Goal: Information Seeking & Learning: Learn about a topic

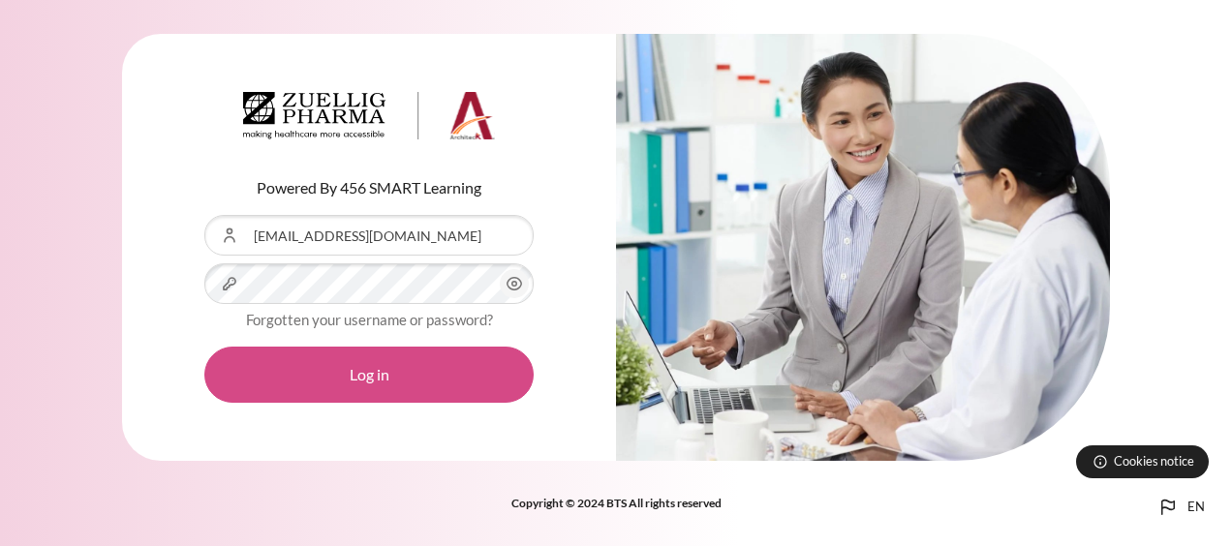
click at [374, 380] on button "Log in" at bounding box center [368, 375] width 329 height 56
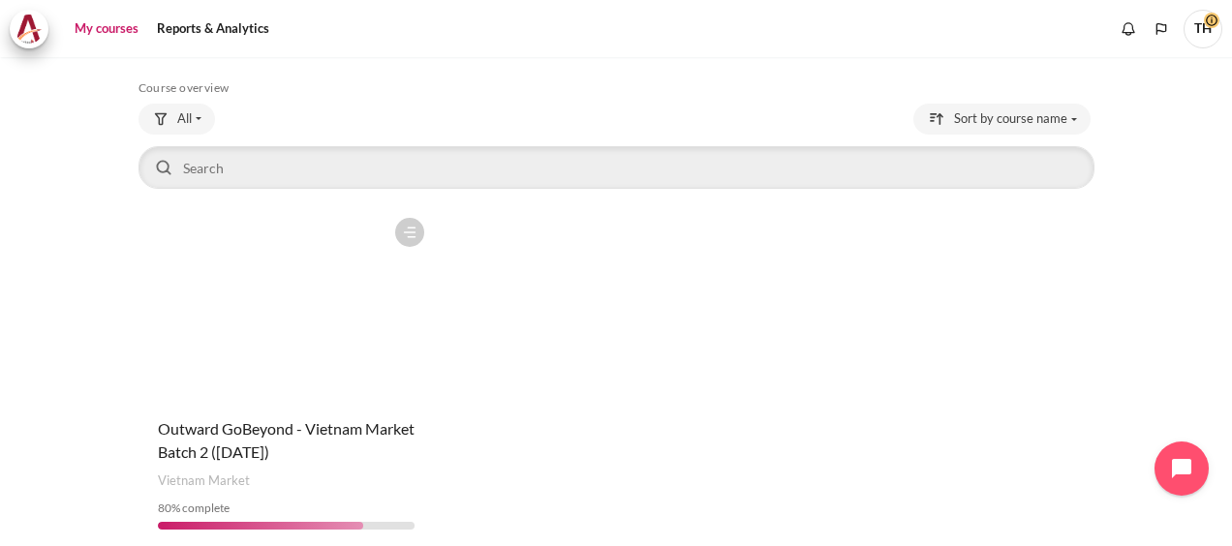
scroll to position [161, 0]
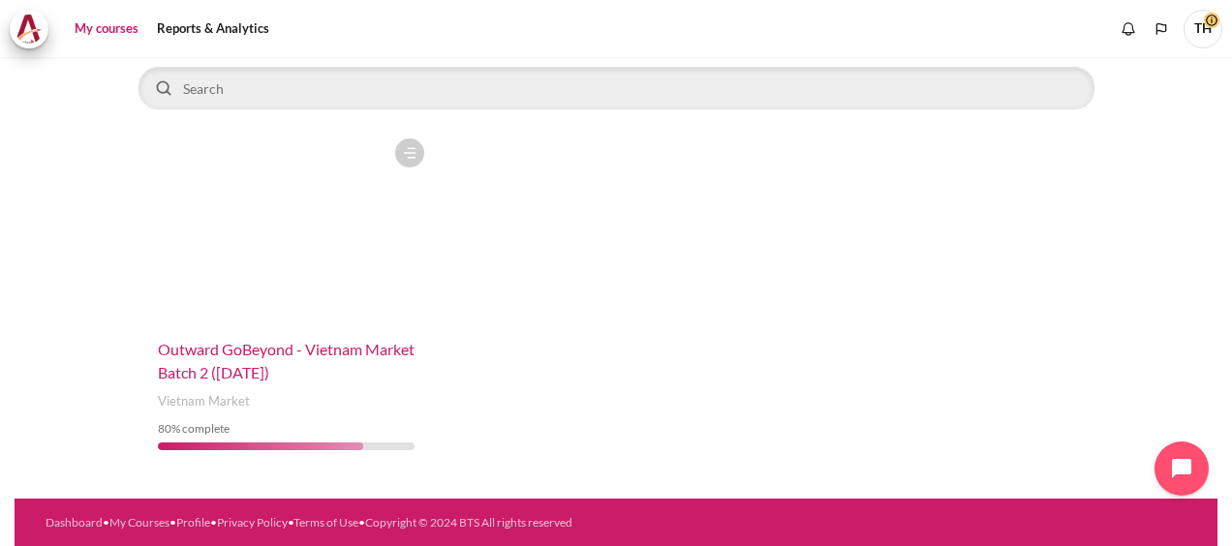
click at [279, 356] on span "Outward GoBeyond - Vietnam Market Batch 2 ([DATE])" at bounding box center [286, 361] width 257 height 42
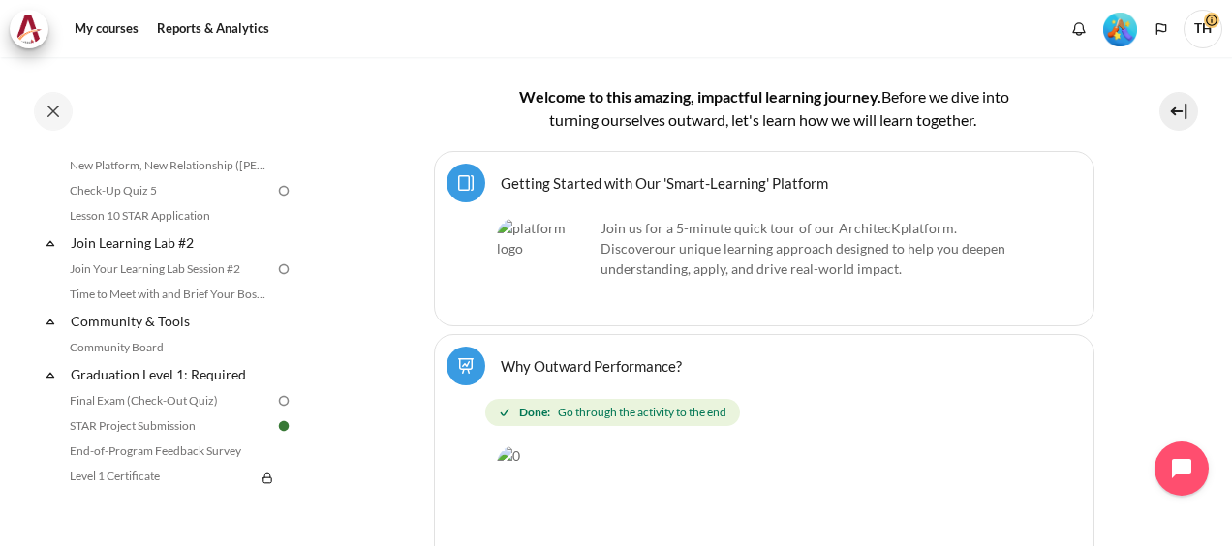
scroll to position [2132, 0]
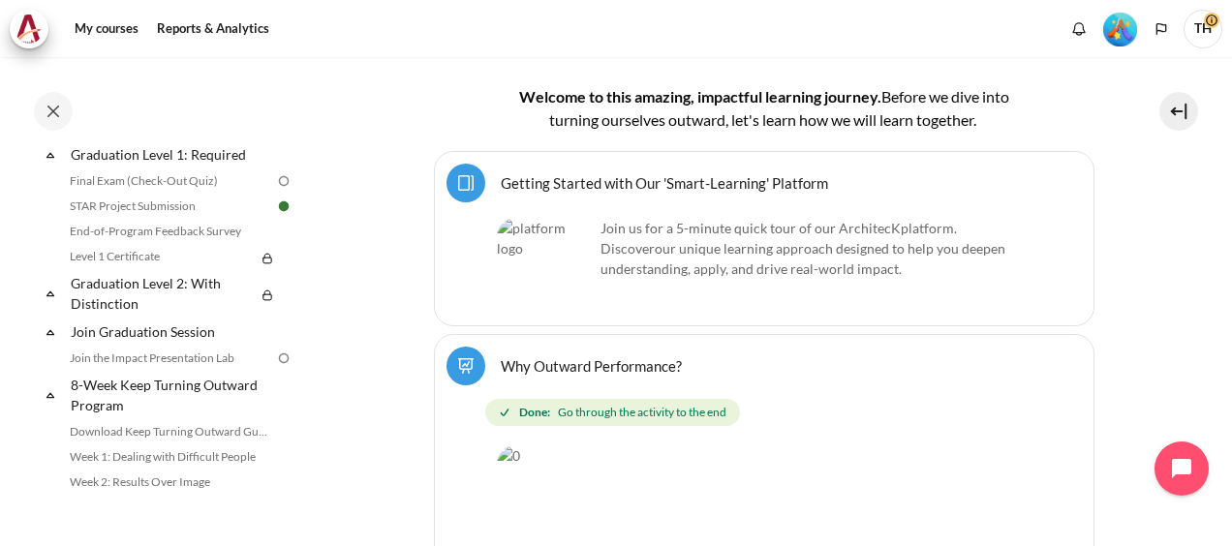
click at [19, 244] on div "Completed 80% 20 / 25 Expand Collapse Welcome! Highlighted" at bounding box center [155, 301] width 310 height 487
click at [187, 243] on link "End-of-Program Feedback Survey" at bounding box center [169, 231] width 211 height 23
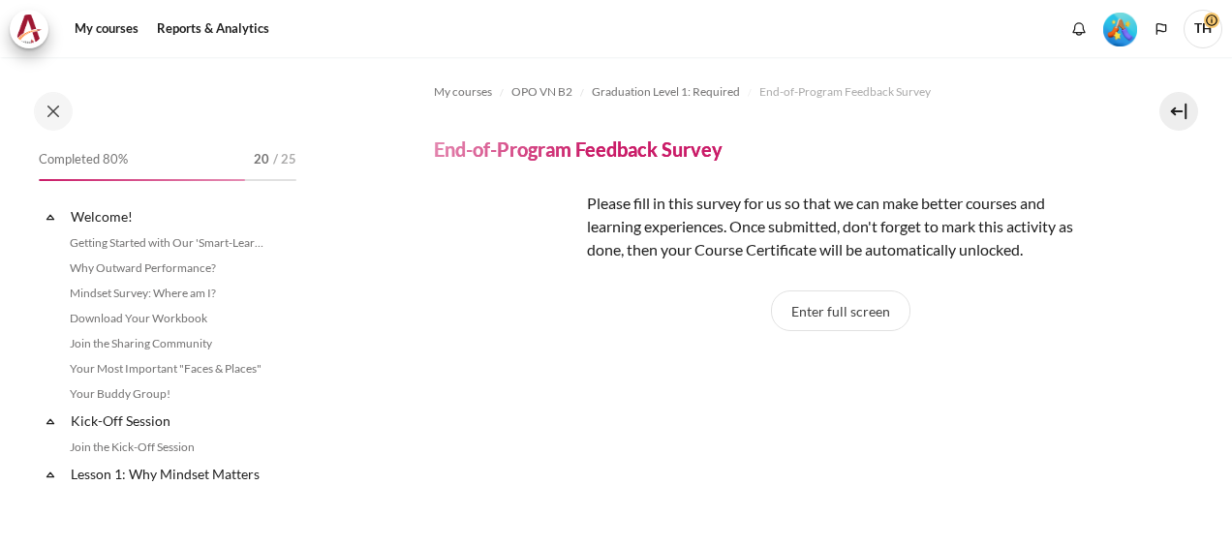
scroll to position [2064, 0]
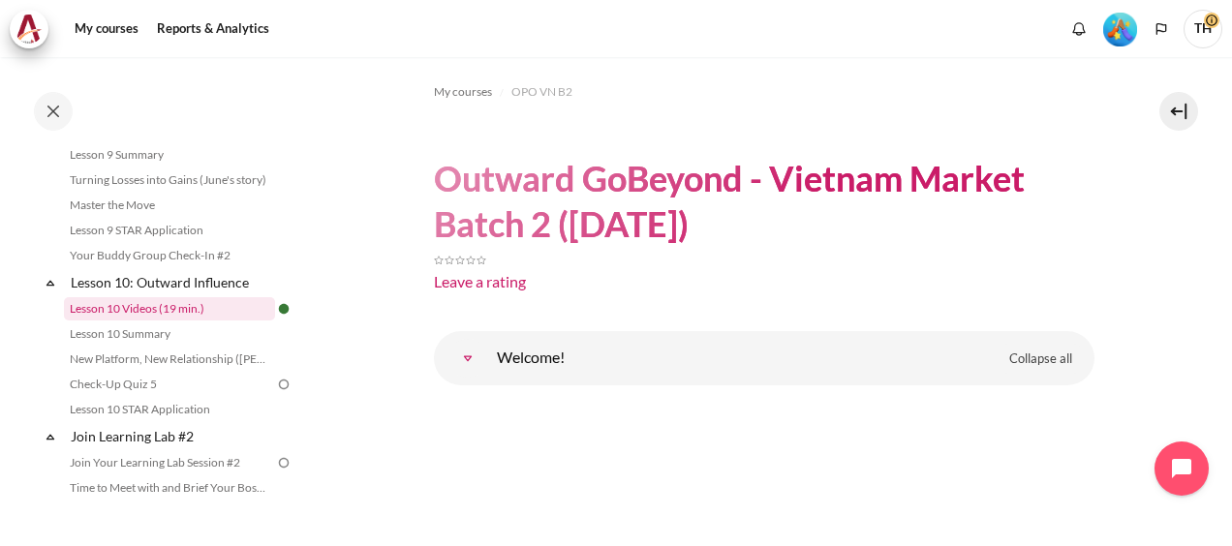
scroll to position [1744, 0]
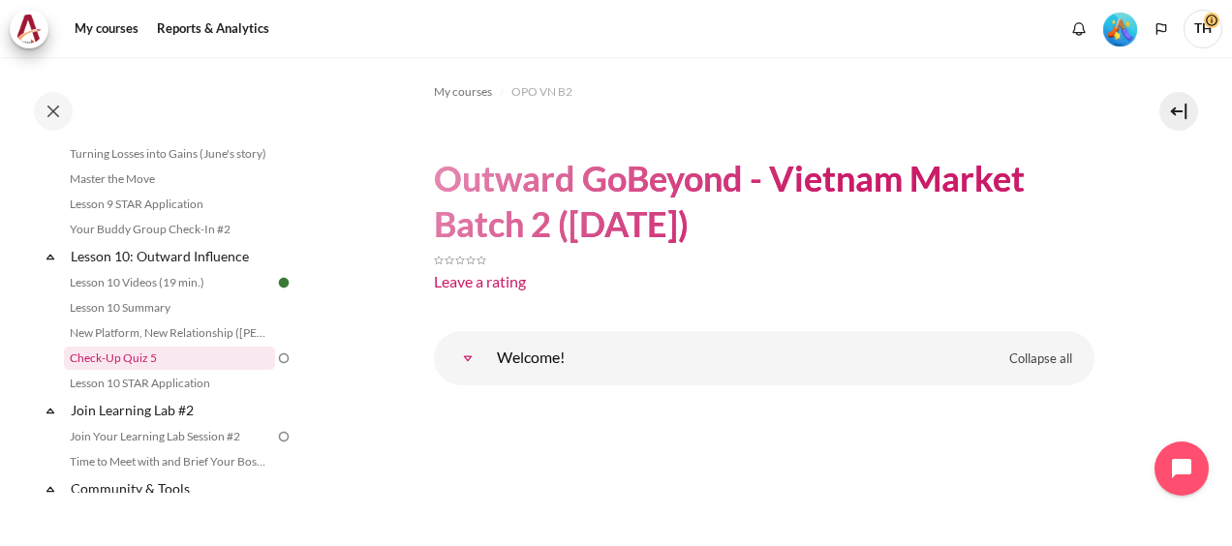
click at [148, 370] on link "Check-Up Quiz 5" at bounding box center [169, 358] width 211 height 23
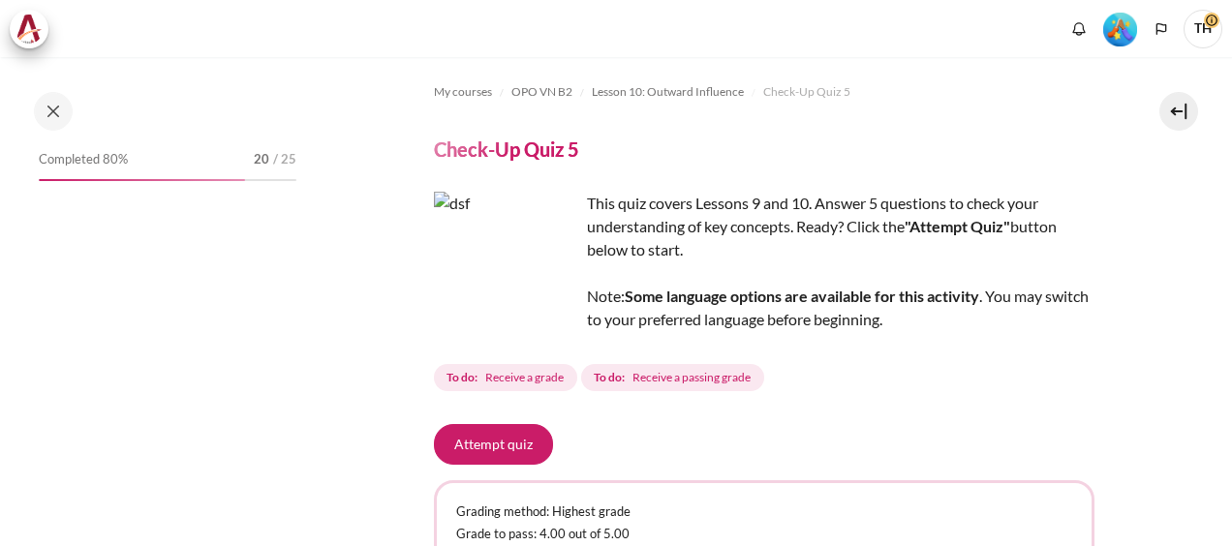
scroll to position [97, 0]
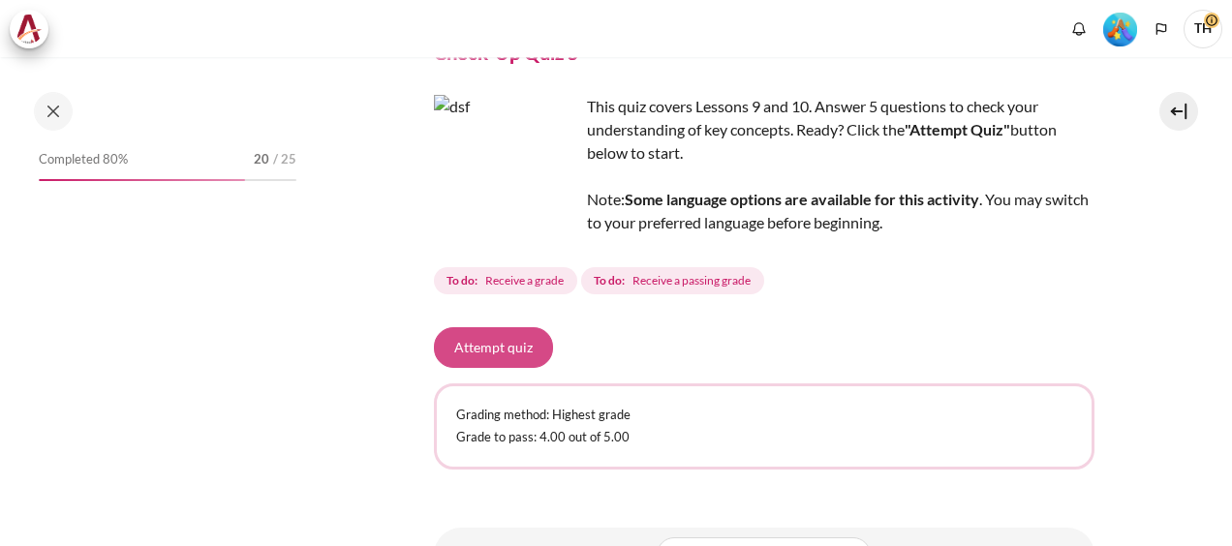
click at [496, 353] on button "Attempt quiz" at bounding box center [493, 347] width 119 height 41
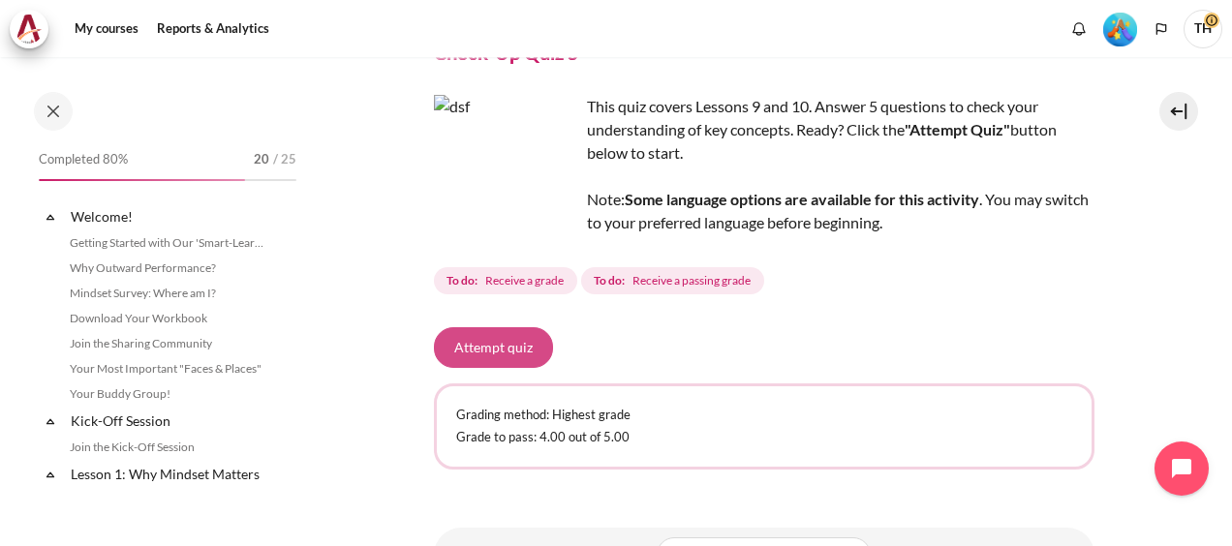
scroll to position [1803, 0]
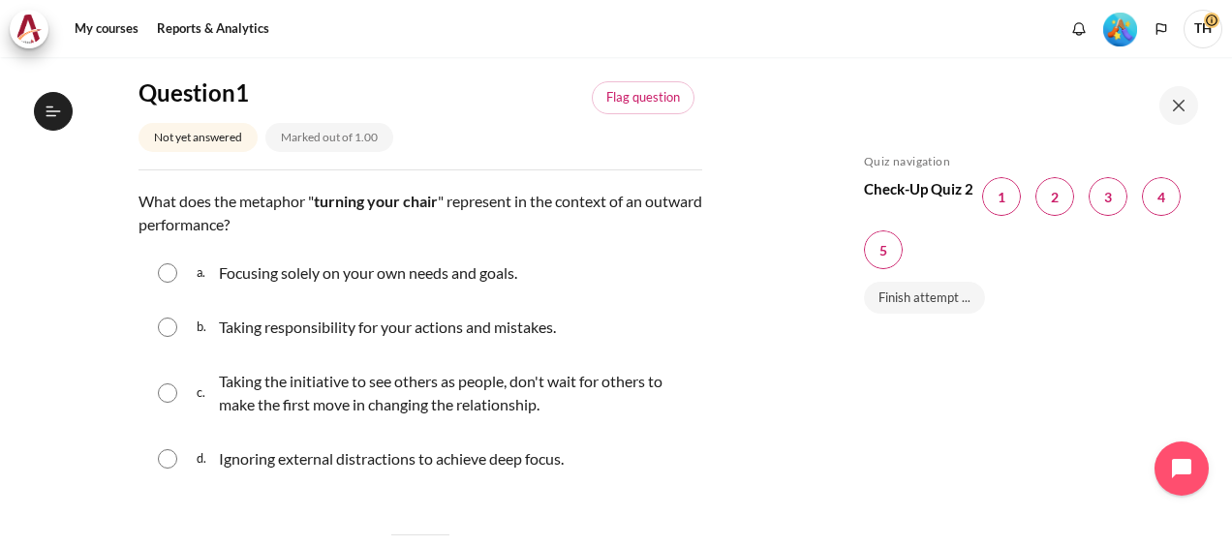
scroll to position [1803, 0]
click at [636, 103] on link "Flag question" at bounding box center [643, 97] width 103 height 33
click at [169, 391] on input "Content" at bounding box center [167, 393] width 19 height 19
radio input "true"
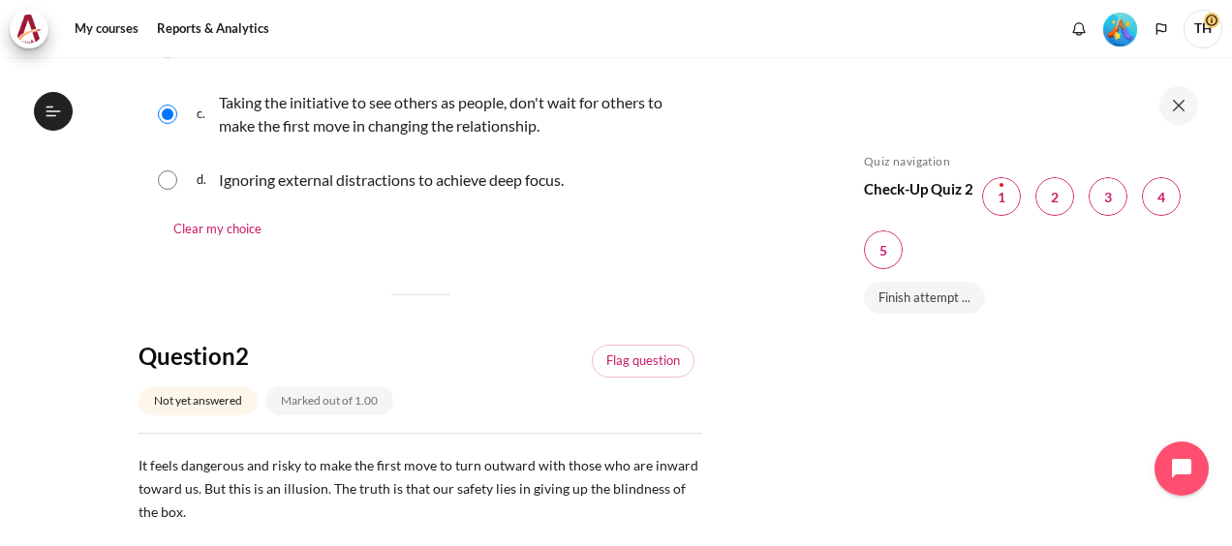
scroll to position [678, 0]
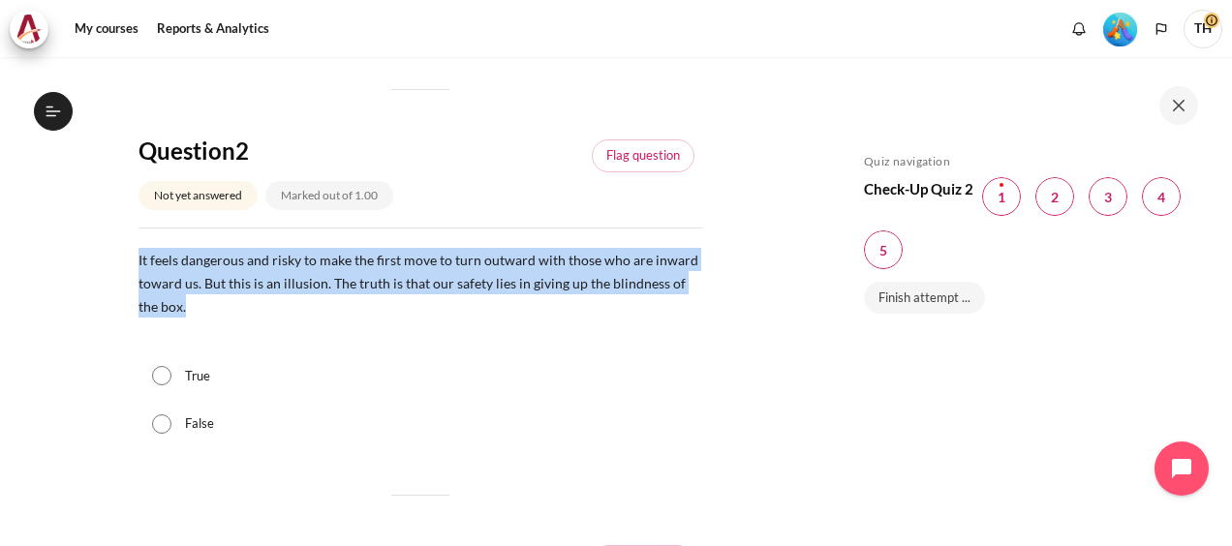
drag, startPoint x: 140, startPoint y: 259, endPoint x: 230, endPoint y: 310, distance: 103.7
click at [230, 310] on p "It feels dangerous and risky to make the first move to turn outward with those …" at bounding box center [421, 283] width 564 height 70
copy span "It feels dangerous and risky to make the first move to turn outward with those …"
click at [159, 376] on input "True" at bounding box center [161, 375] width 19 height 19
radio input "true"
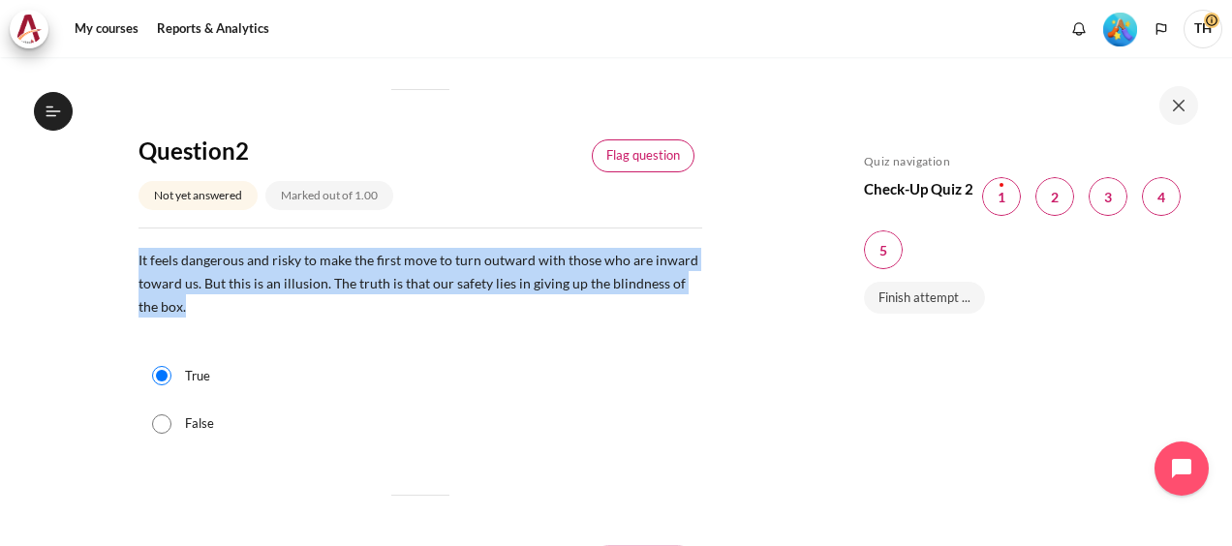
click at [657, 155] on link "Flag question" at bounding box center [643, 156] width 103 height 33
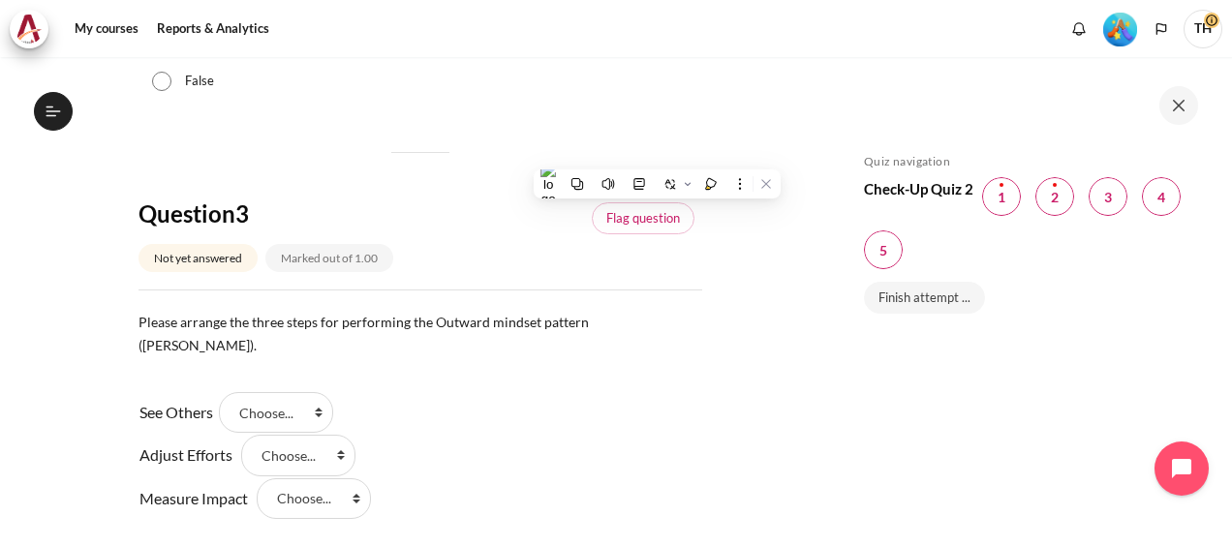
scroll to position [1066, 0]
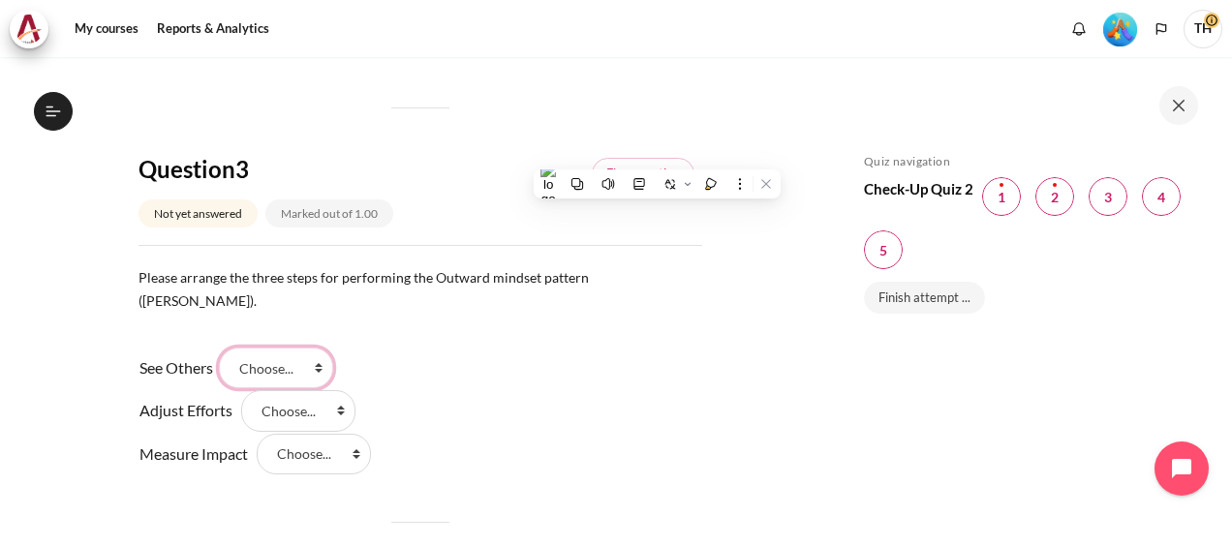
click at [293, 348] on select "Choose... Step 3 Step 2 Step 1" at bounding box center [276, 368] width 114 height 41
select select "3"
click at [226, 348] on select "Choose... Step 3 Step 2 Step 1" at bounding box center [276, 368] width 114 height 41
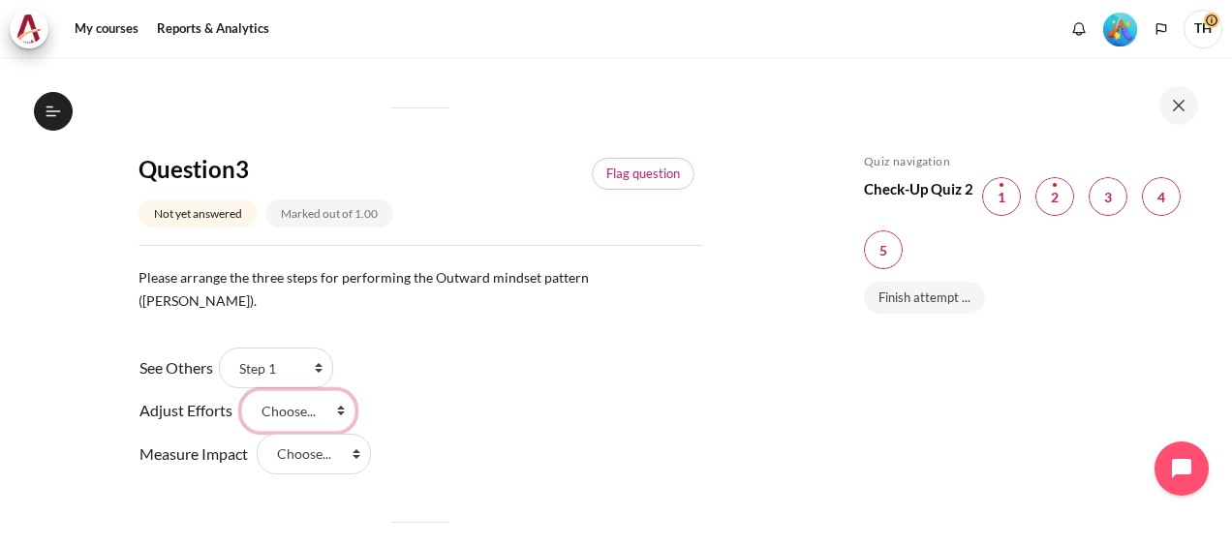
click at [295, 393] on select "Choose... Step 3 Step 2 Step 1" at bounding box center [298, 410] width 114 height 41
select select "2"
click at [241, 390] on select "Choose... Step 3 Step 2 Step 1" at bounding box center [298, 410] width 114 height 41
click at [321, 434] on select "Choose... Step 3 Step 2 Step 1" at bounding box center [314, 454] width 114 height 41
select select "1"
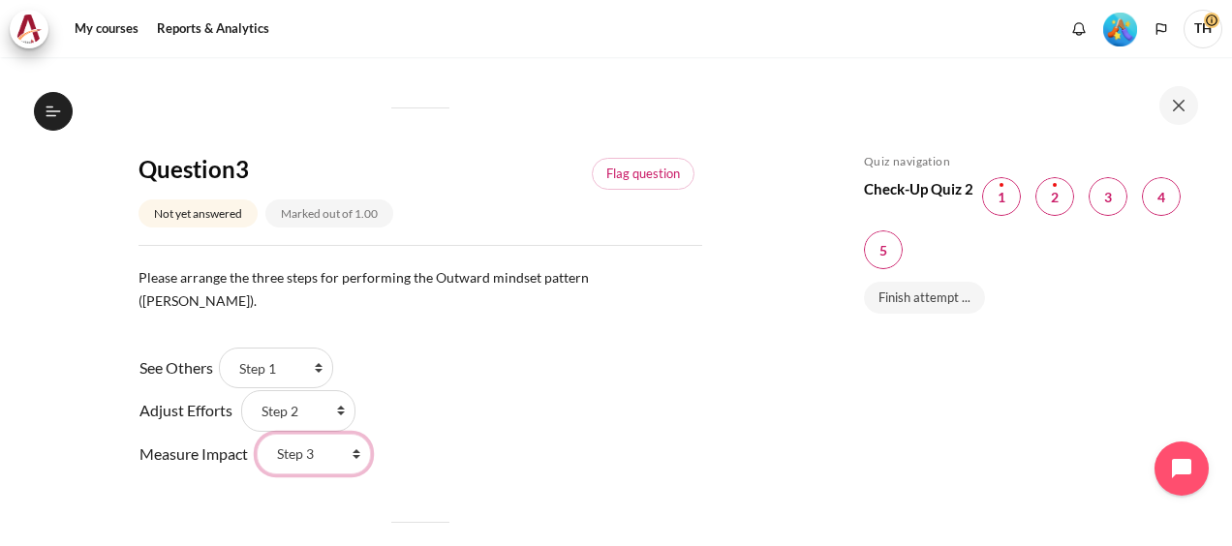
click at [257, 434] on select "Choose... Step 3 Step 2 Step 1" at bounding box center [314, 454] width 114 height 41
click at [637, 171] on link "Flag question" at bounding box center [643, 174] width 103 height 33
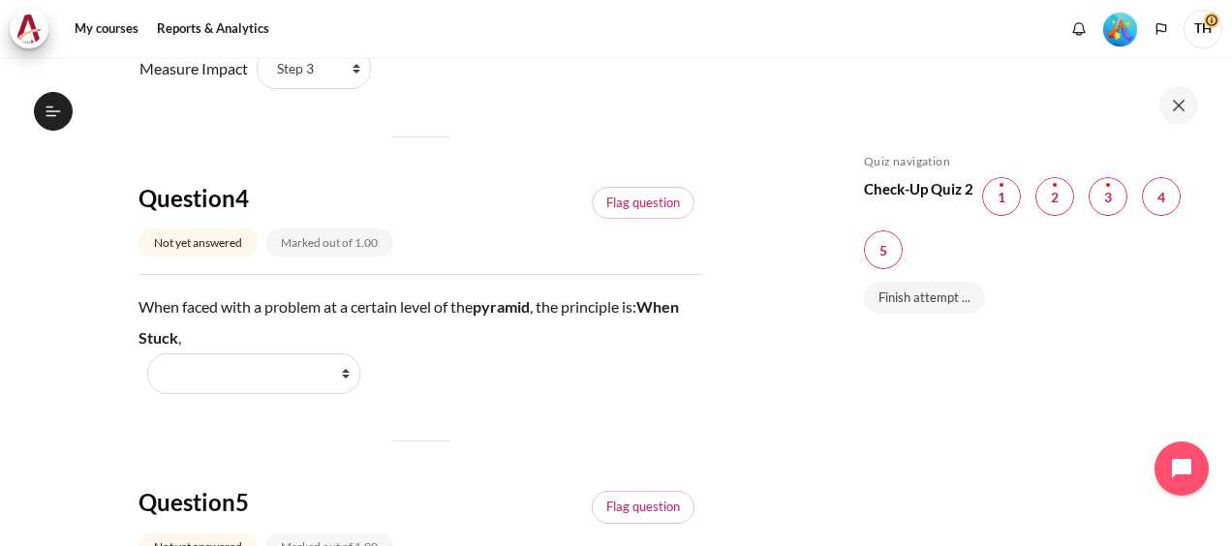
scroll to position [1453, 0]
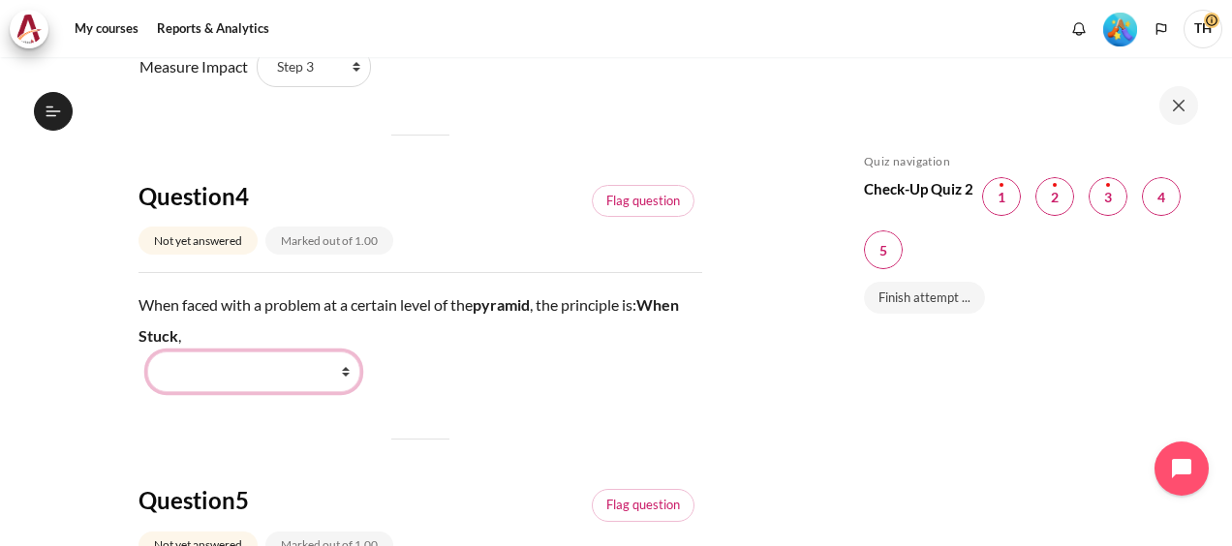
click at [309, 352] on select "Work Harder Go Higher Go Lower Stay Put" at bounding box center [253, 372] width 213 height 41
select select "3"
click at [147, 352] on select "Work Harder Go Higher Go Lower Stay Put" at bounding box center [253, 372] width 213 height 41
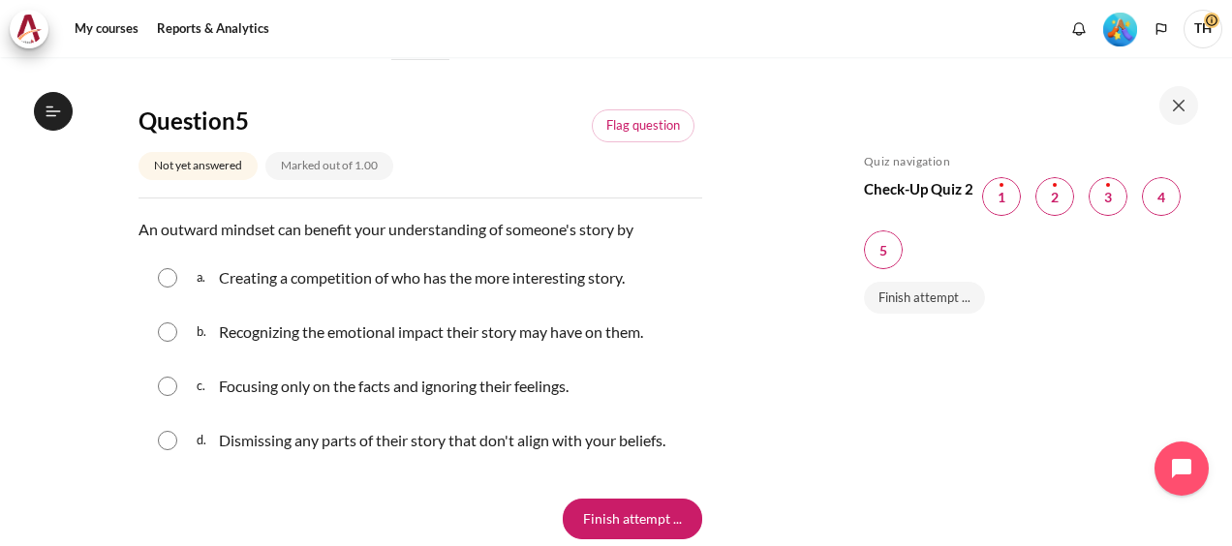
scroll to position [1841, 0]
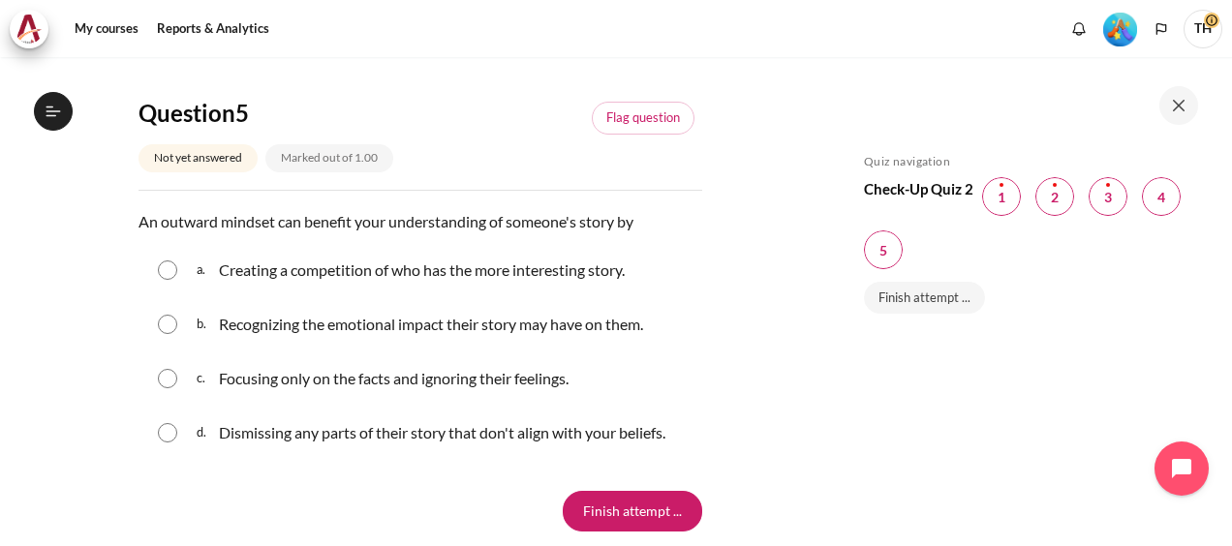
click at [169, 369] on input "Content" at bounding box center [167, 378] width 19 height 19
radio input "true"
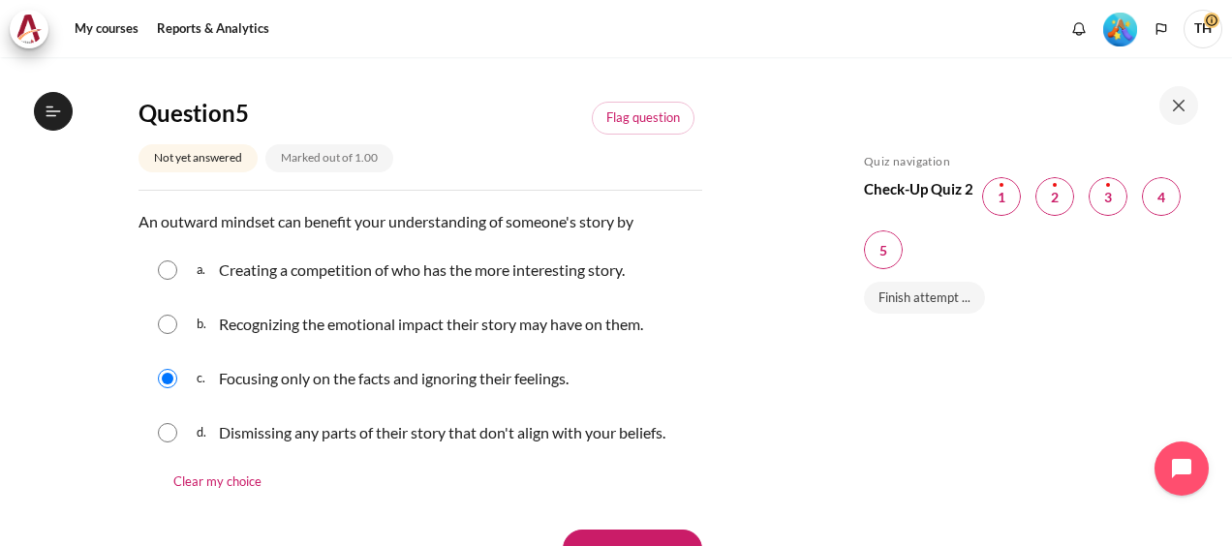
click at [173, 315] on input "Content" at bounding box center [167, 324] width 19 height 19
radio input "true"
click at [172, 369] on input "Content" at bounding box center [167, 378] width 19 height 19
radio input "true"
click at [647, 102] on link "Flag question" at bounding box center [643, 118] width 103 height 33
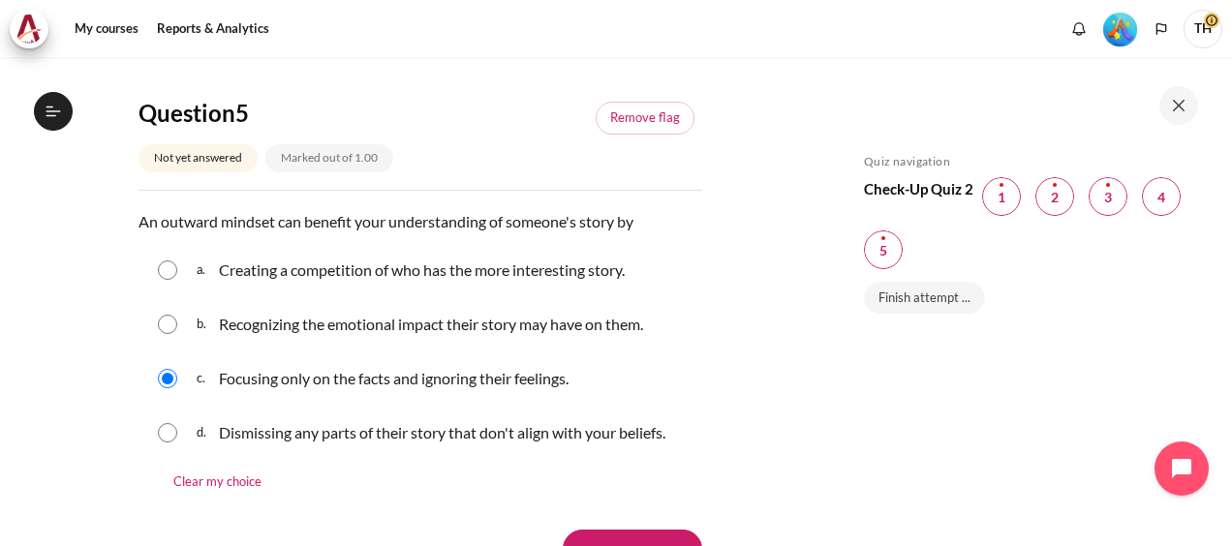
scroll to position [1550, 0]
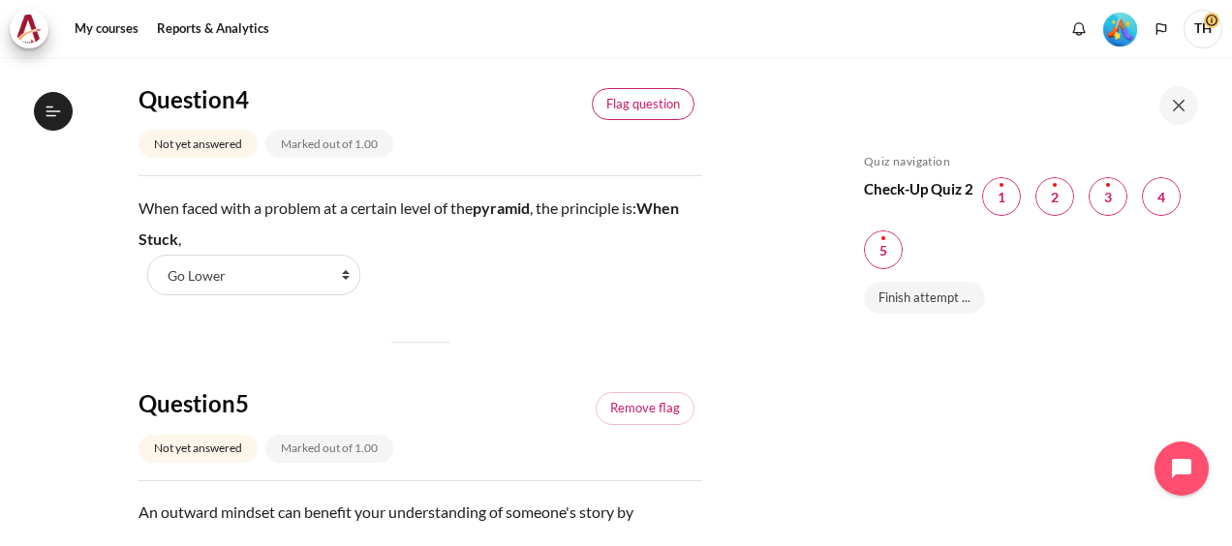
click at [637, 88] on link "Flag question" at bounding box center [643, 104] width 103 height 33
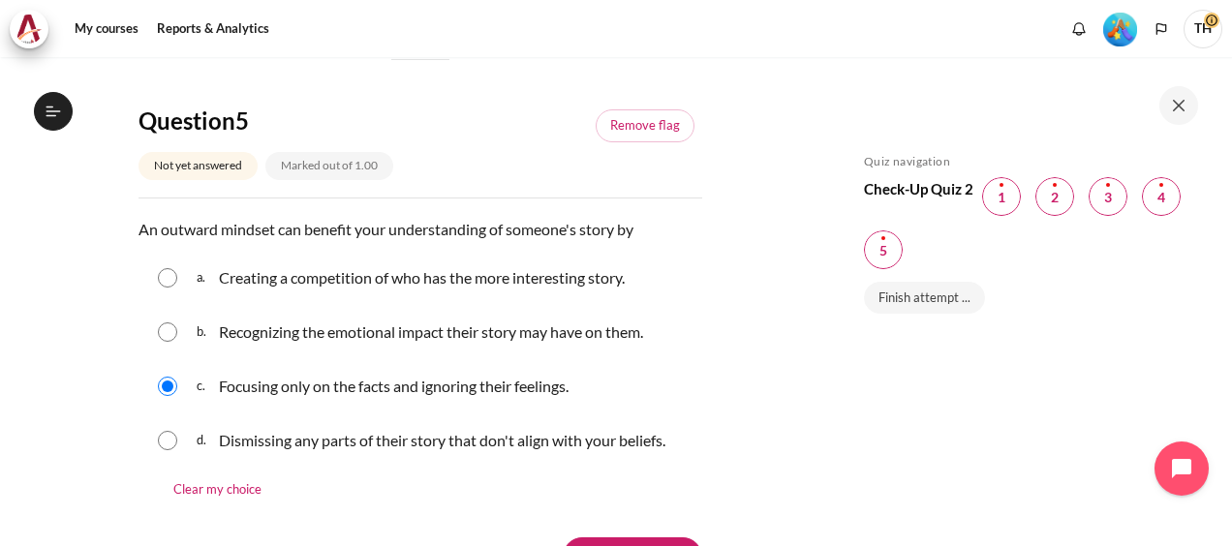
scroll to position [1938, 0]
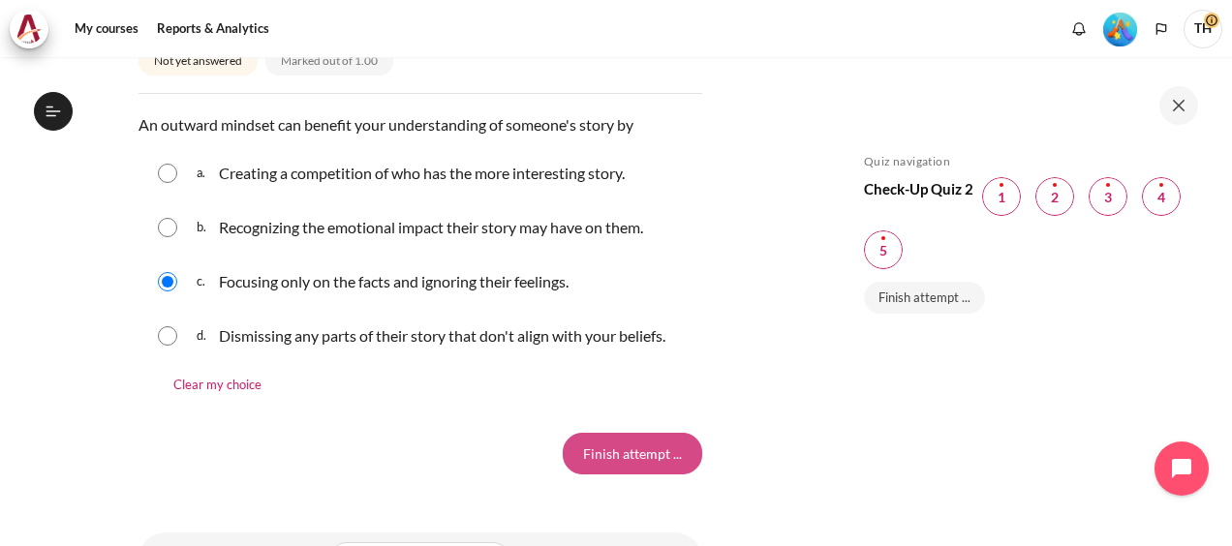
click at [638, 433] on input "Finish attempt ..." at bounding box center [633, 453] width 140 height 41
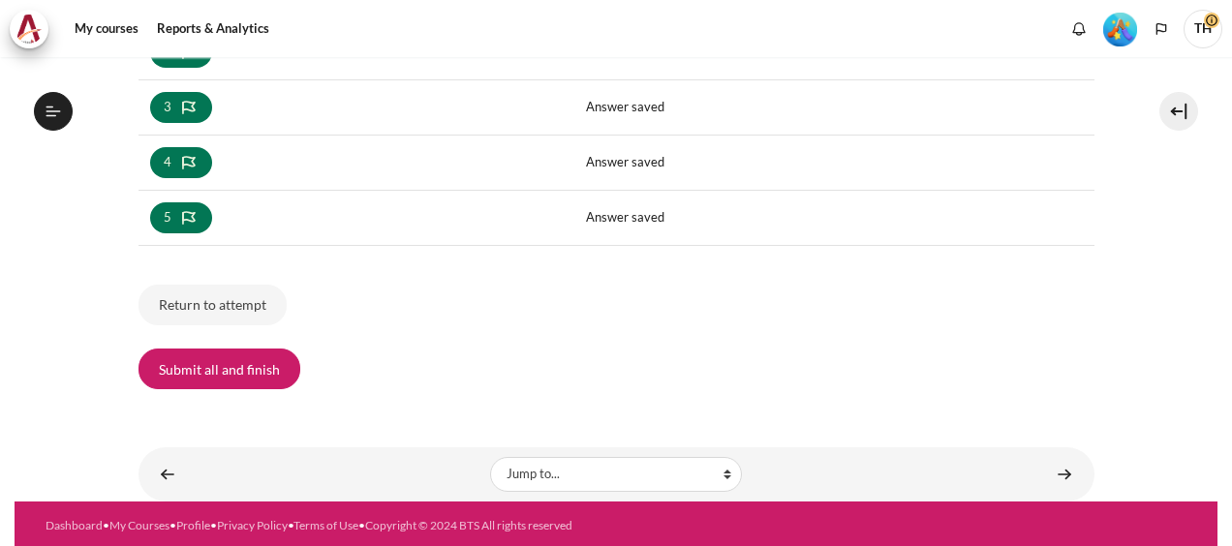
scroll to position [1803, 0]
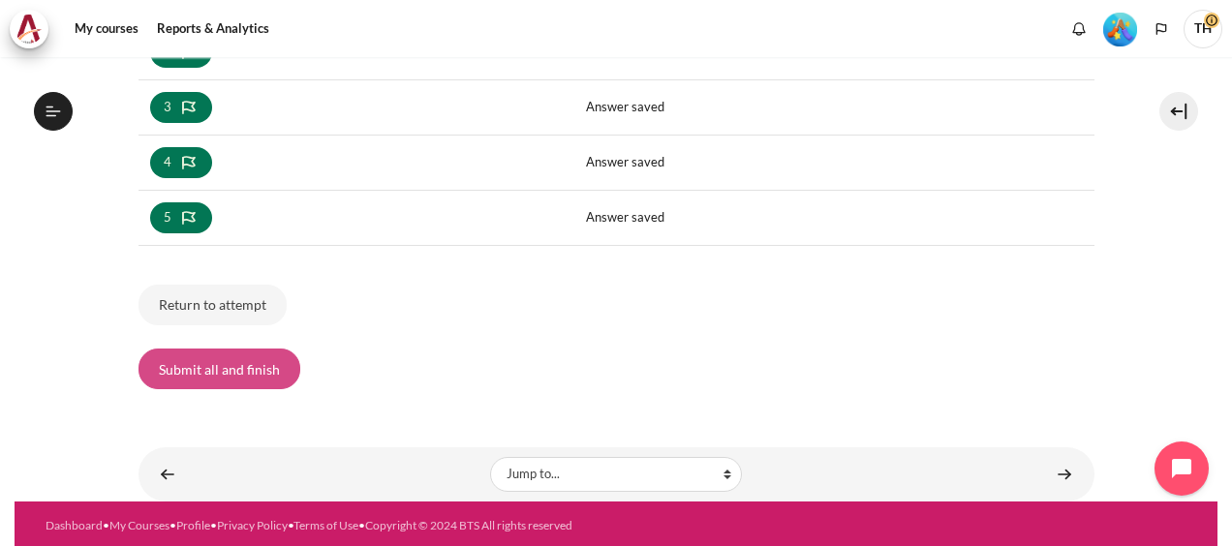
click at [225, 366] on button "Submit all and finish" at bounding box center [220, 369] width 162 height 41
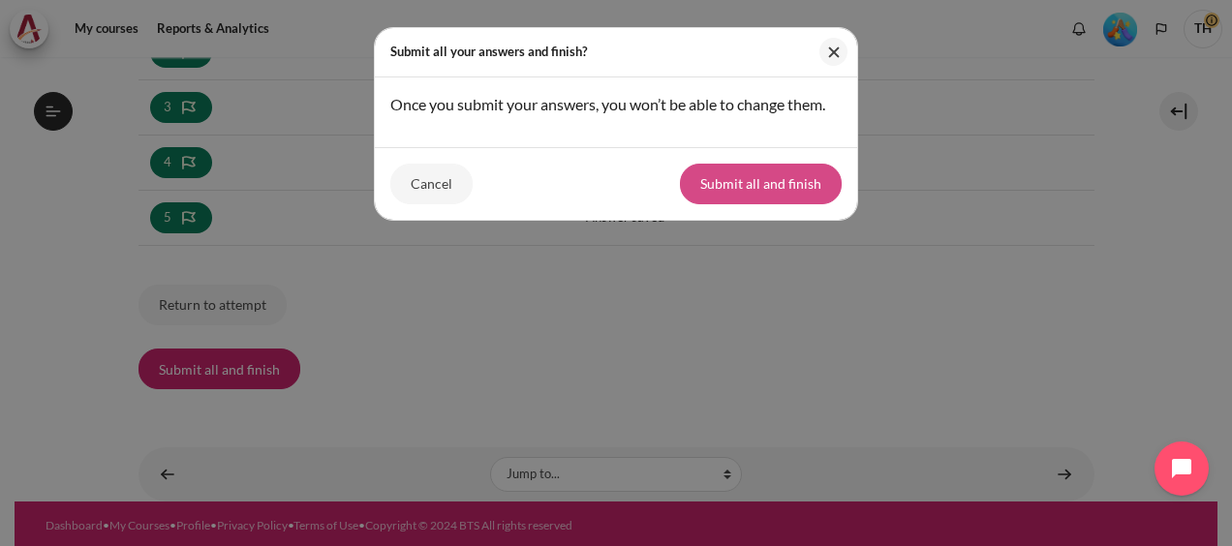
click at [772, 183] on button "Submit all and finish" at bounding box center [761, 184] width 162 height 41
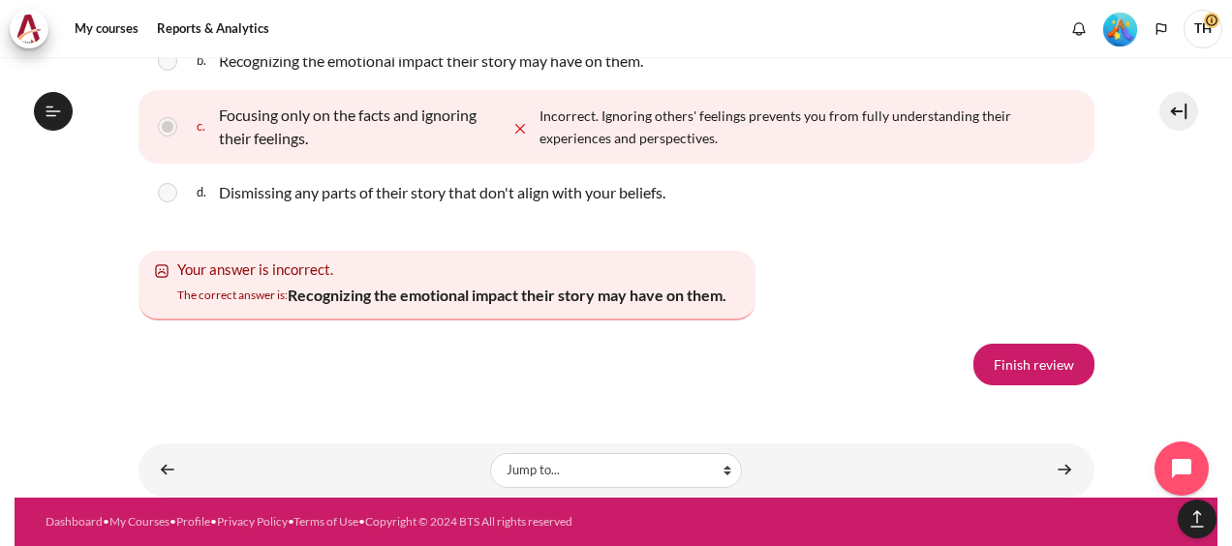
scroll to position [3535, 0]
click at [994, 385] on link "Finish review" at bounding box center [1034, 364] width 121 height 41
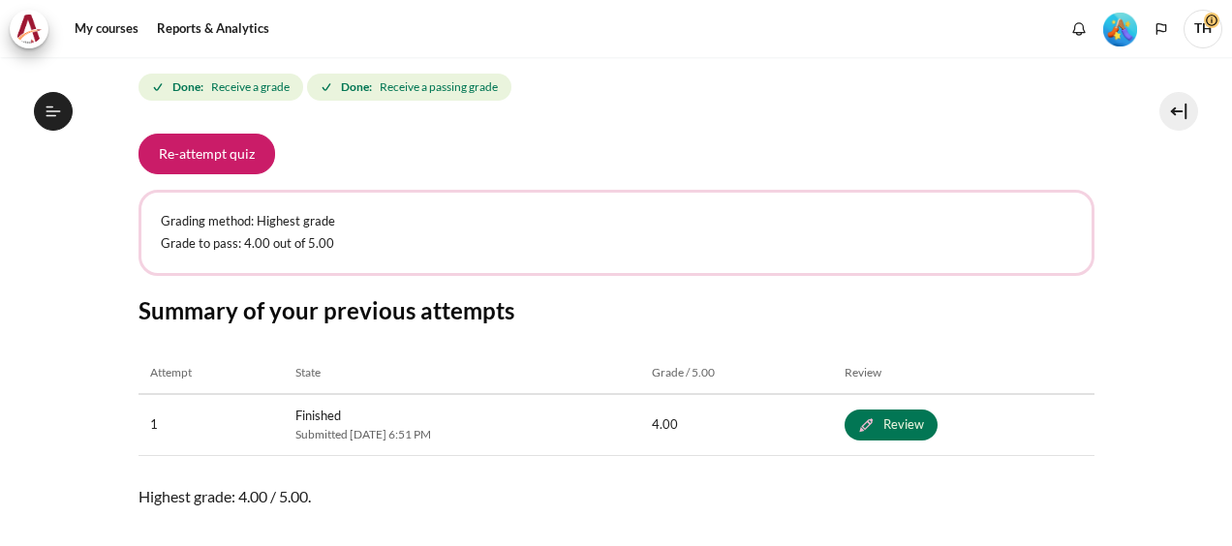
scroll to position [1803, 0]
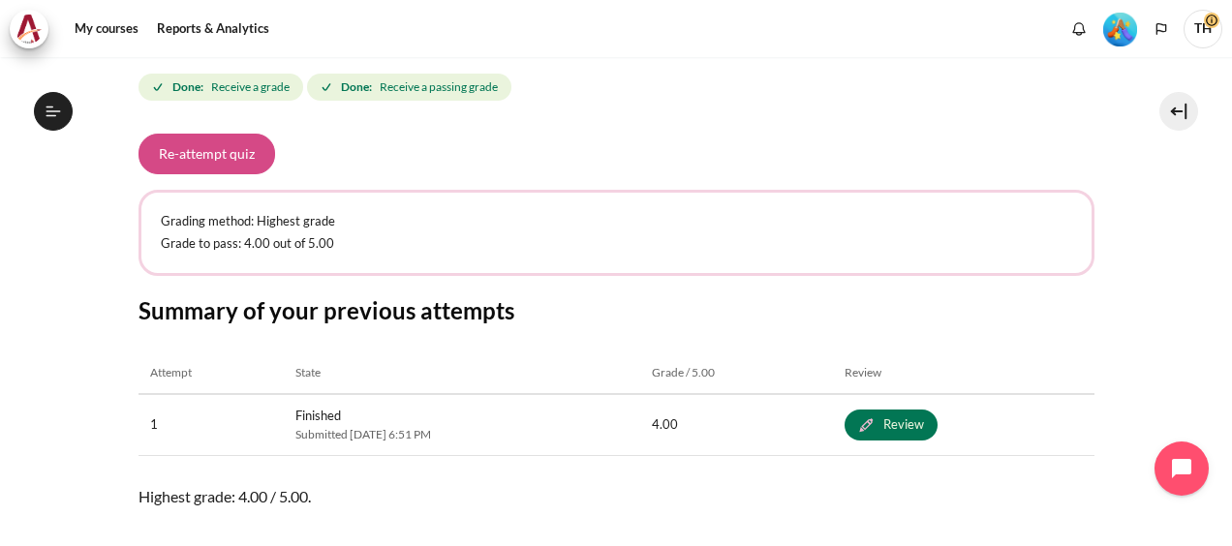
click at [230, 155] on button "Re-attempt quiz" at bounding box center [207, 154] width 137 height 41
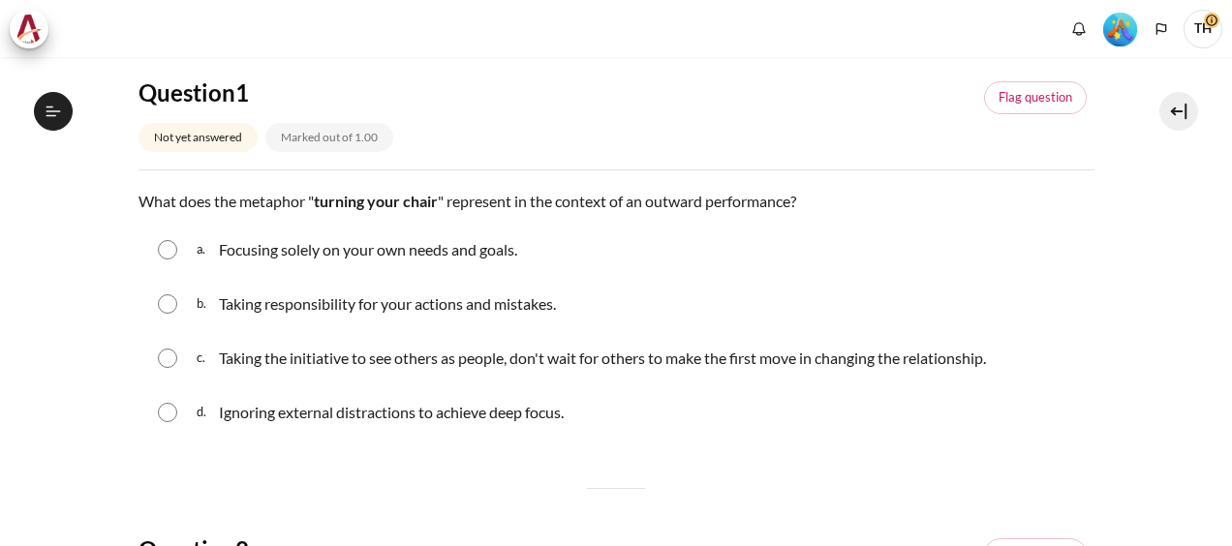
scroll to position [1803, 0]
click at [171, 357] on input "Content" at bounding box center [167, 358] width 19 height 19
radio input "true"
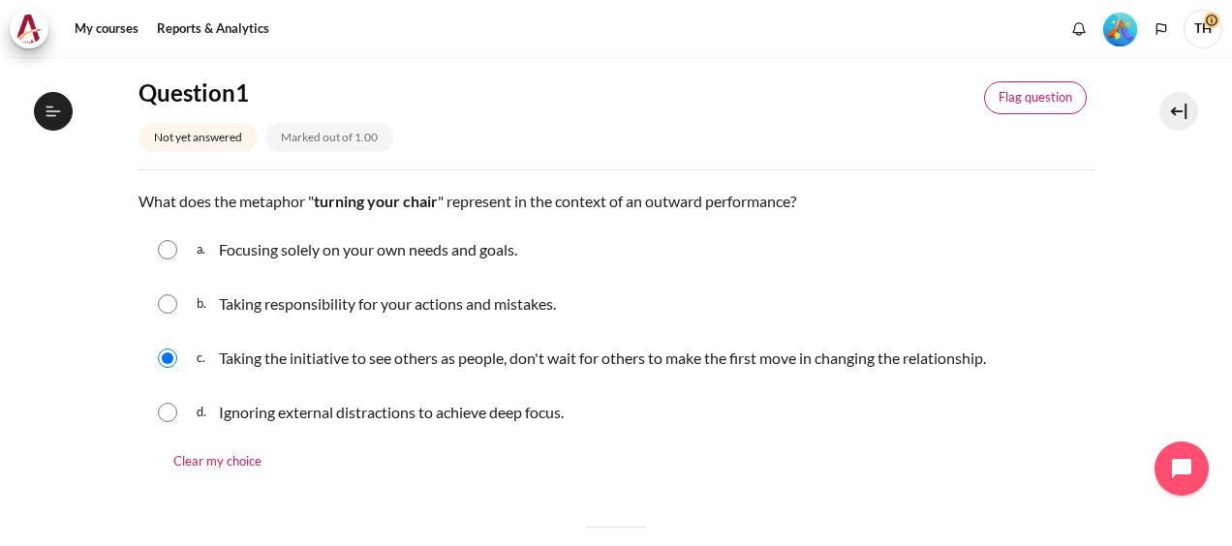
click at [989, 95] on link "Flag question" at bounding box center [1035, 97] width 103 height 33
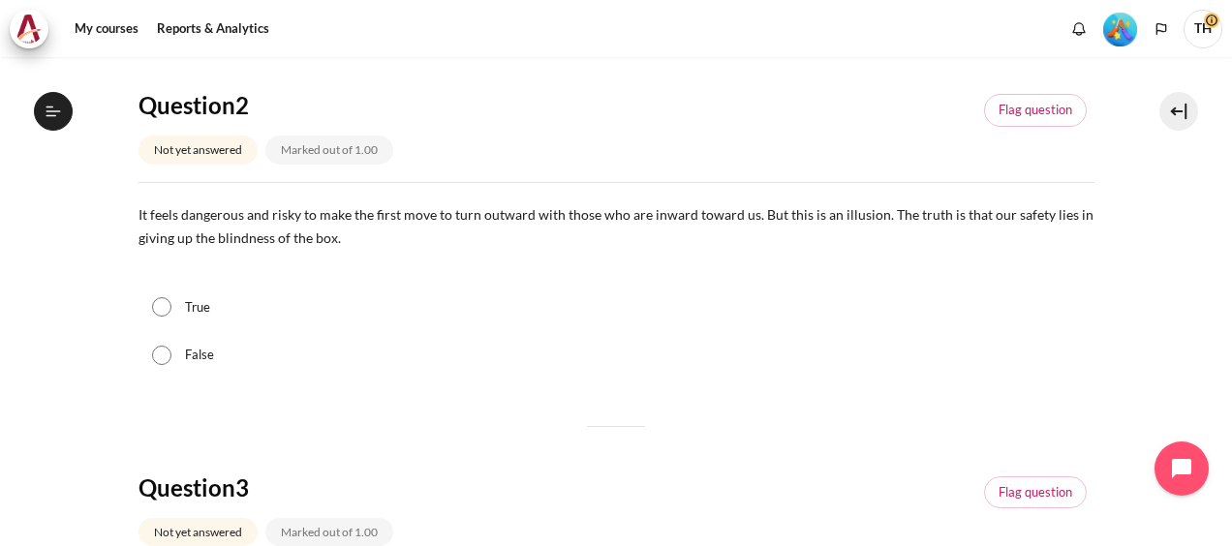
scroll to position [678, 0]
click at [161, 303] on input "True" at bounding box center [161, 305] width 19 height 19
radio input "true"
click at [1019, 106] on link "Flag question" at bounding box center [1035, 109] width 103 height 33
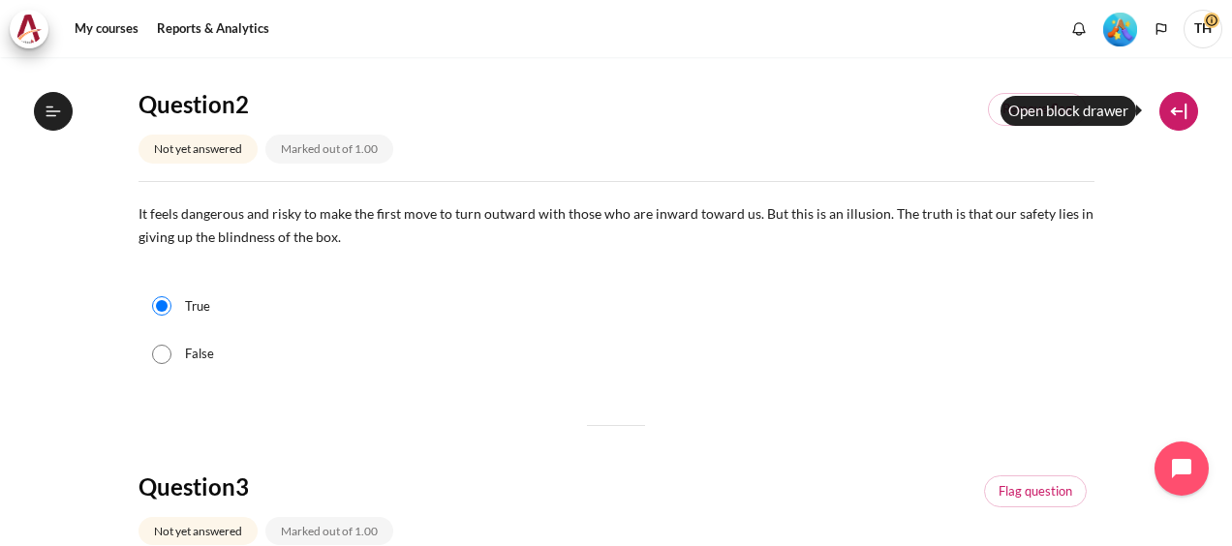
click at [1170, 121] on button at bounding box center [1179, 111] width 39 height 39
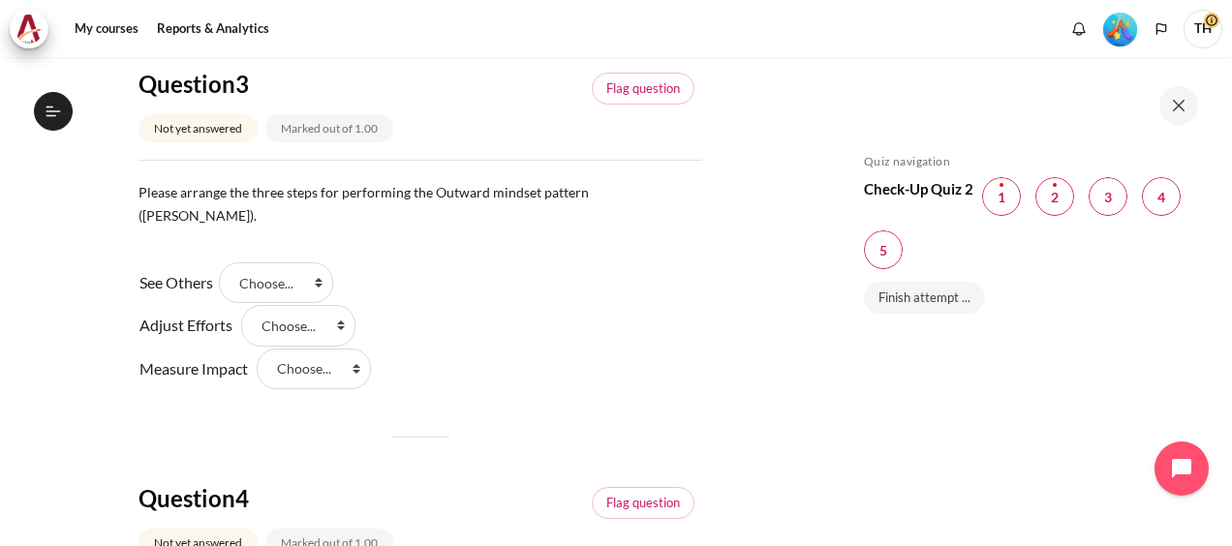
scroll to position [1163, 0]
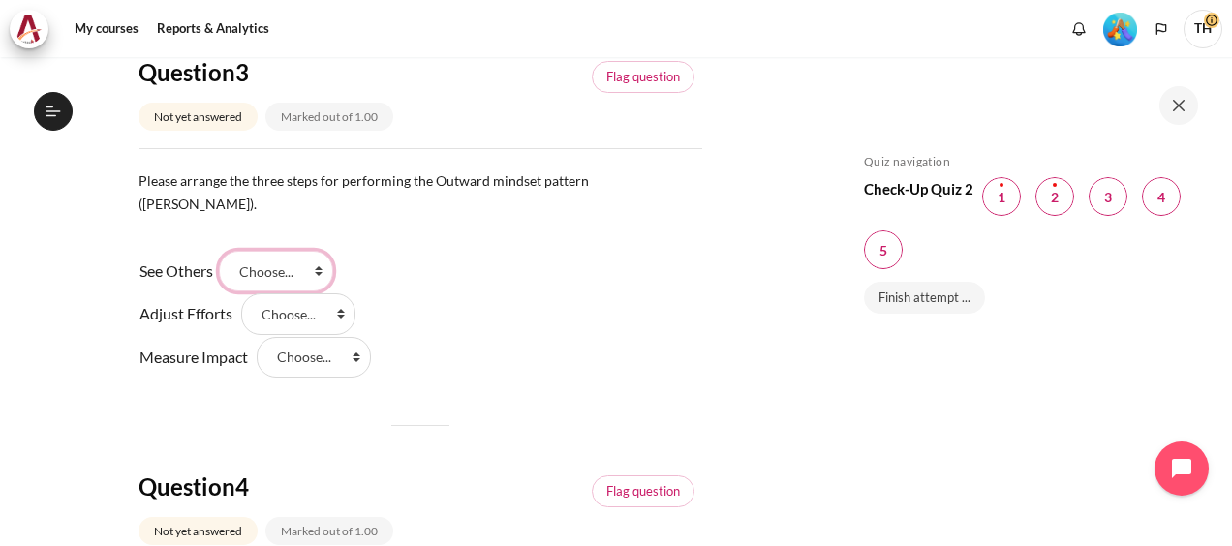
click at [304, 251] on select "Choose... Step 2 Step 1 Step 3" at bounding box center [276, 271] width 114 height 41
select select "2"
click at [226, 251] on select "Choose... Step 2 Step 1 Step 3" at bounding box center [276, 271] width 114 height 41
click at [304, 294] on select "Choose... Step 2 Step 1 Step 3" at bounding box center [298, 314] width 114 height 41
select select "1"
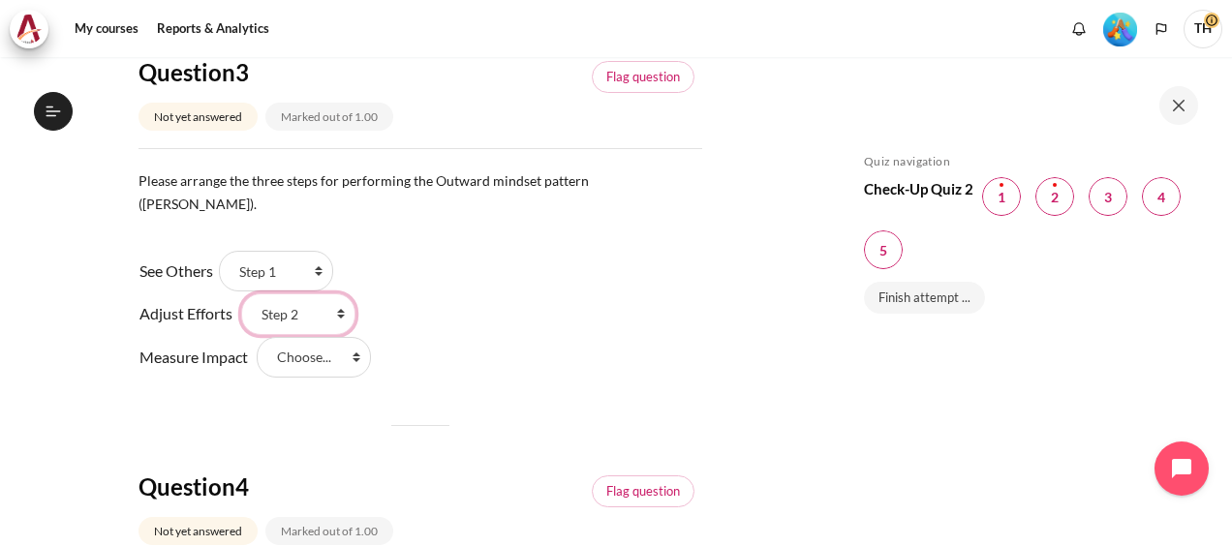
click at [241, 294] on select "Choose... Step 2 Step 1 Step 3" at bounding box center [298, 314] width 114 height 41
click at [317, 337] on select "Choose... Step 2 Step 1 Step 3" at bounding box center [314, 357] width 114 height 41
select select "3"
click at [257, 337] on select "Choose... Step 2 Step 1 Step 3" at bounding box center [314, 357] width 114 height 41
click at [550, 341] on div "See Others Answer 1 Question 3 Choose... Step 2 Step 1 Step 3 Adjust Efforts An…" at bounding box center [421, 314] width 564 height 129
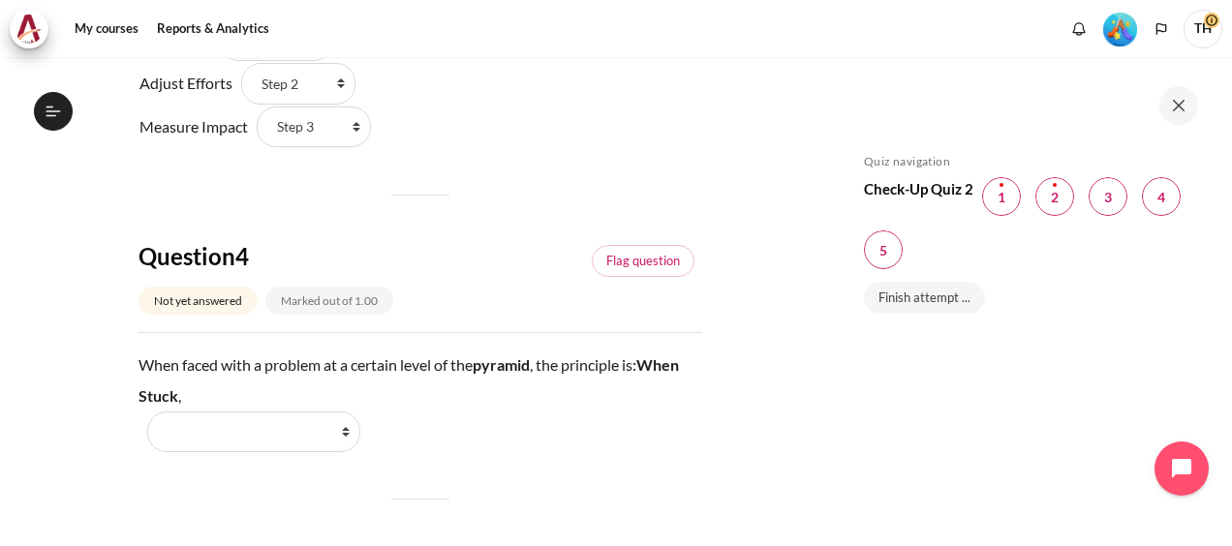
scroll to position [1453, 0]
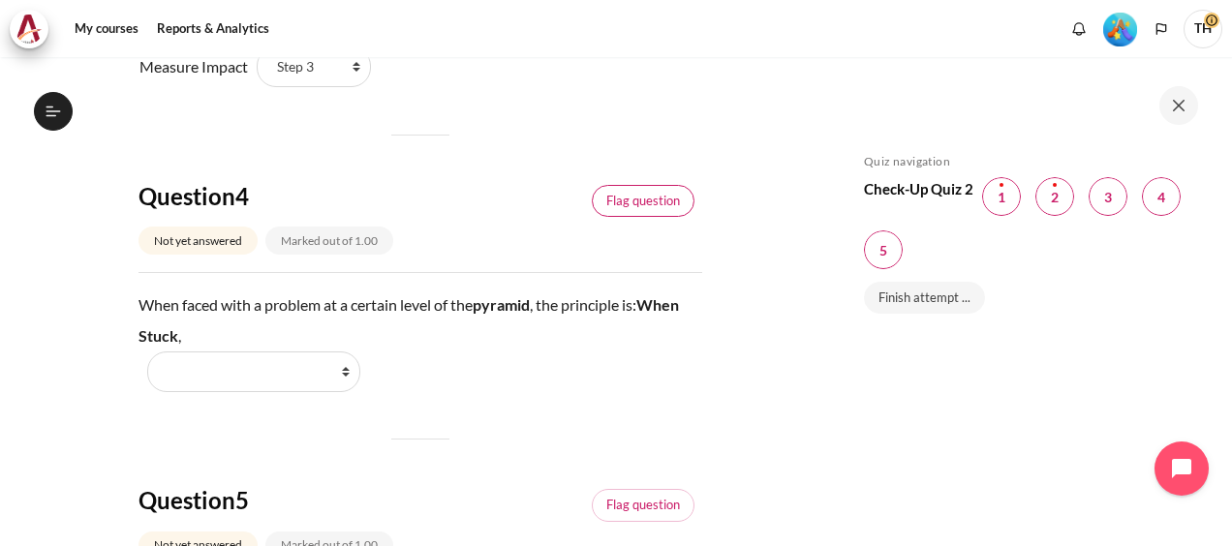
click at [638, 185] on link "Flag question" at bounding box center [643, 201] width 103 height 33
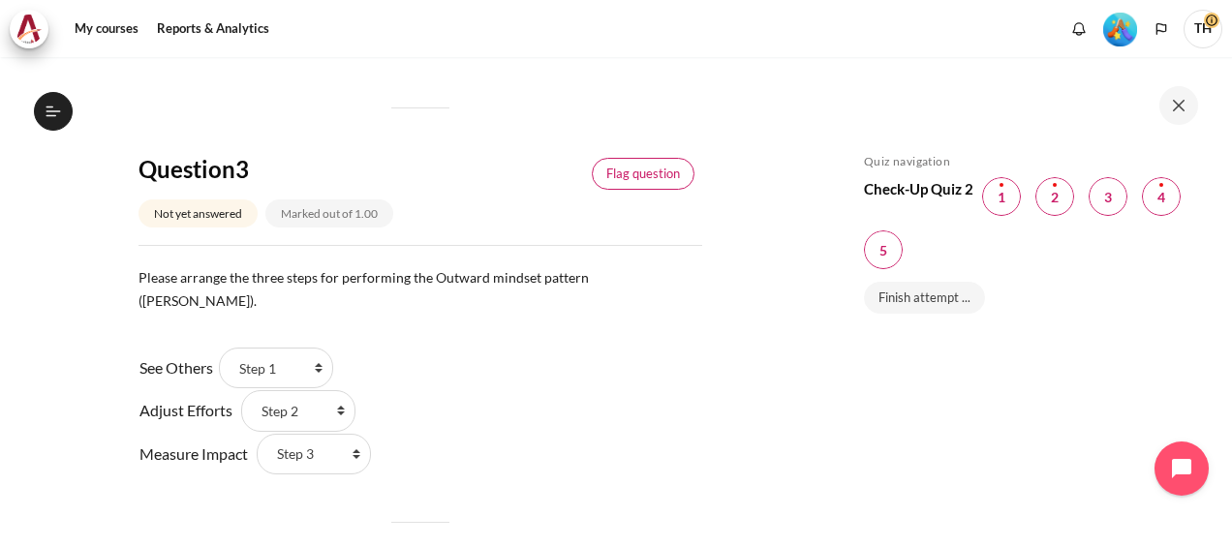
click at [656, 174] on link "Flag question" at bounding box center [643, 174] width 103 height 33
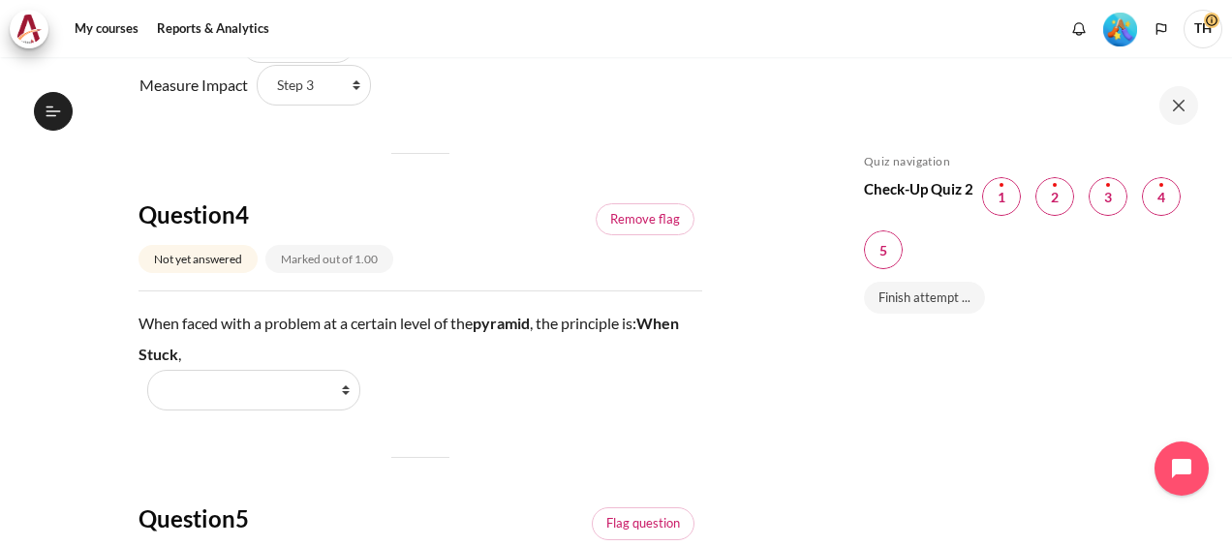
scroll to position [1453, 0]
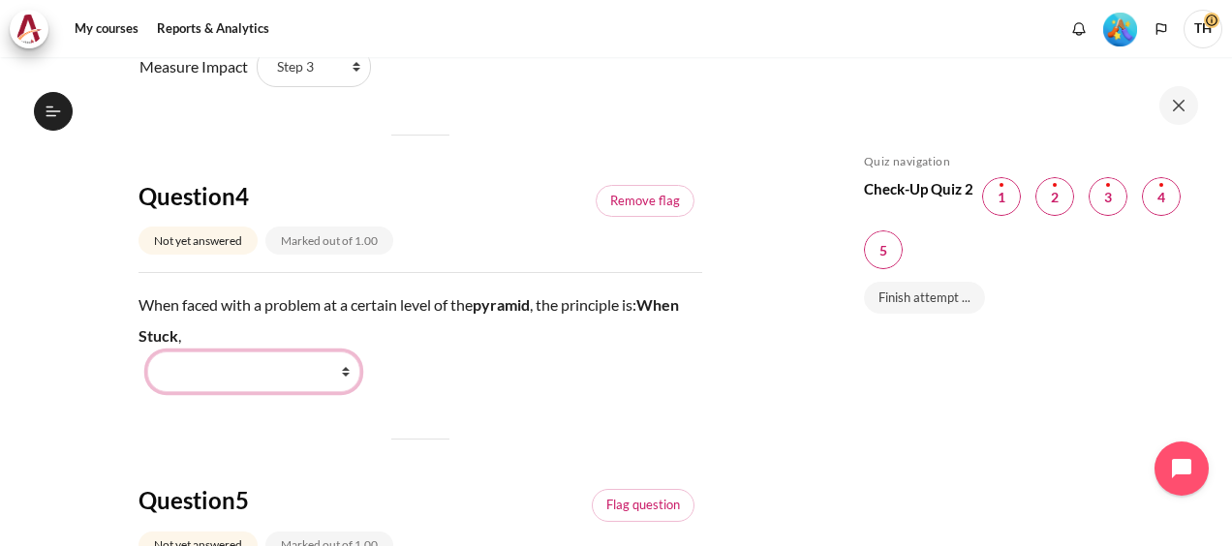
click at [293, 352] on select "Work Harder Go Higher Go Lower Stay Put" at bounding box center [253, 372] width 213 height 41
select select "3"
click at [147, 352] on select "Work Harder Go Higher Go Lower Stay Put" at bounding box center [253, 372] width 213 height 41
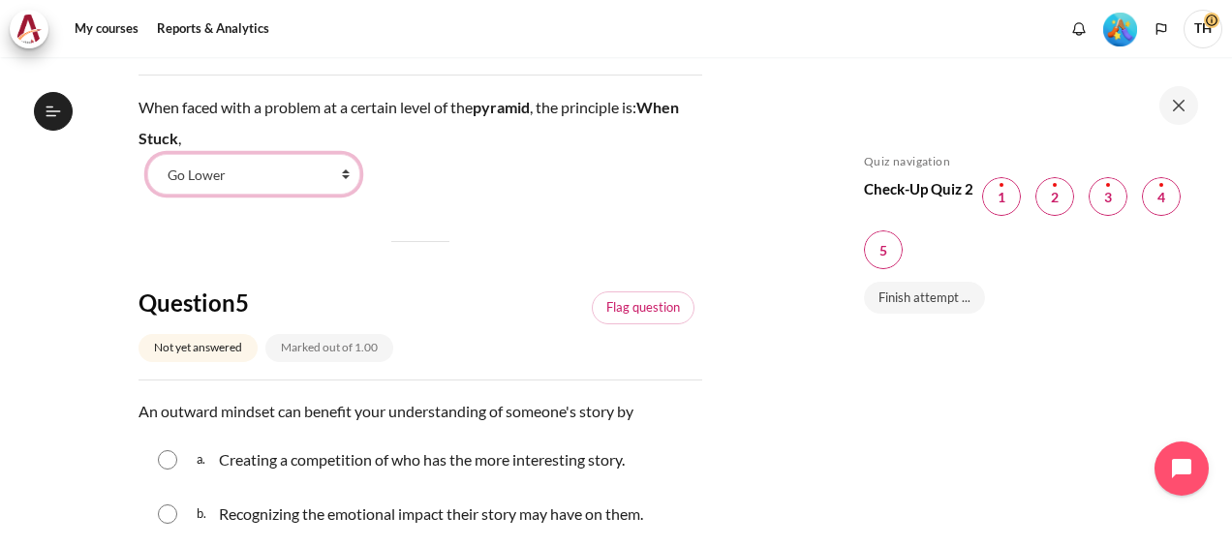
scroll to position [1841, 0]
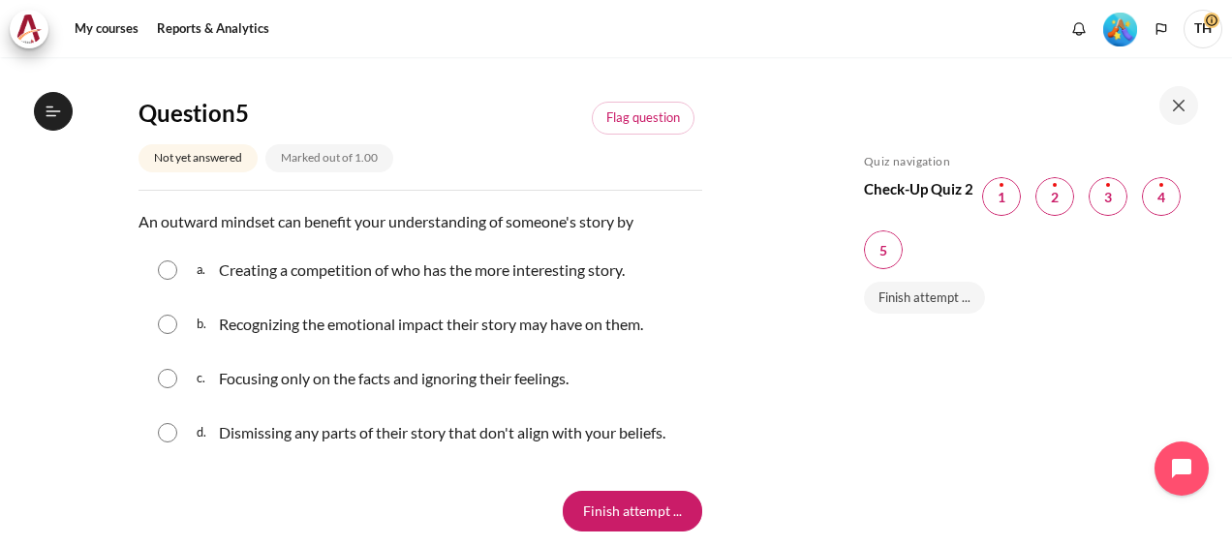
click at [171, 315] on input "Content" at bounding box center [167, 324] width 19 height 19
radio input "true"
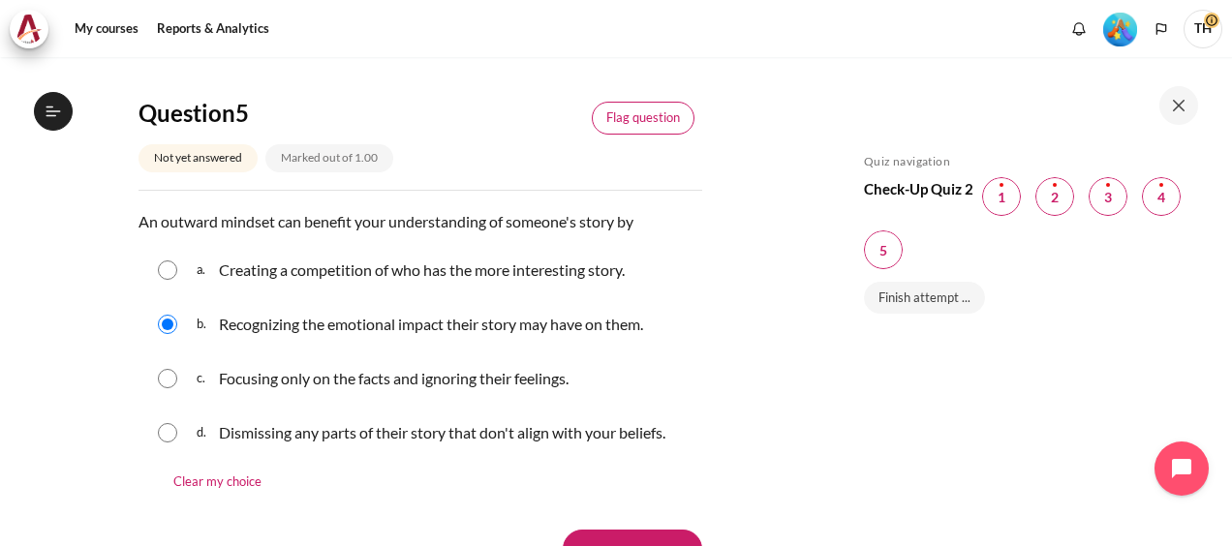
click at [658, 102] on link "Flag question" at bounding box center [643, 118] width 103 height 33
click at [626, 530] on input "Finish attempt ..." at bounding box center [633, 550] width 140 height 41
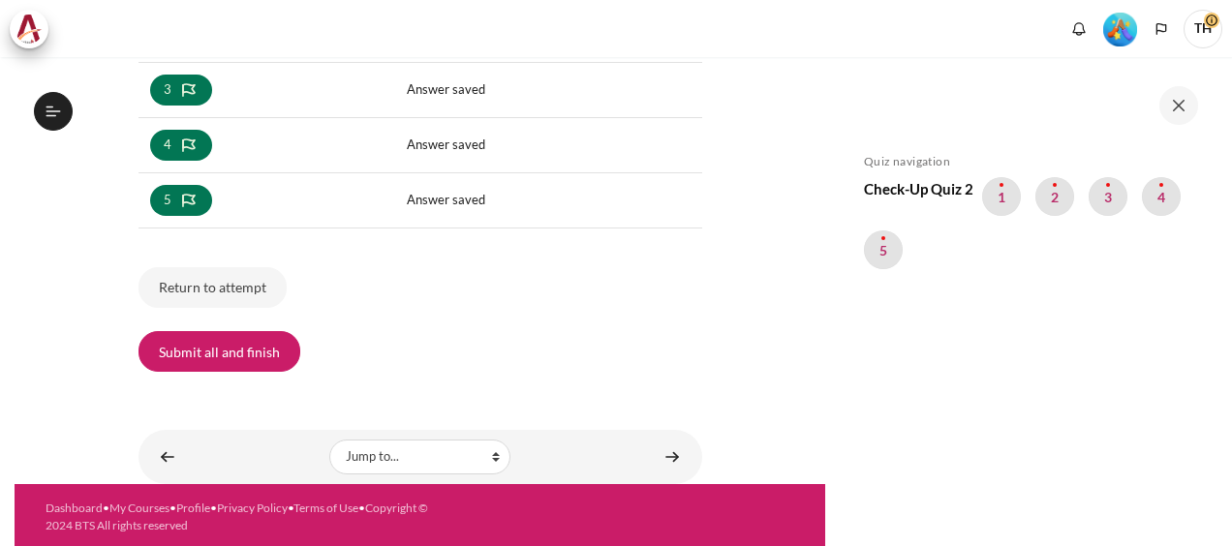
scroll to position [1803, 0]
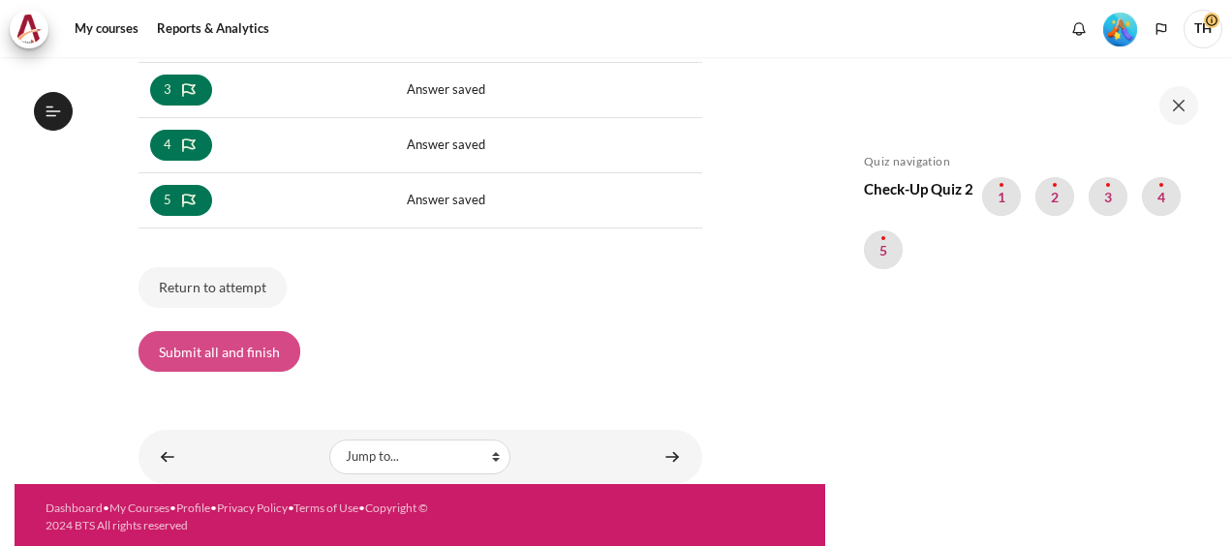
click at [251, 358] on button "Submit all and finish" at bounding box center [220, 351] width 162 height 41
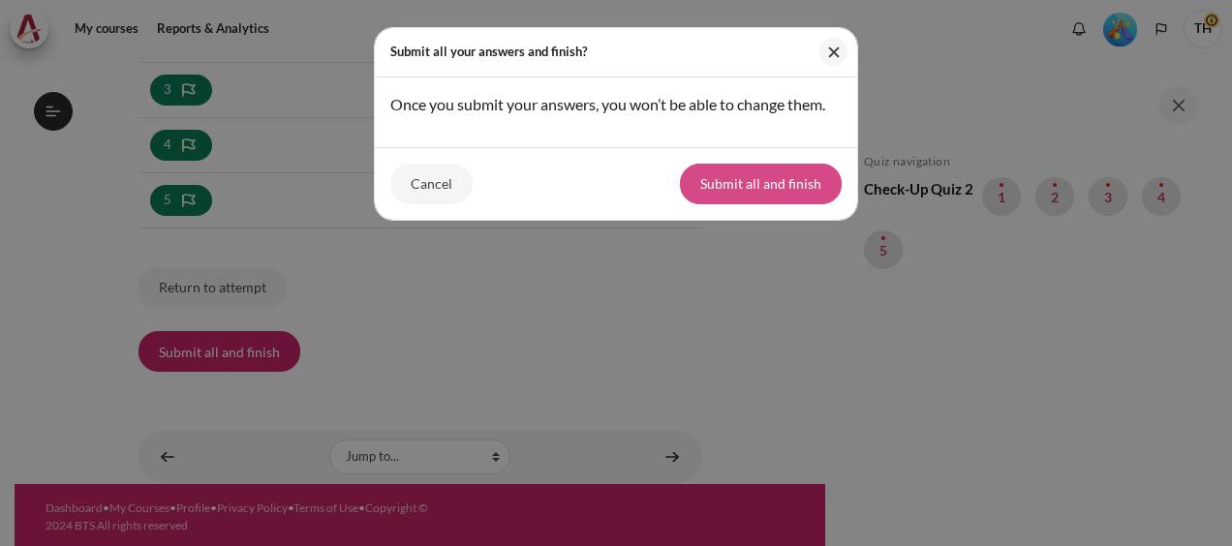
click at [764, 184] on button "Submit all and finish" at bounding box center [761, 184] width 162 height 41
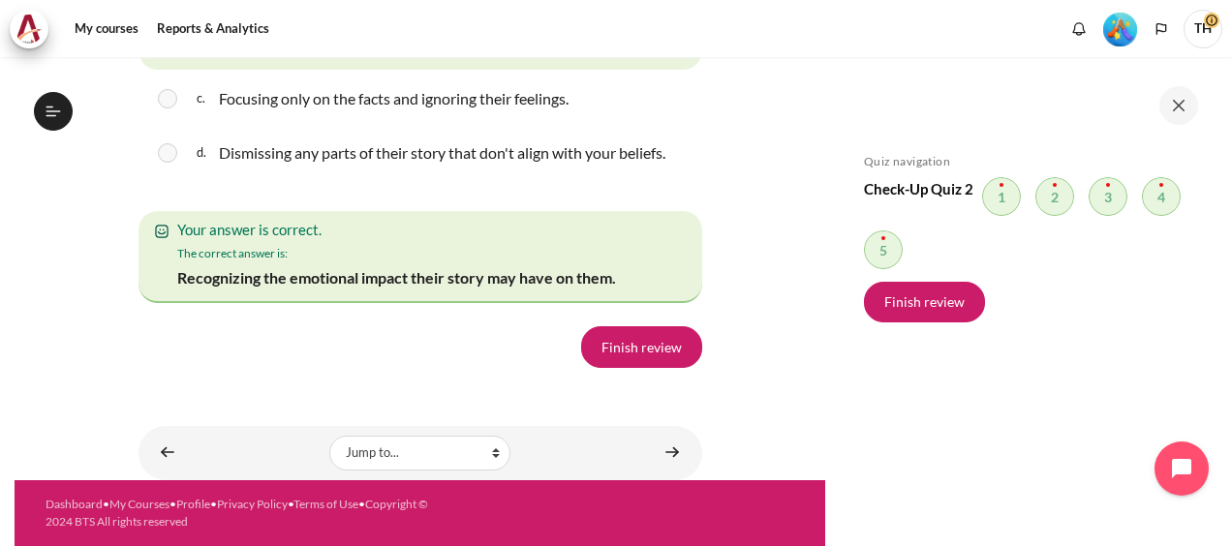
scroll to position [3684, 0]
click at [614, 348] on link "Finish review" at bounding box center [641, 347] width 121 height 41
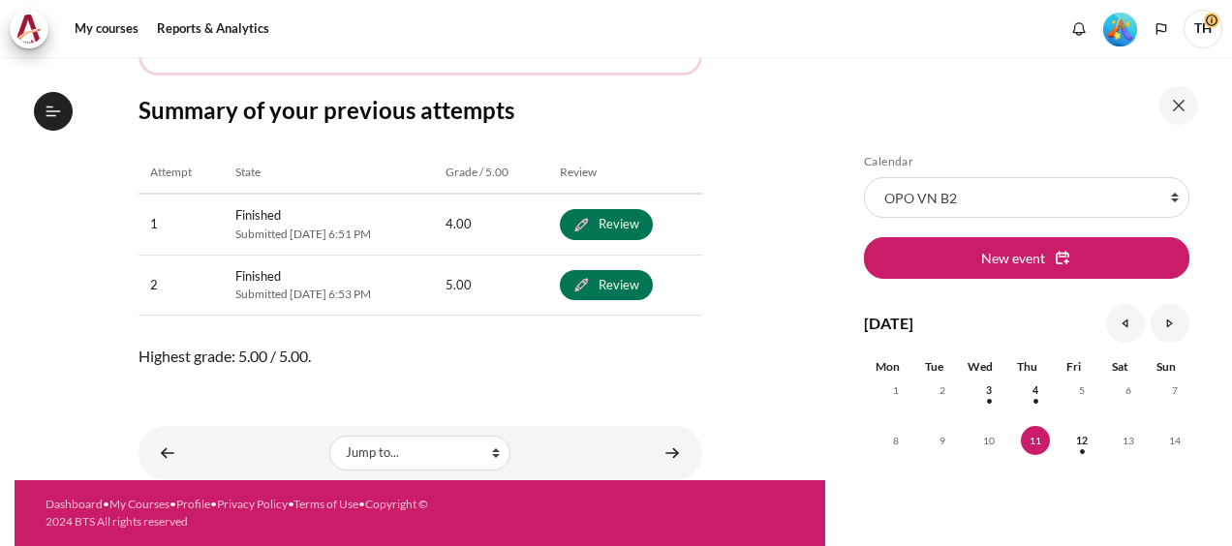
scroll to position [1803, 0]
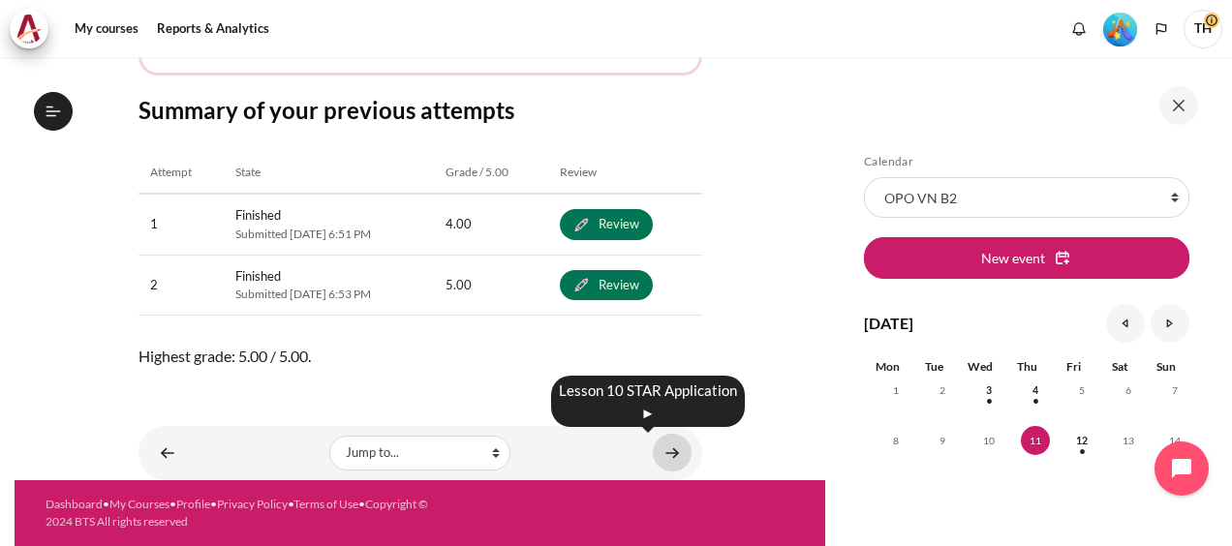
click at [663, 452] on link "Content" at bounding box center [672, 453] width 39 height 38
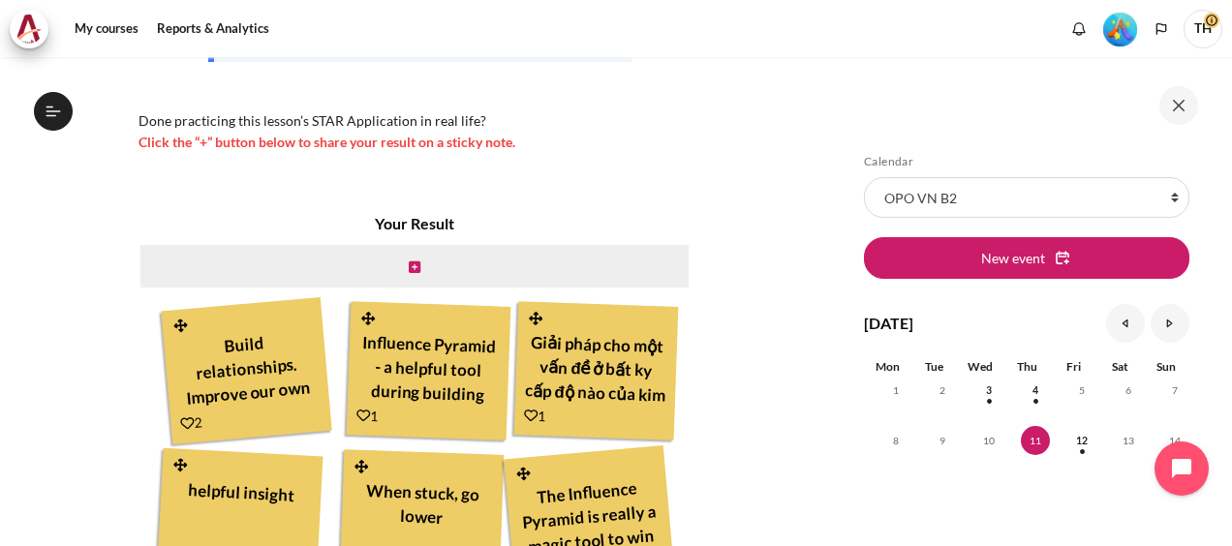
scroll to position [70, 0]
click at [409, 267] on icon "Content" at bounding box center [415, 268] width 12 height 14
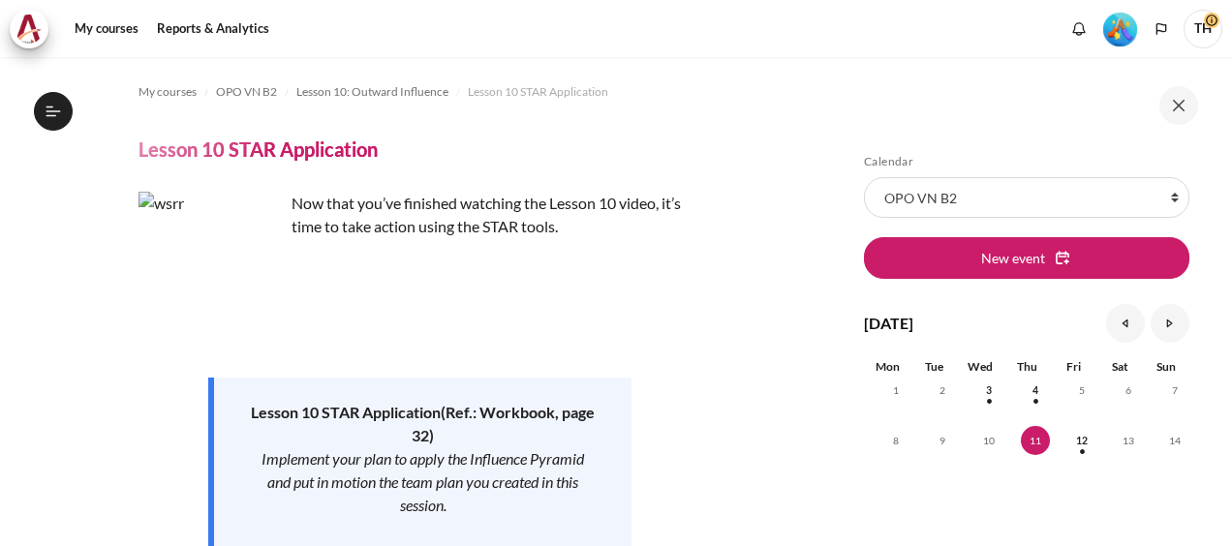
scroll to position [533, 0]
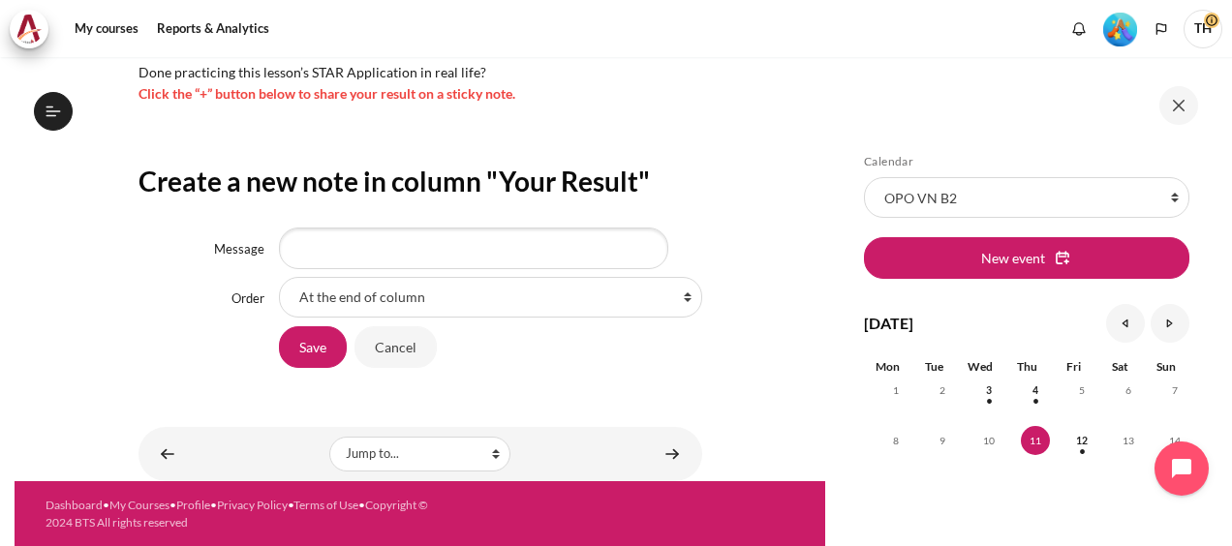
click at [34, 92] on button "Open course index" at bounding box center [53, 111] width 39 height 39
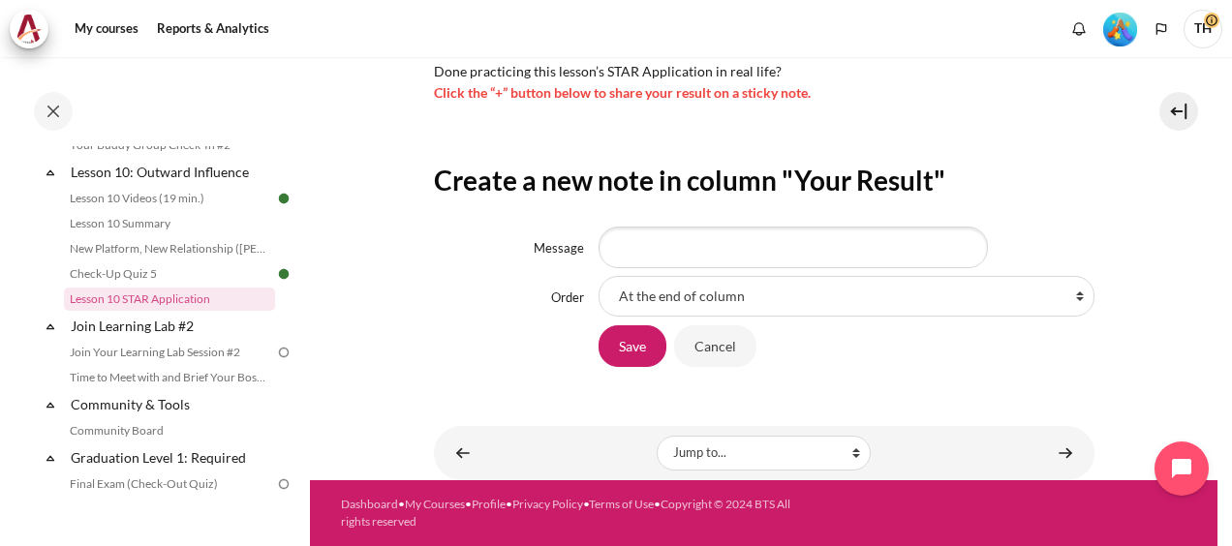
scroll to position [486, 0]
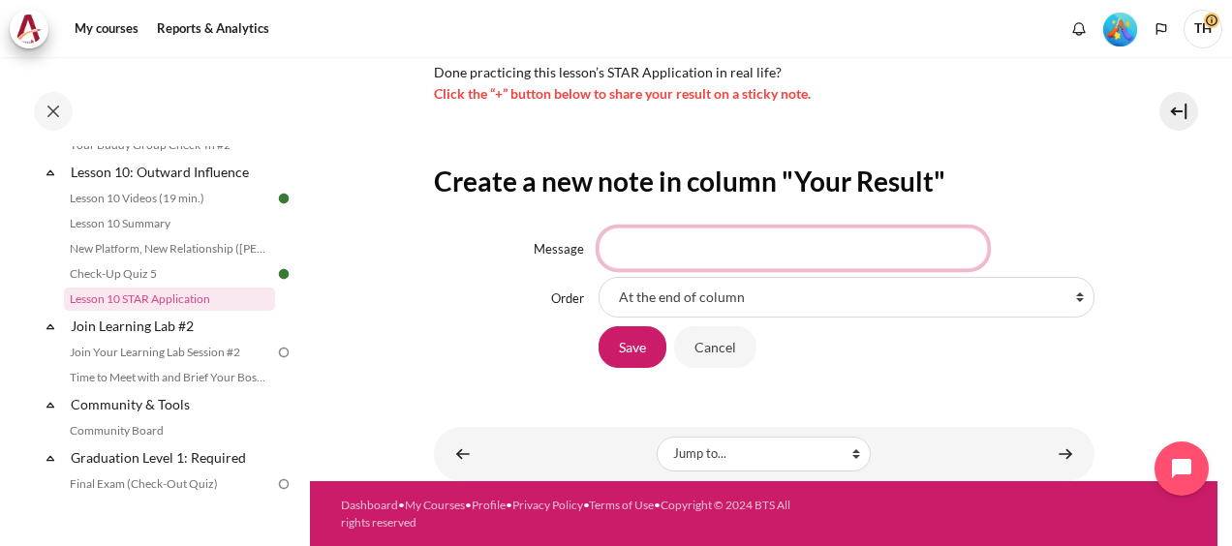
click at [646, 241] on input "Message" at bounding box center [793, 248] width 389 height 41
click at [691, 240] on input "Message" at bounding box center [793, 248] width 389 height 41
type input "Turning chair first"
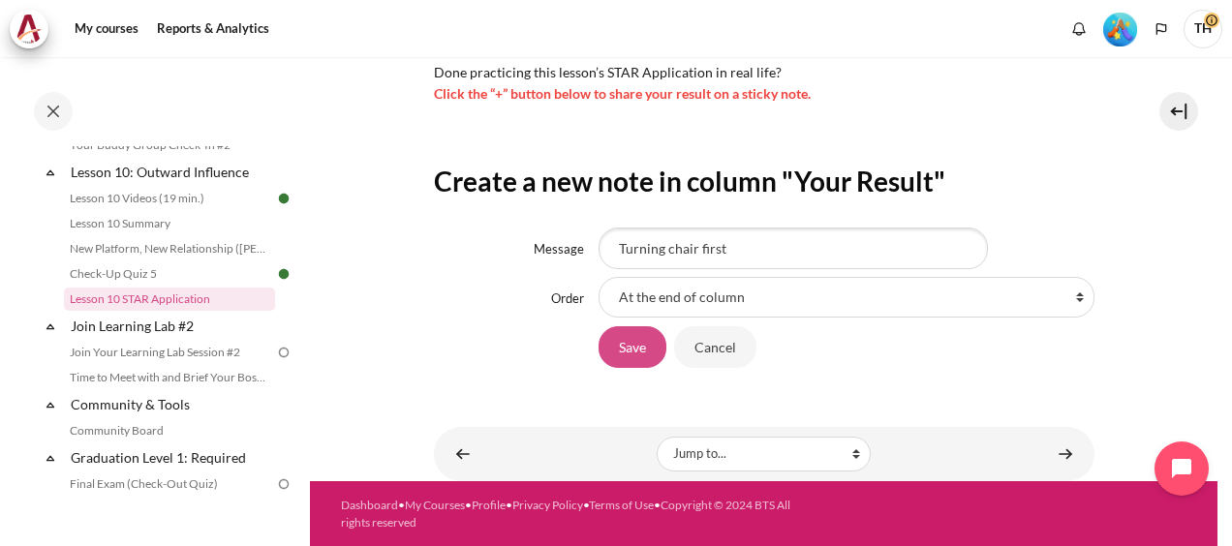
click at [631, 352] on input "Save" at bounding box center [633, 347] width 68 height 41
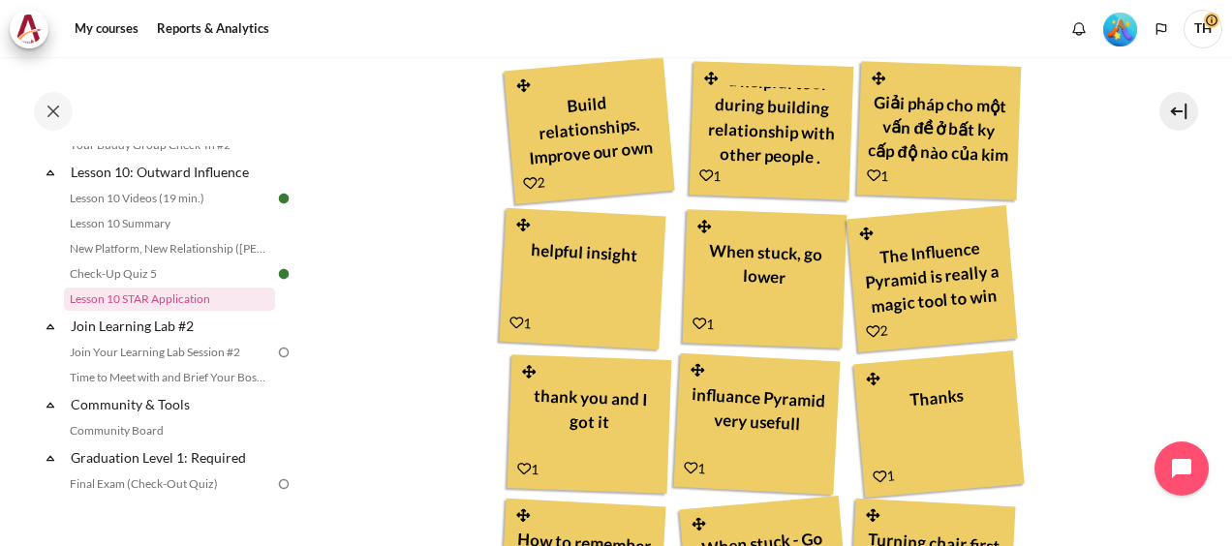
scroll to position [944, 0]
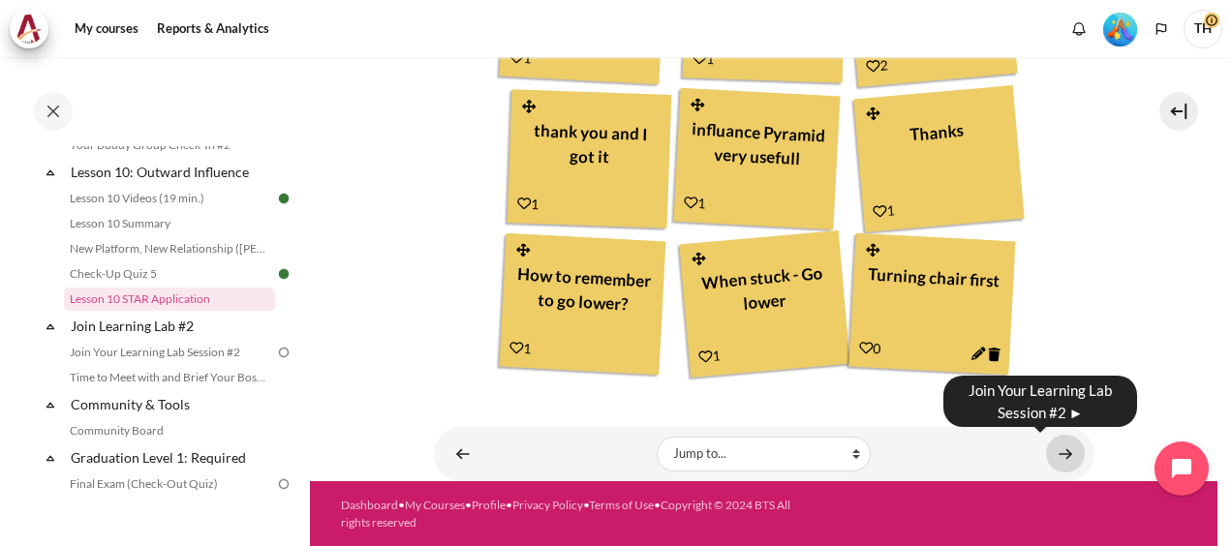
click at [1064, 452] on link "Content" at bounding box center [1065, 454] width 39 height 38
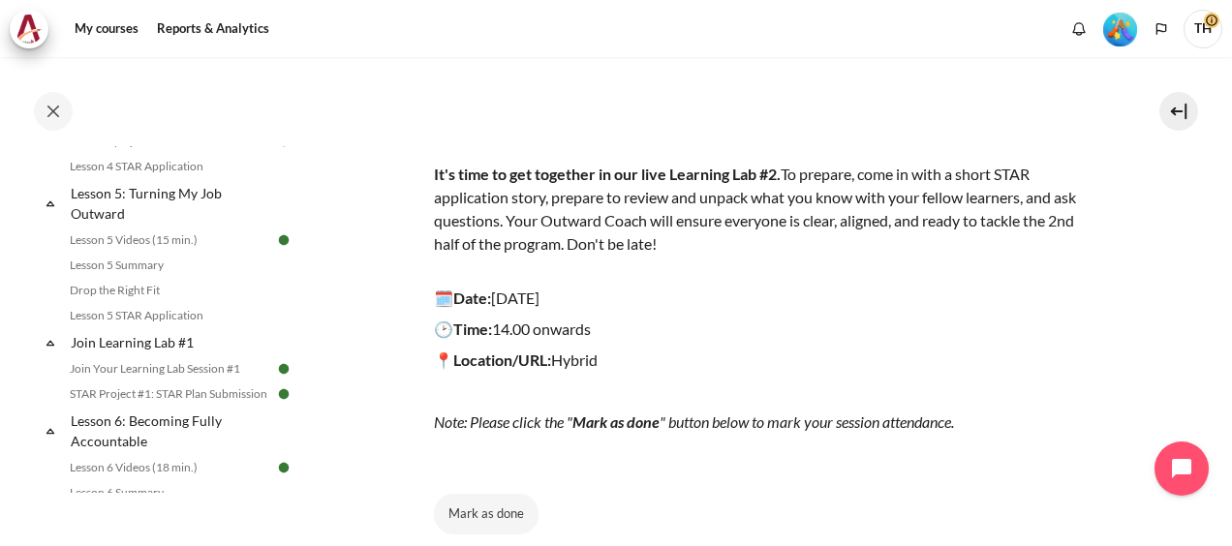
scroll to position [360, 0]
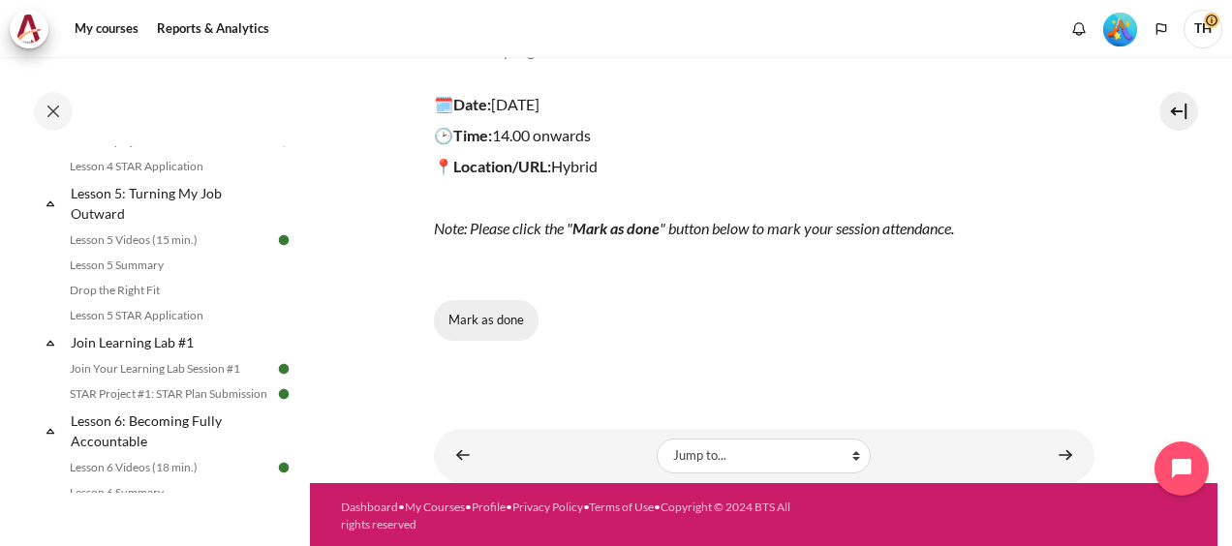
click at [480, 318] on button "Mark as done" at bounding box center [486, 320] width 105 height 41
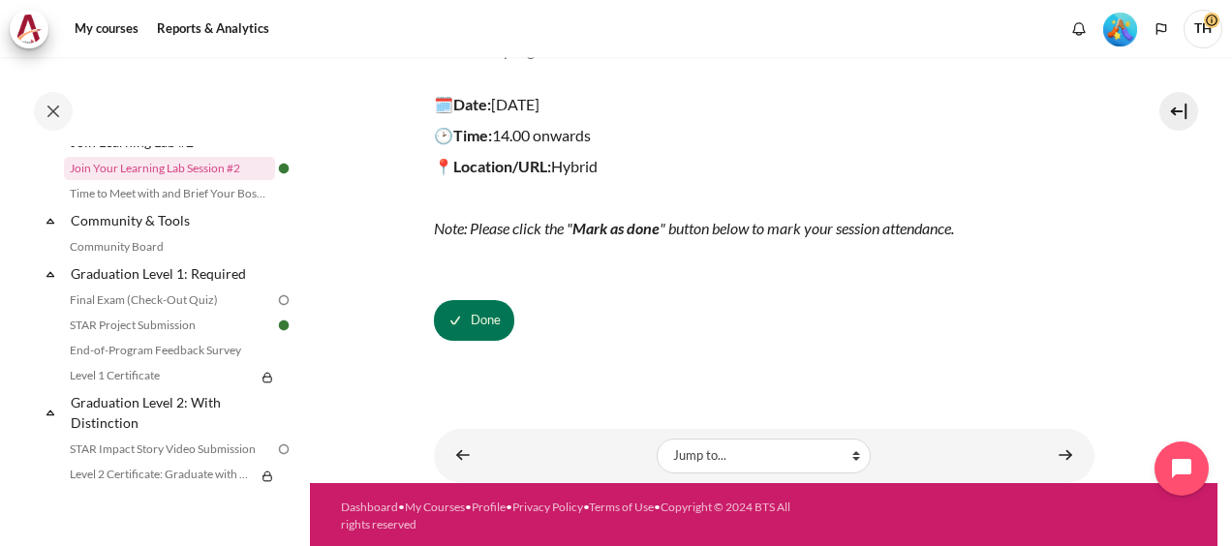
scroll to position [2035, 0]
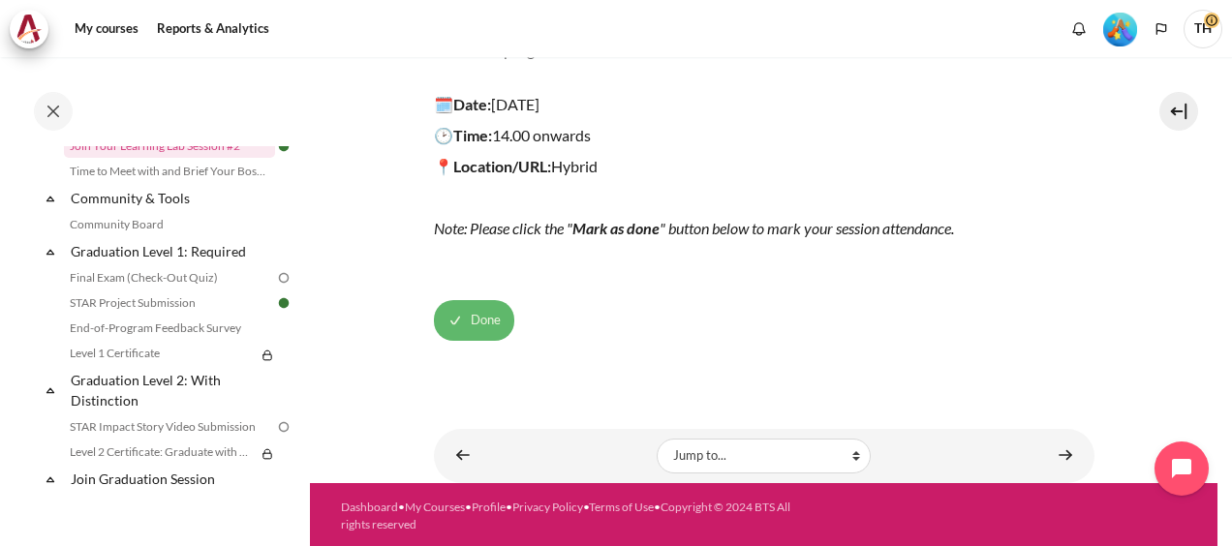
click at [476, 324] on span "Done" at bounding box center [486, 320] width 30 height 19
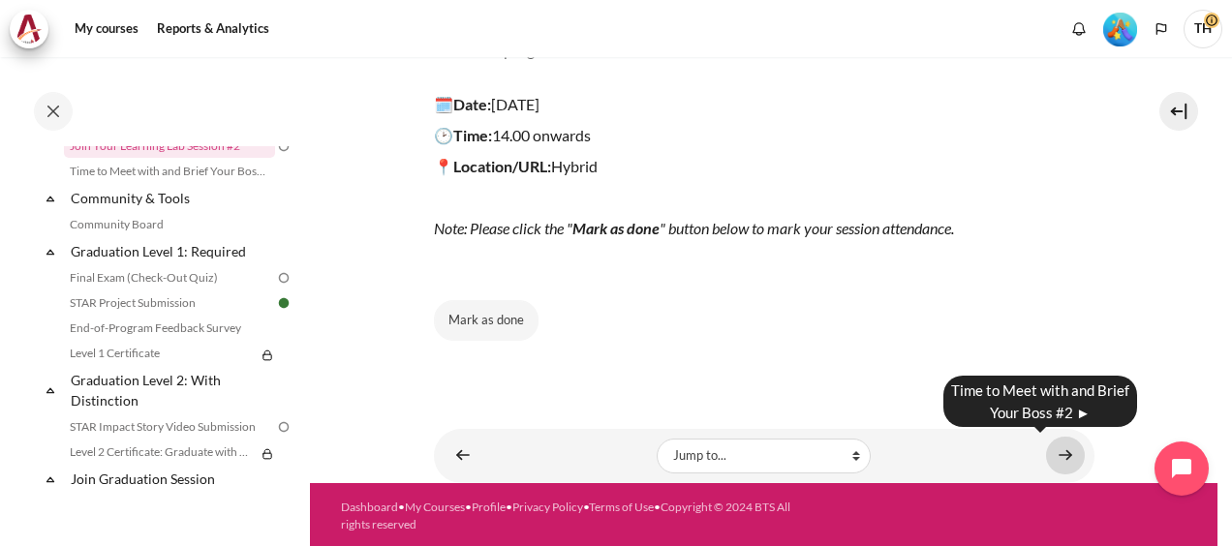
click at [1062, 452] on link "Content" at bounding box center [1065, 456] width 39 height 38
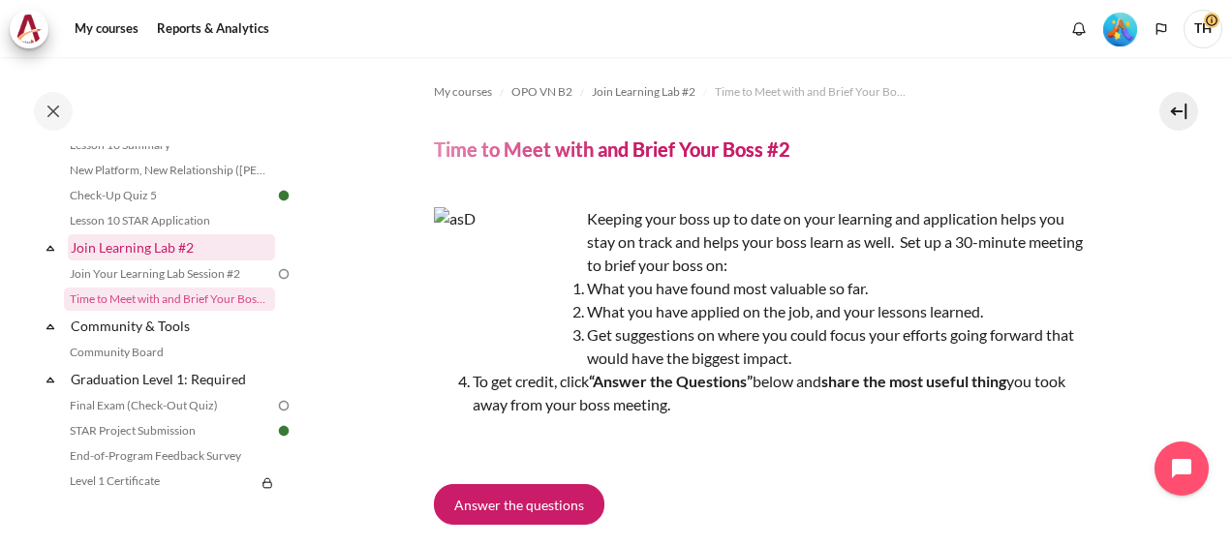
scroll to position [1810, 0]
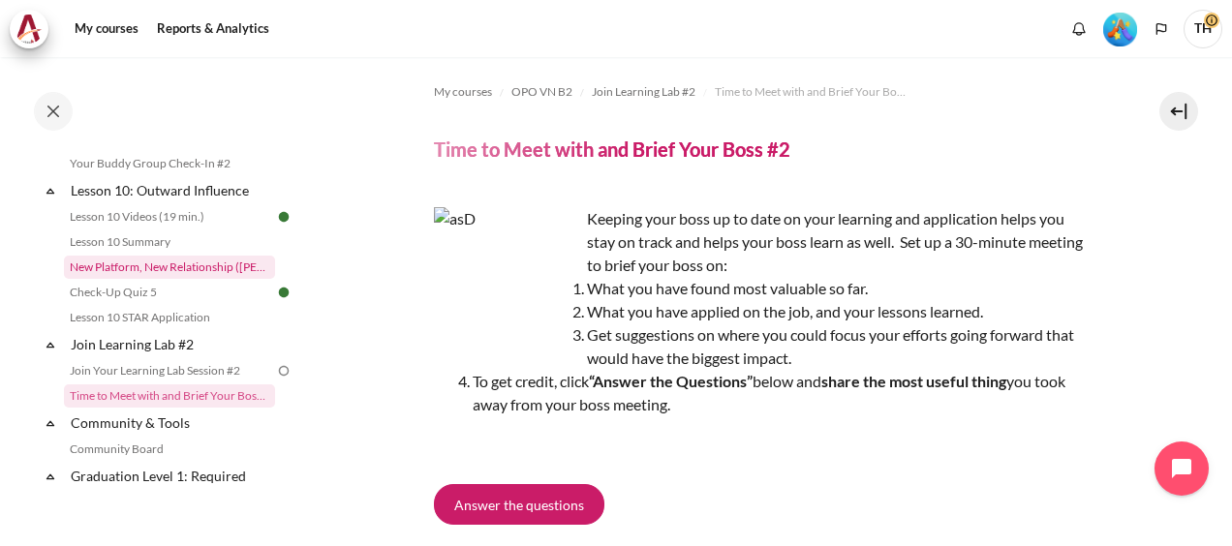
click at [134, 279] on link "New Platform, New Relationship ([PERSON_NAME]'s Story)" at bounding box center [169, 267] width 211 height 23
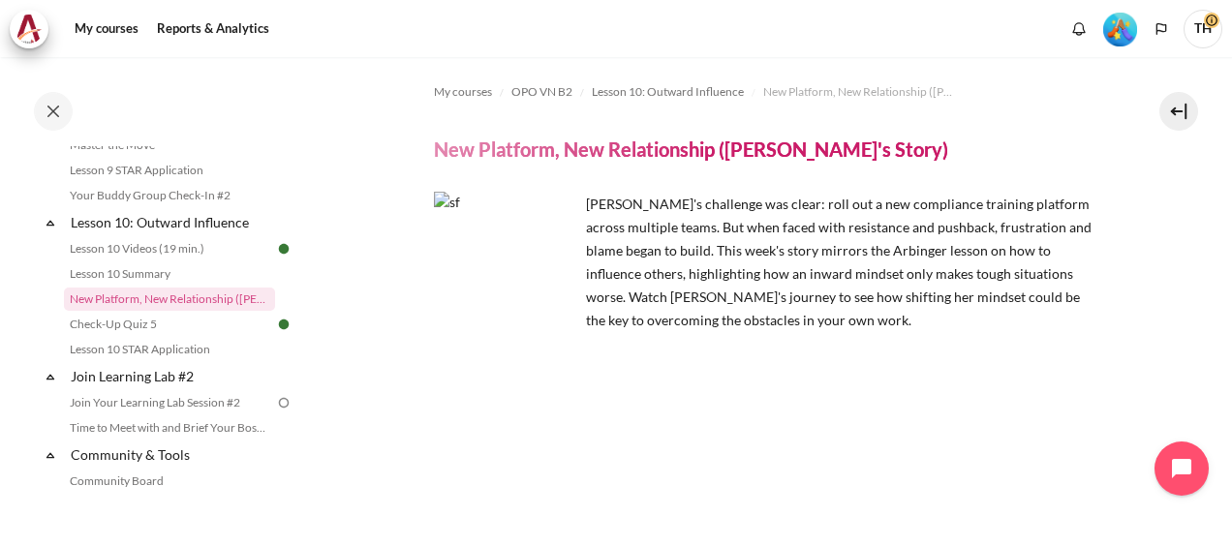
scroll to position [341, 0]
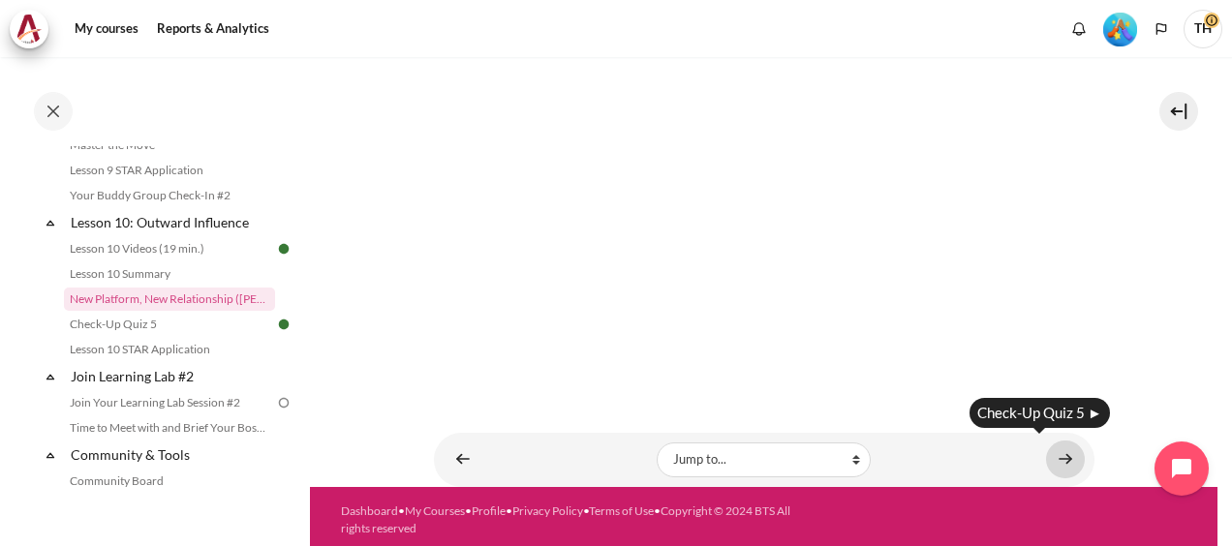
click at [1057, 455] on link "Content" at bounding box center [1065, 460] width 39 height 38
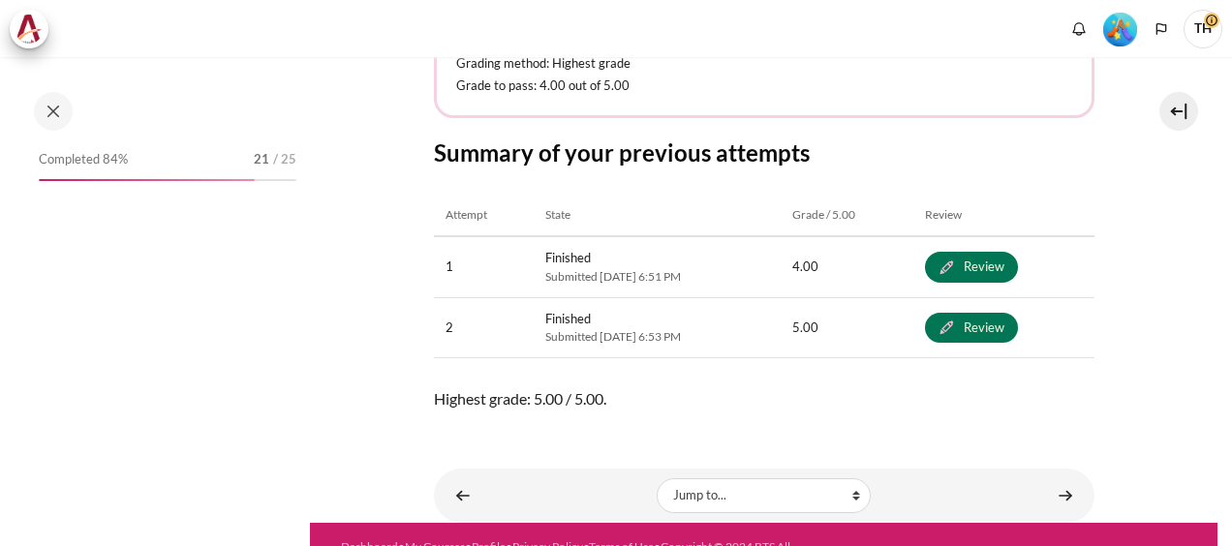
scroll to position [1803, 0]
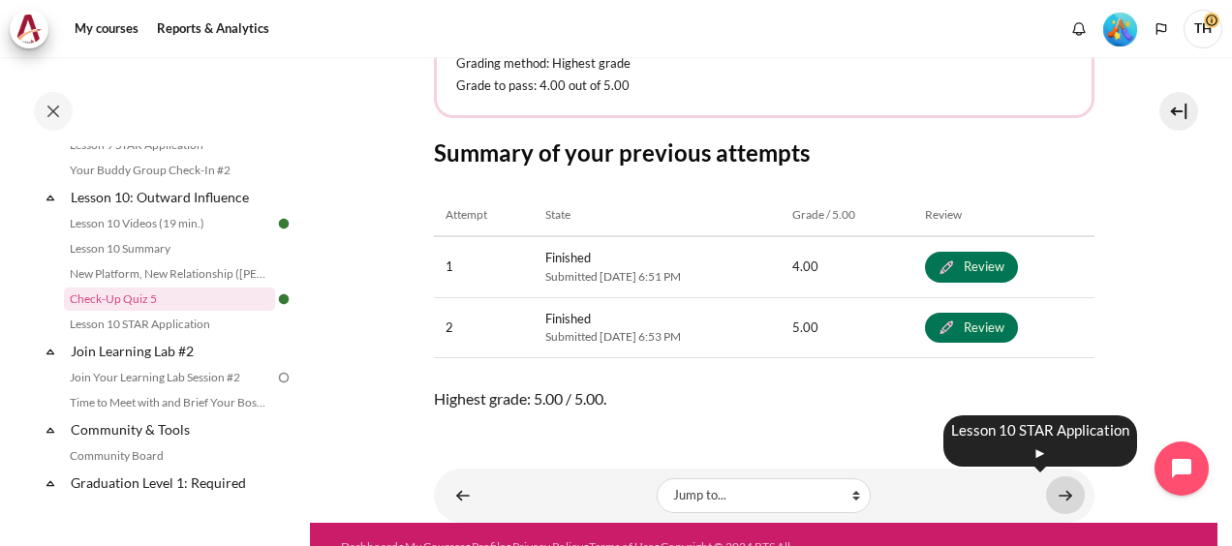
click at [1060, 494] on link "Content" at bounding box center [1065, 496] width 39 height 38
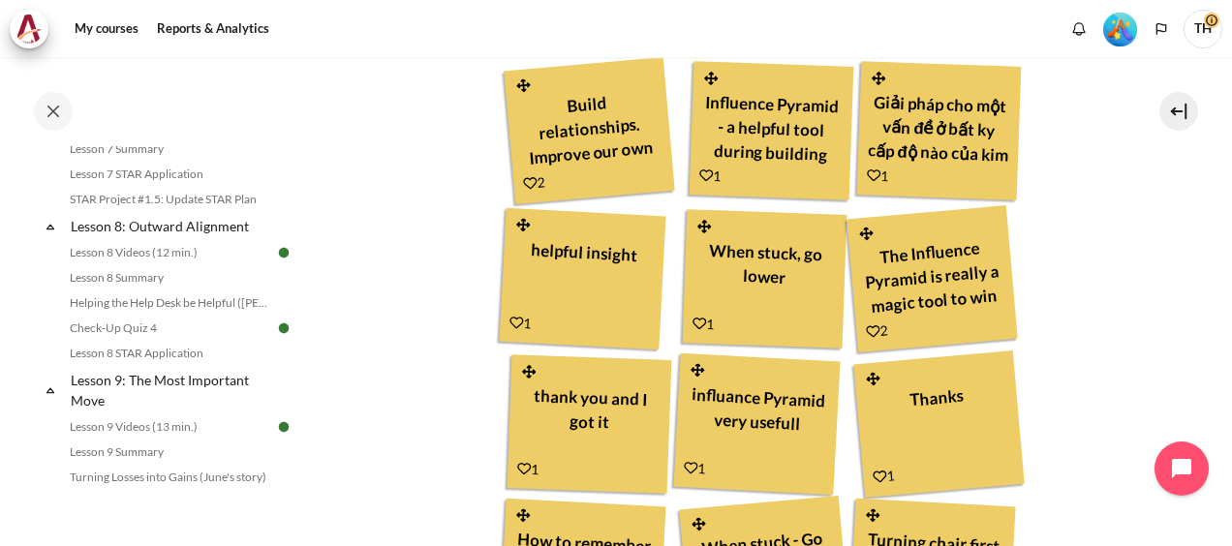
scroll to position [944, 0]
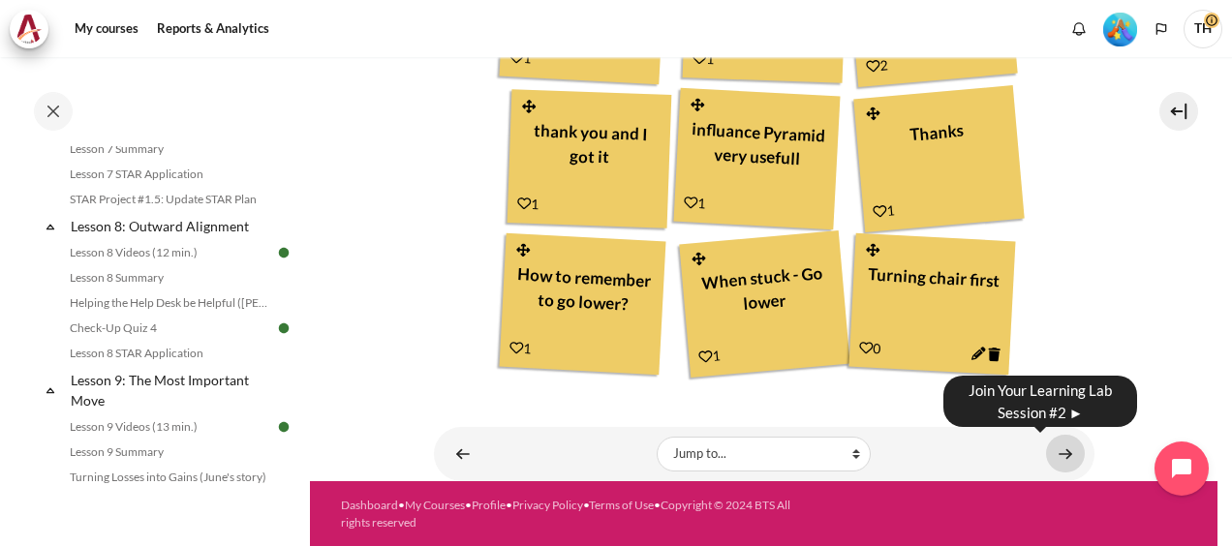
click at [1059, 453] on link "Content" at bounding box center [1065, 454] width 39 height 38
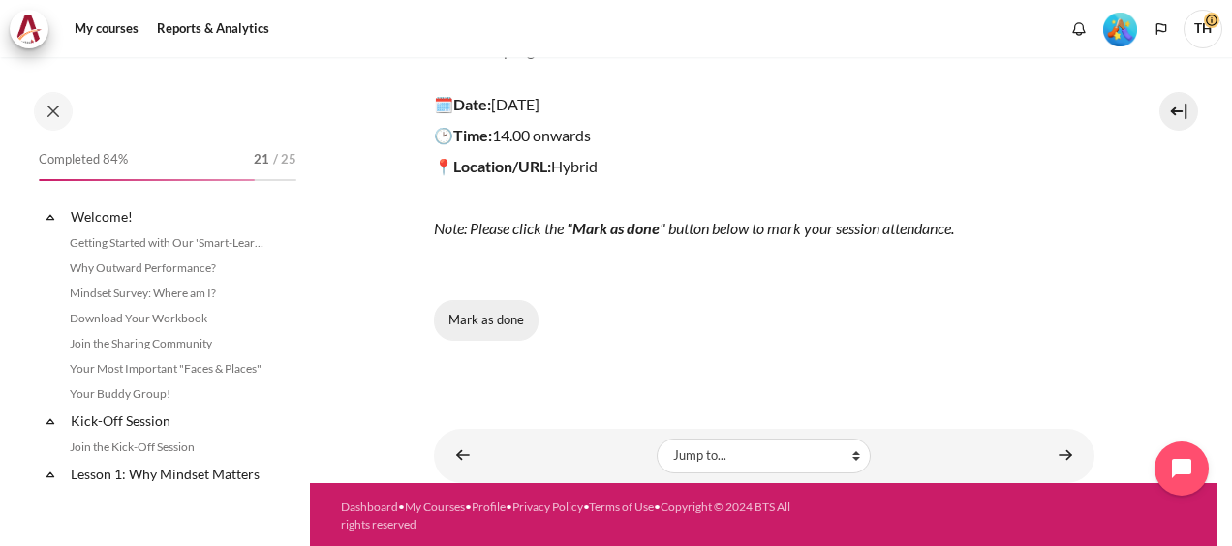
scroll to position [1882, 0]
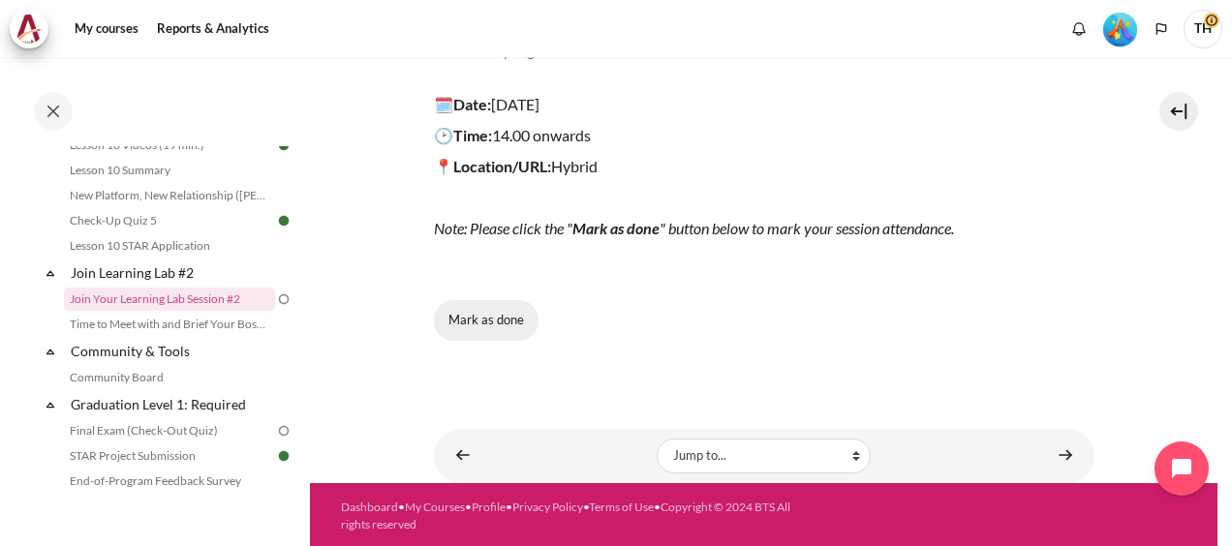
click at [474, 321] on button "Mark as done" at bounding box center [486, 320] width 105 height 41
click at [490, 320] on span "Done" at bounding box center [486, 320] width 30 height 19
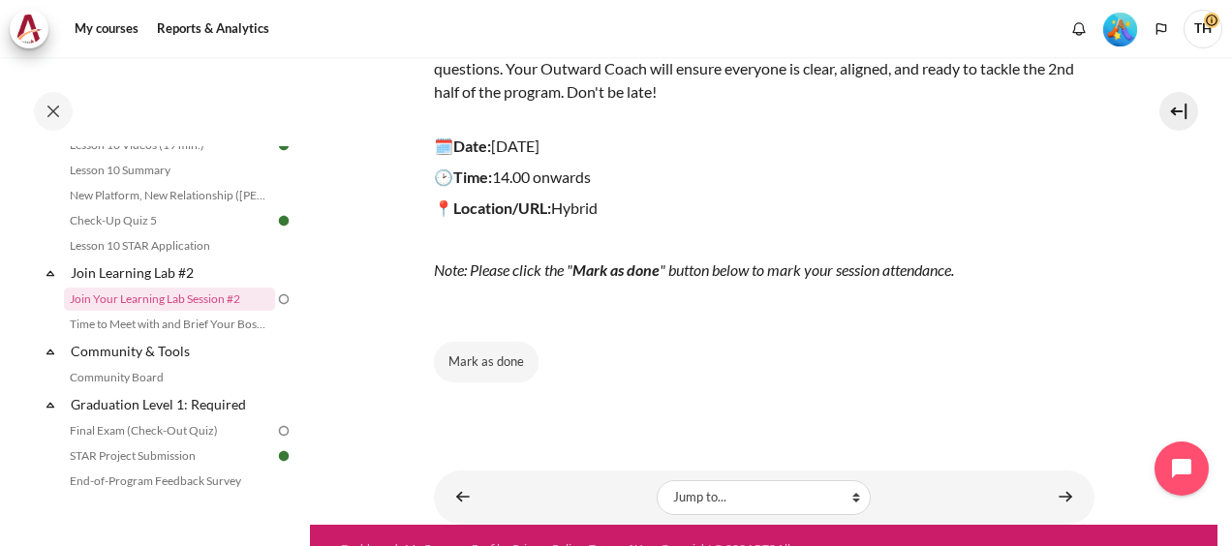
scroll to position [360, 0]
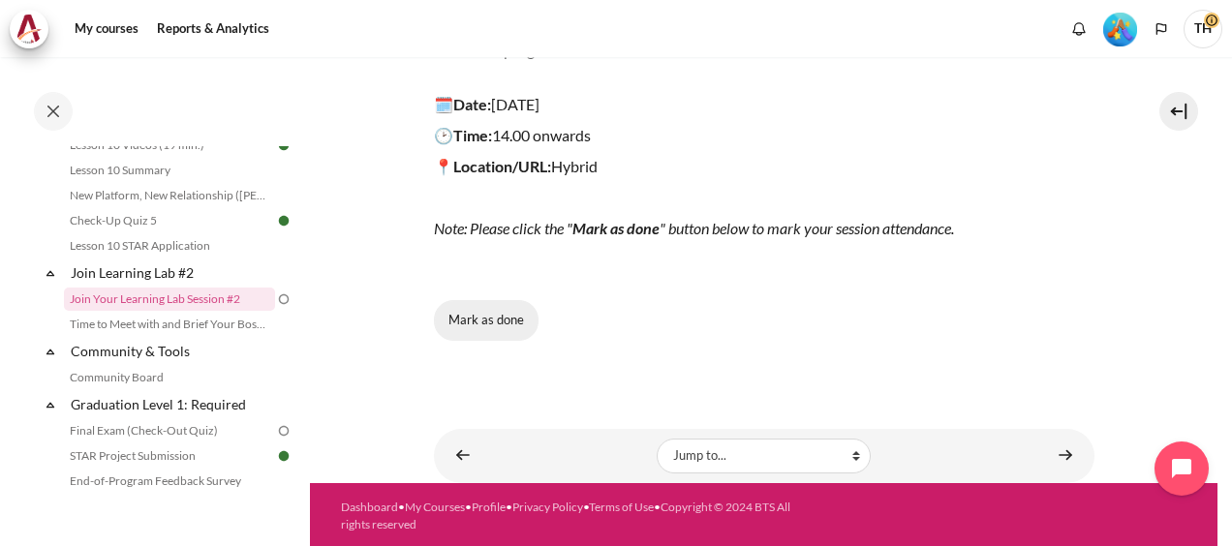
click at [494, 327] on button "Mark as done" at bounding box center [486, 320] width 105 height 41
click at [469, 317] on button "Done" at bounding box center [474, 320] width 80 height 41
click at [475, 320] on button "Mark as done" at bounding box center [486, 320] width 105 height 41
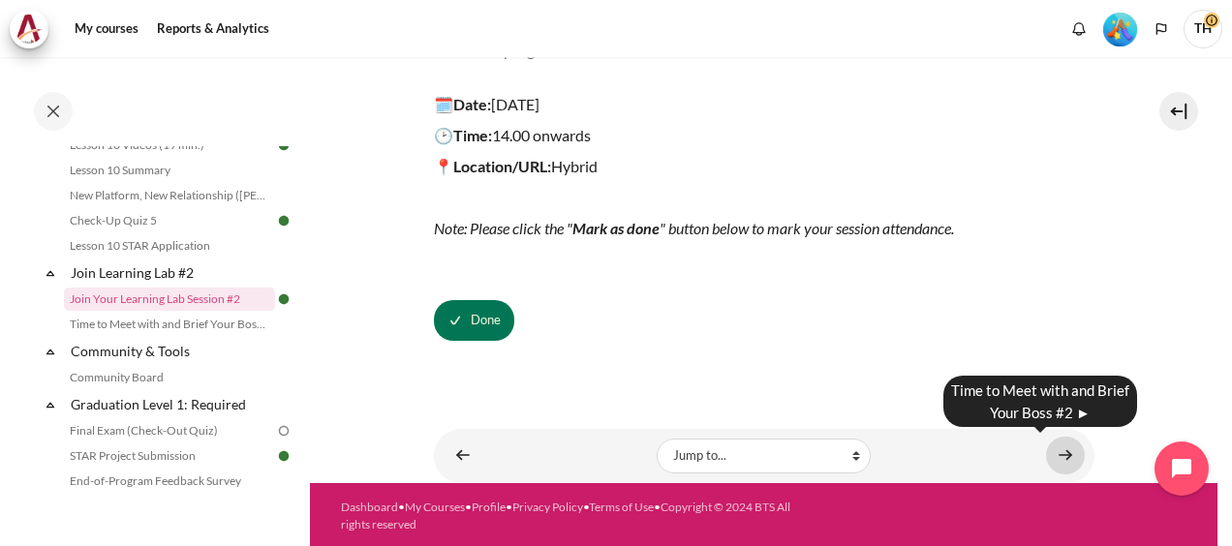
click at [1060, 453] on link "Content" at bounding box center [1065, 456] width 39 height 38
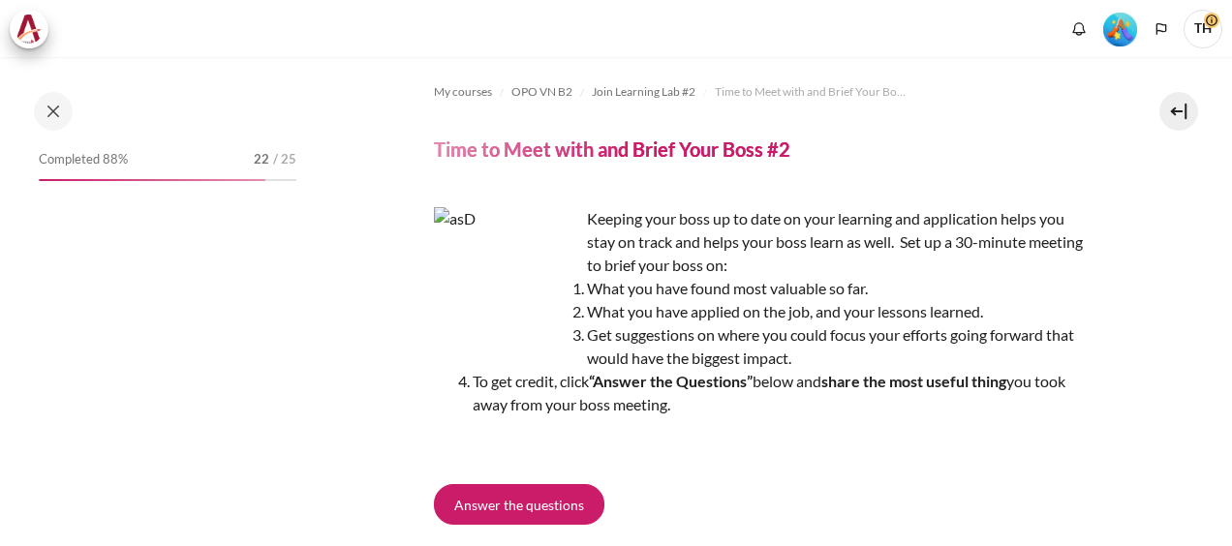
scroll to position [208, 0]
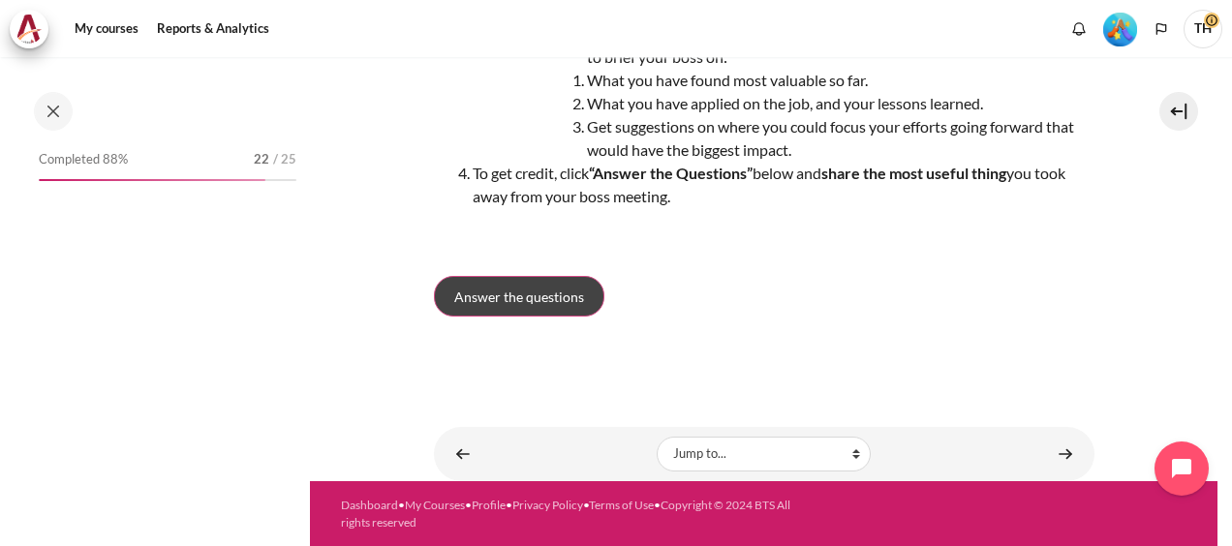
click at [517, 295] on span "Answer the questions" at bounding box center [519, 297] width 130 height 20
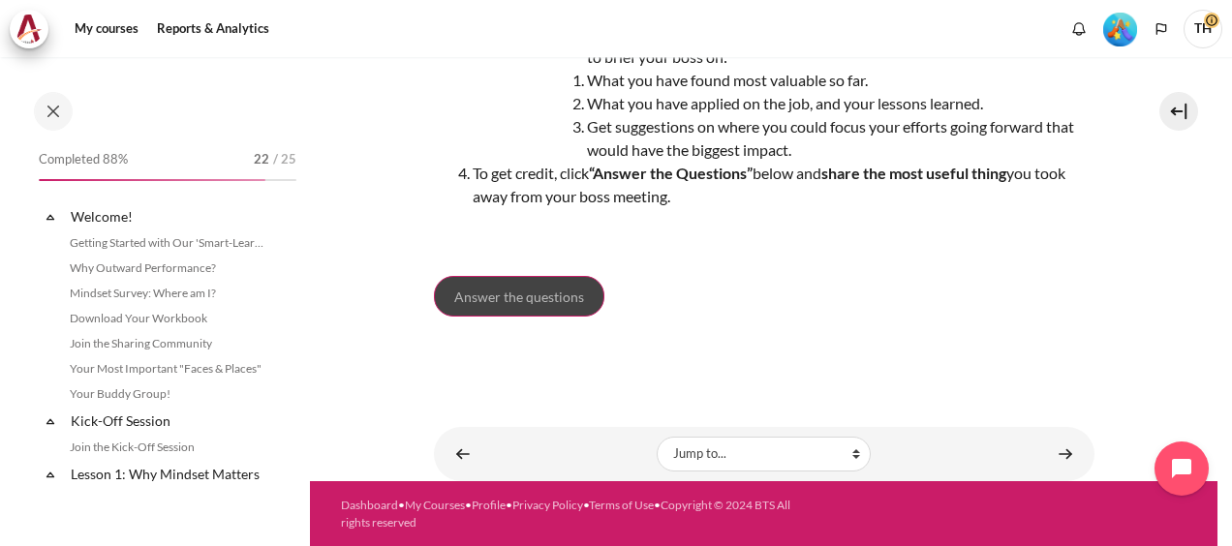
scroll to position [1907, 0]
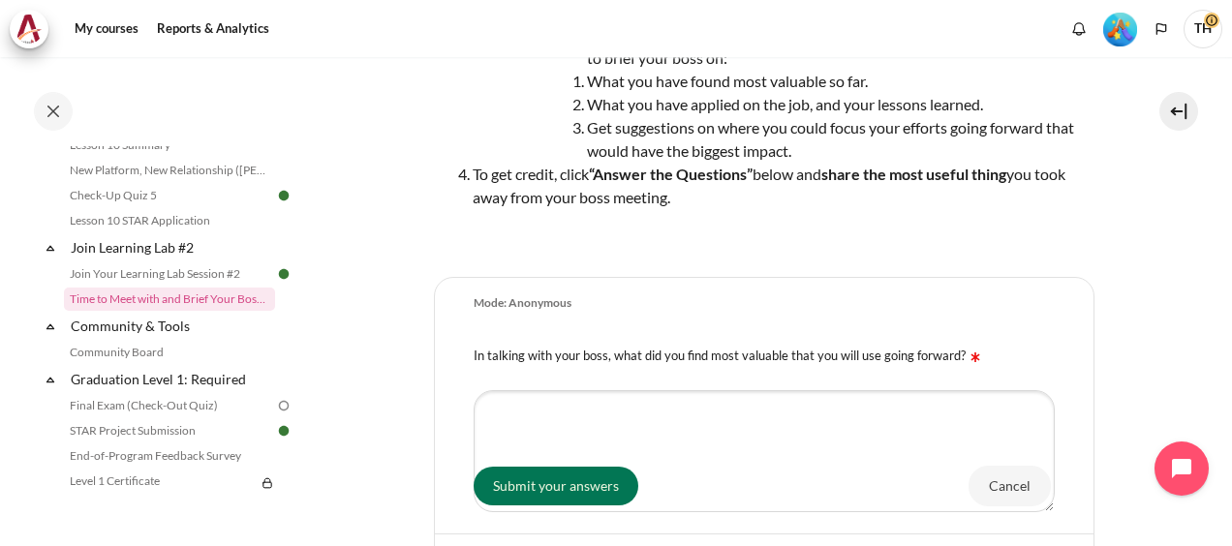
scroll to position [194, 0]
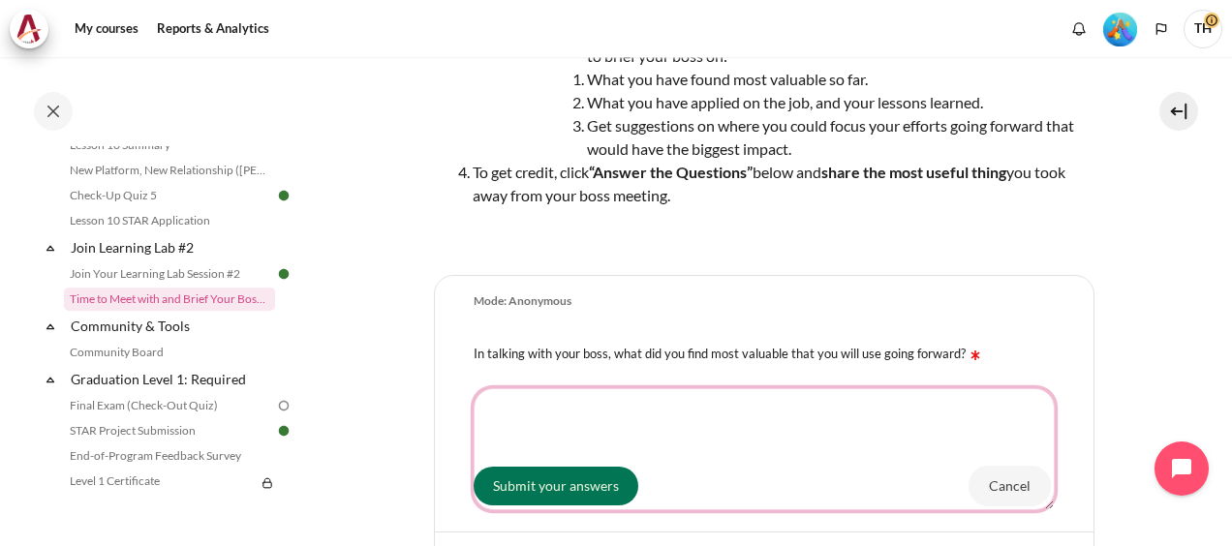
click at [583, 421] on textarea "In talking with your boss, what did you find most valuable that you will use go…" at bounding box center [764, 450] width 581 height 122
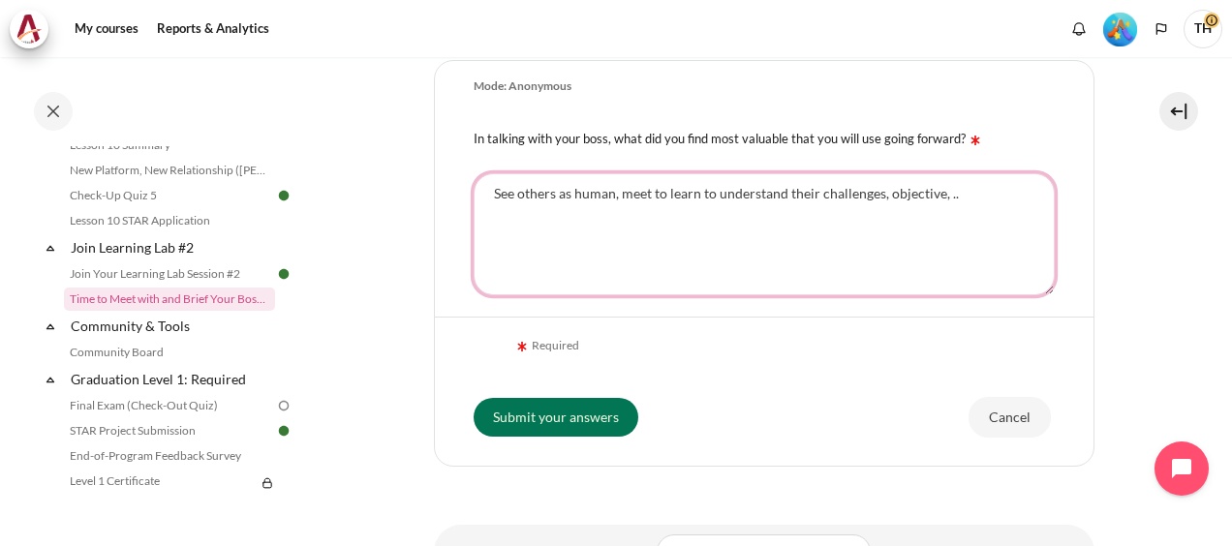
scroll to position [506, 0]
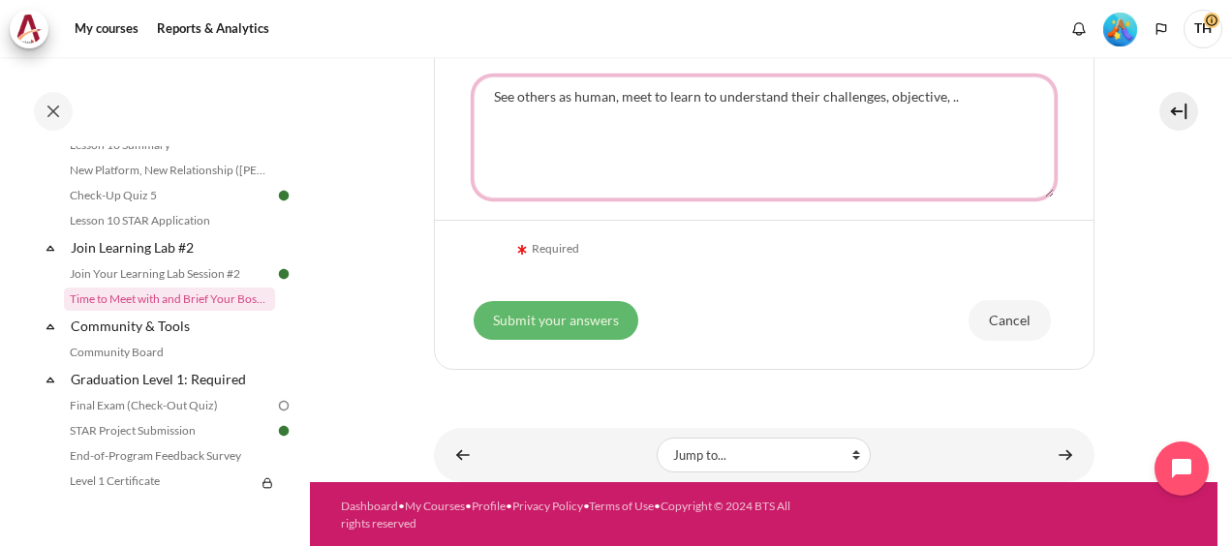
type textarea "See others as human, meet to learn to understand their challenges, objective, .."
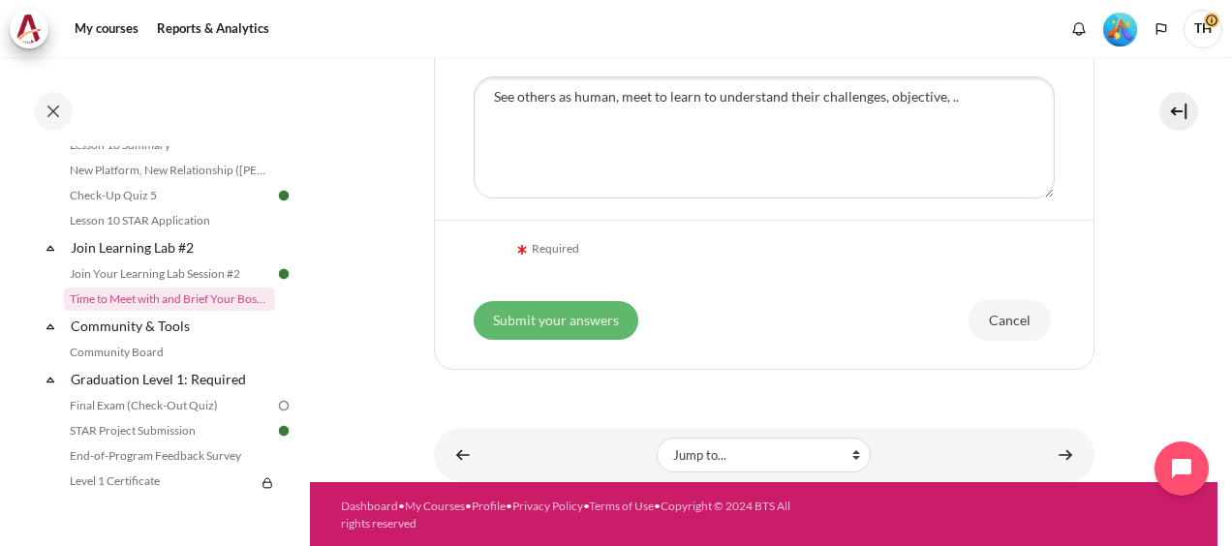
click at [577, 322] on input "Submit your answers" at bounding box center [556, 320] width 165 height 39
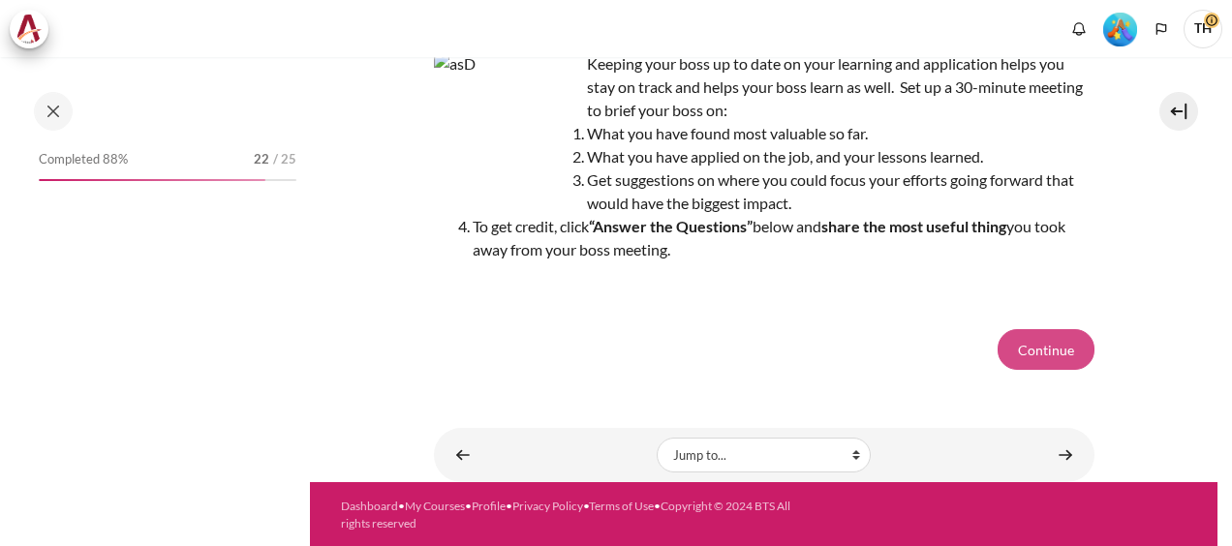
scroll to position [1907, 0]
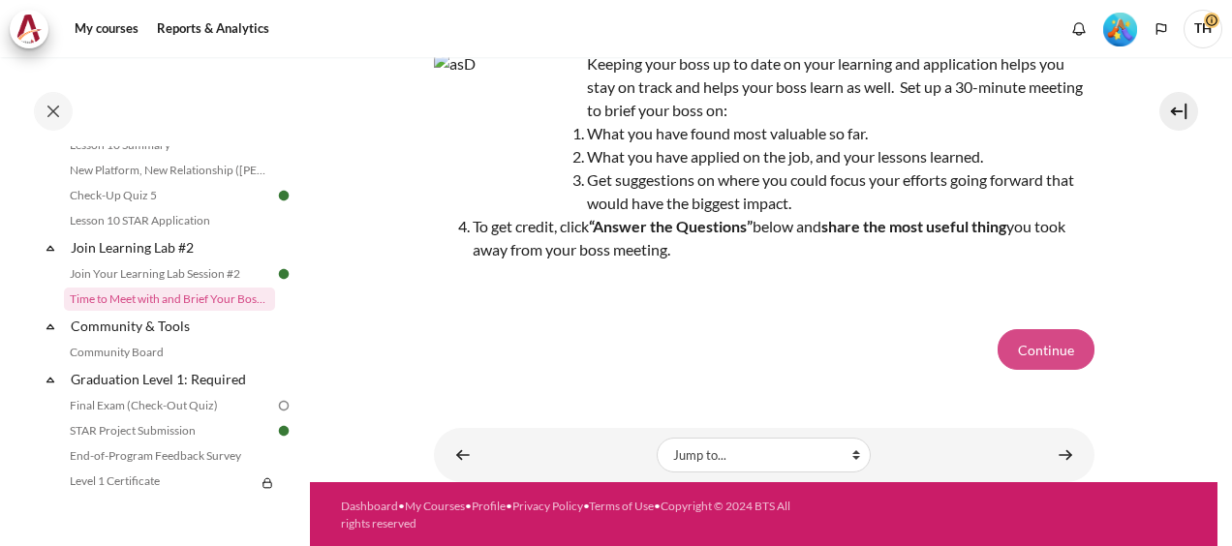
click at [1058, 353] on button "Continue" at bounding box center [1046, 349] width 97 height 41
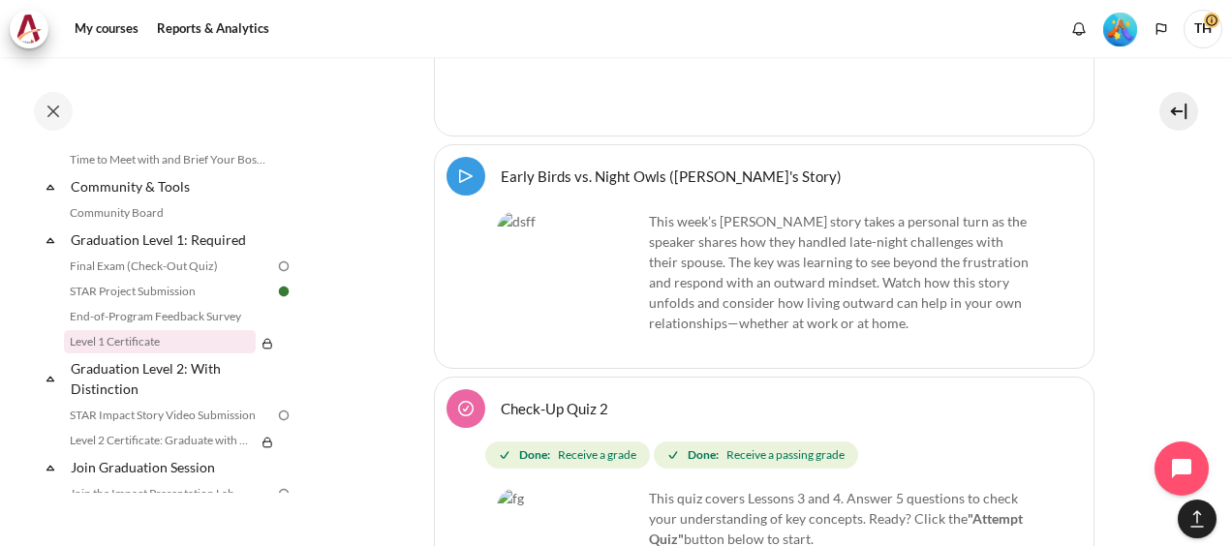
scroll to position [2019, 0]
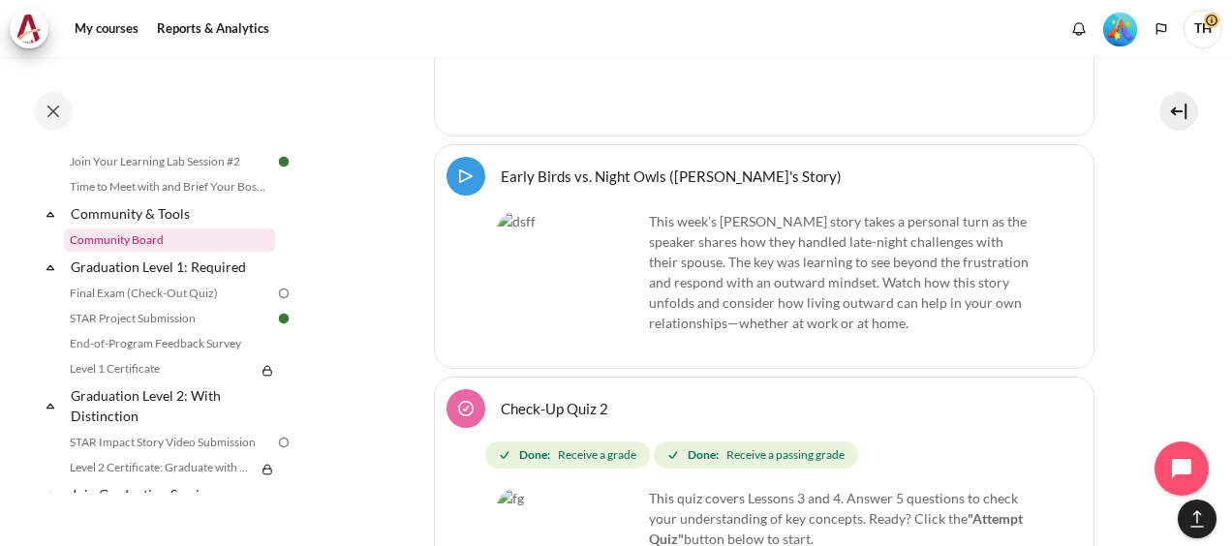
click at [138, 252] on link "Community Board" at bounding box center [169, 240] width 211 height 23
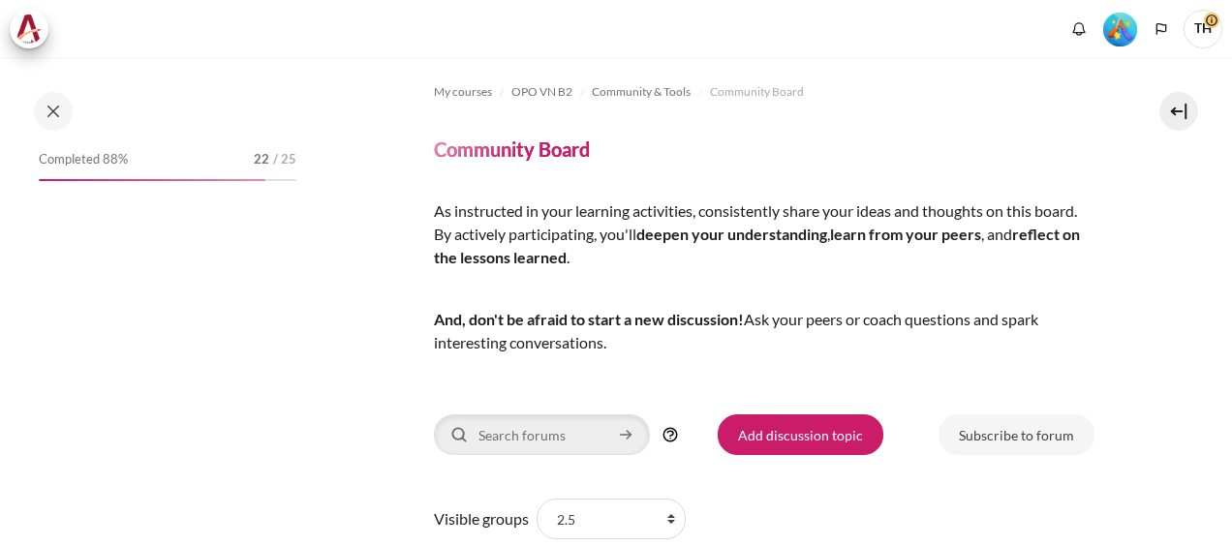
scroll to position [97, 0]
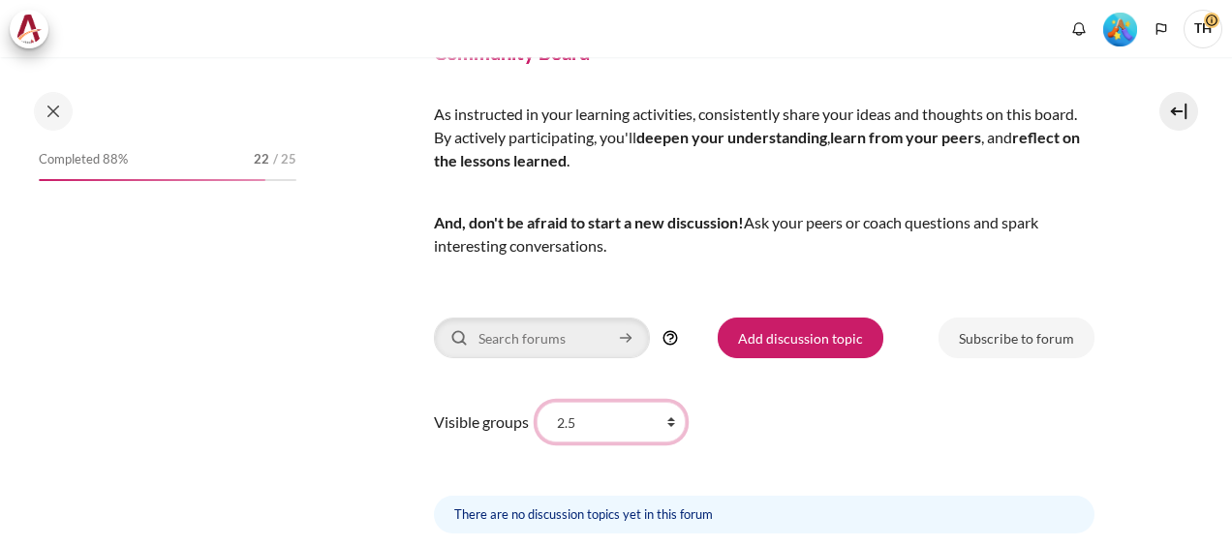
click at [647, 421] on select "All participants 2.5 2.1 2.2 2.3 2.4 2.6 2.7 2.8" at bounding box center [611, 422] width 149 height 41
click at [646, 421] on select "All participants 2.5 2.1 2.2 2.3 2.4 2.6 2.7 2.8" at bounding box center [611, 422] width 149 height 41
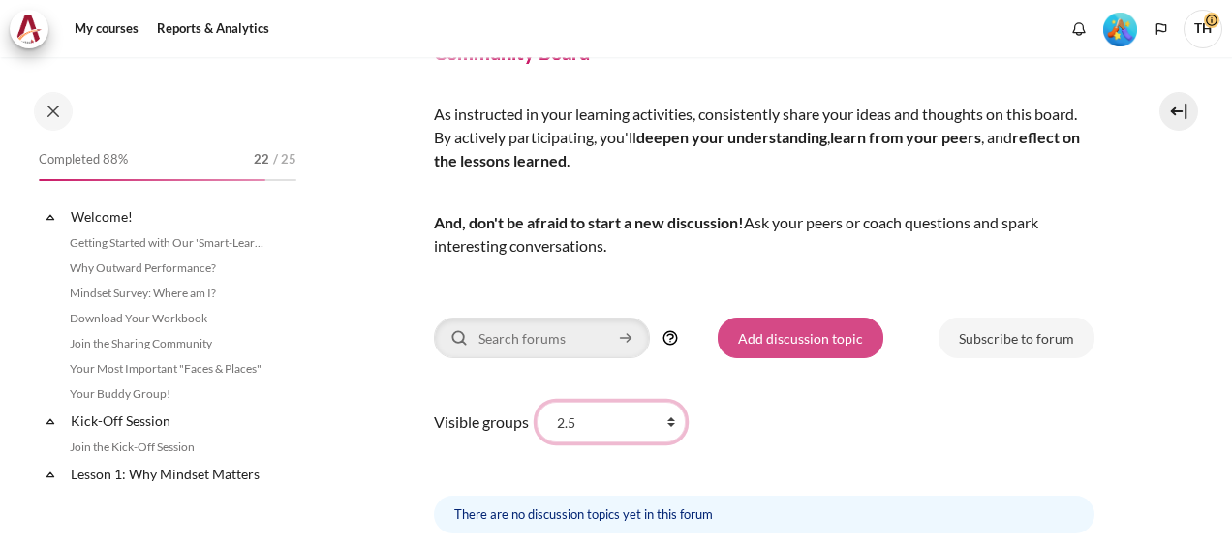
scroll to position [1960, 0]
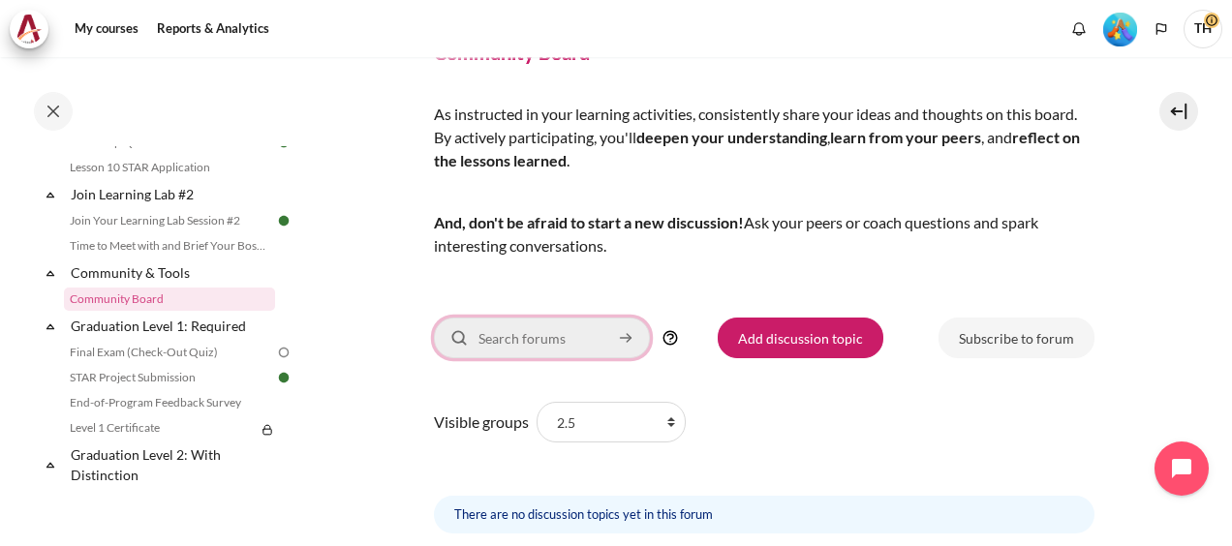
click at [556, 347] on input "Search forums" at bounding box center [542, 338] width 216 height 41
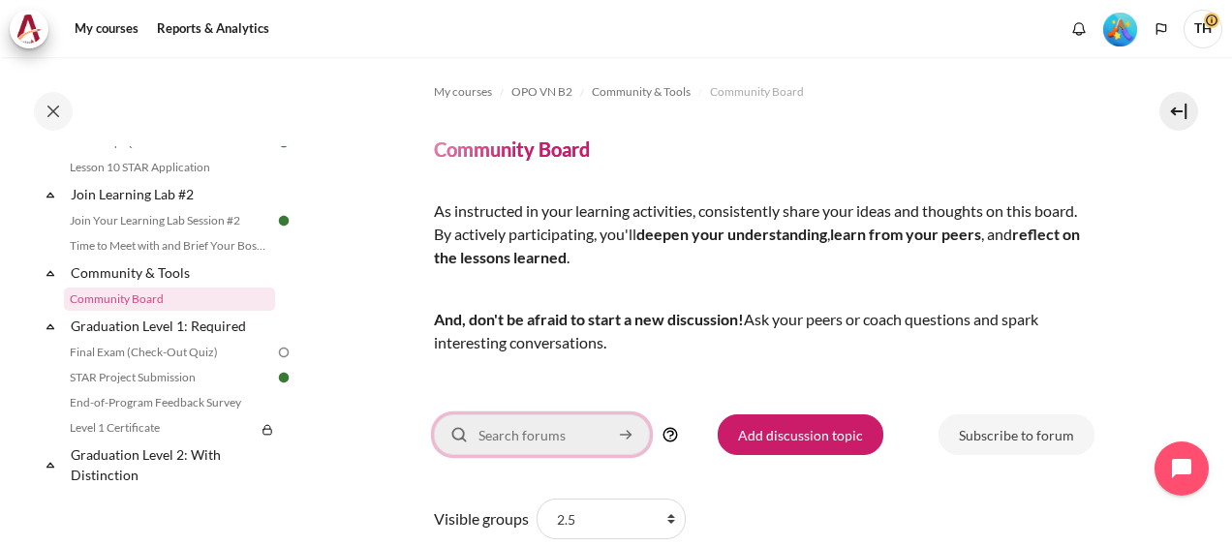
scroll to position [194, 0]
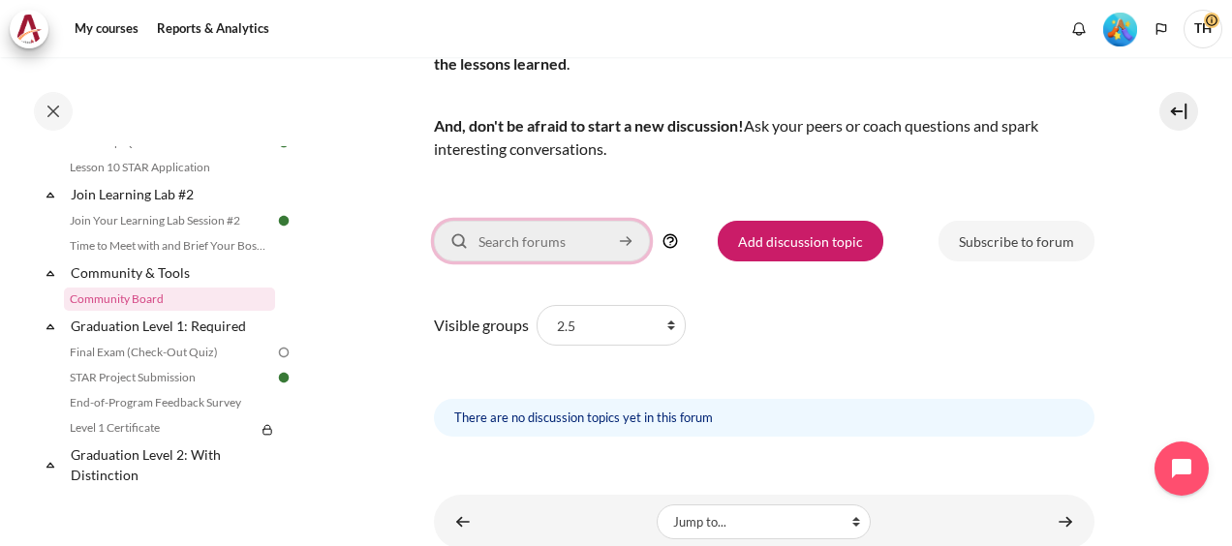
click at [586, 252] on input "Search forums" at bounding box center [542, 241] width 216 height 41
click at [469, 244] on icon "Content" at bounding box center [459, 241] width 21 height 21
click at [497, 241] on input "Search forums" at bounding box center [542, 241] width 216 height 41
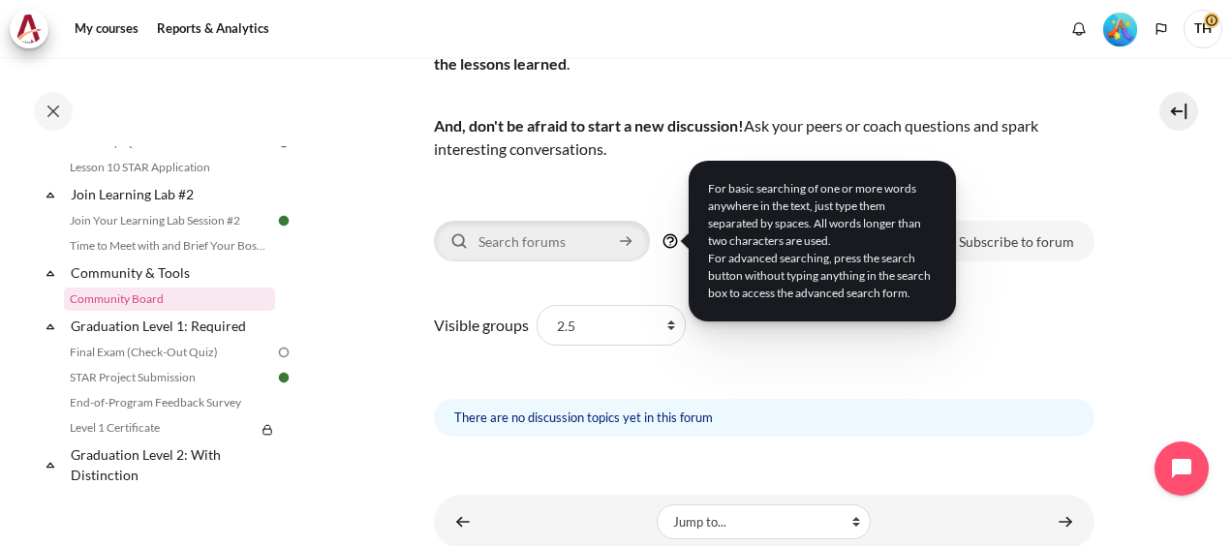
click at [674, 239] on img "Help" at bounding box center [670, 241] width 17 height 17
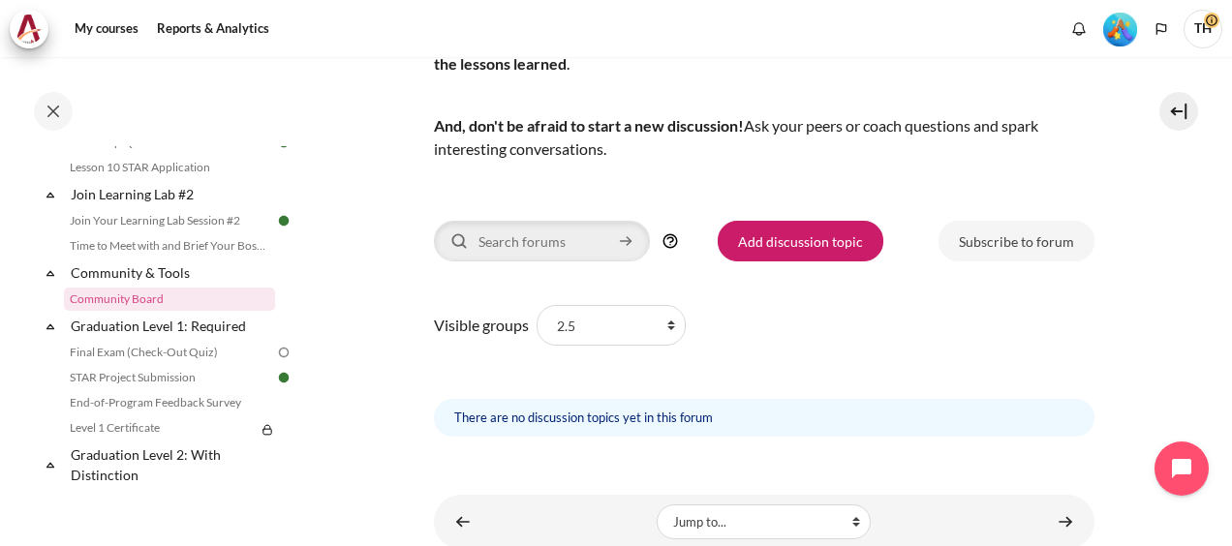
click at [386, 300] on section "My courses OPO VN B2 Community & Tools Community Board Community Board" at bounding box center [764, 206] width 908 height 686
click at [787, 234] on link "Add discussion topic" at bounding box center [801, 241] width 166 height 41
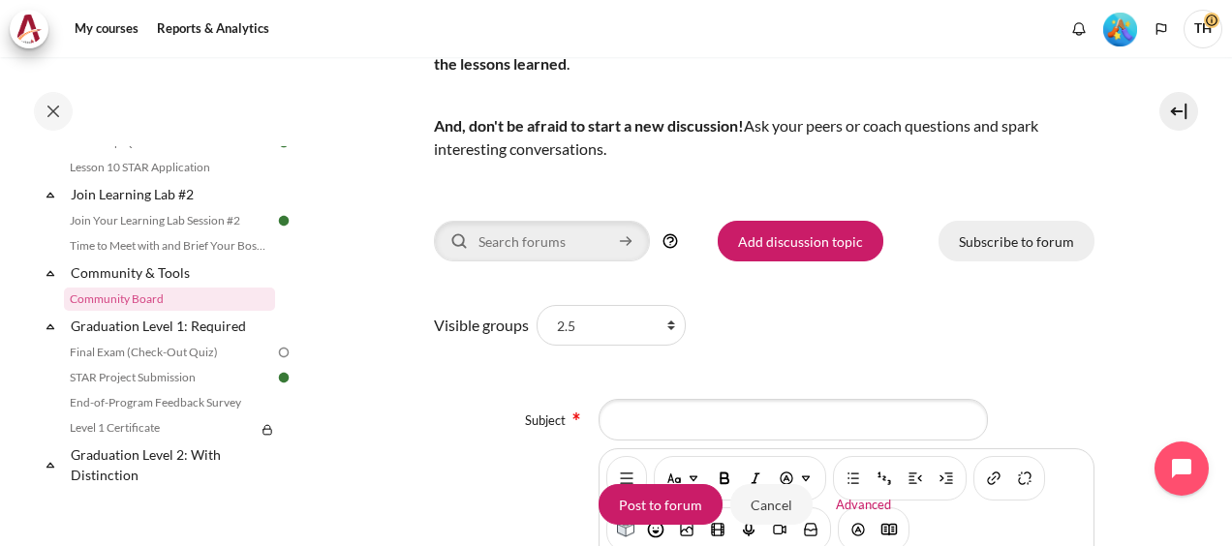
click at [1012, 242] on link "Subscribe to forum" at bounding box center [1017, 241] width 156 height 41
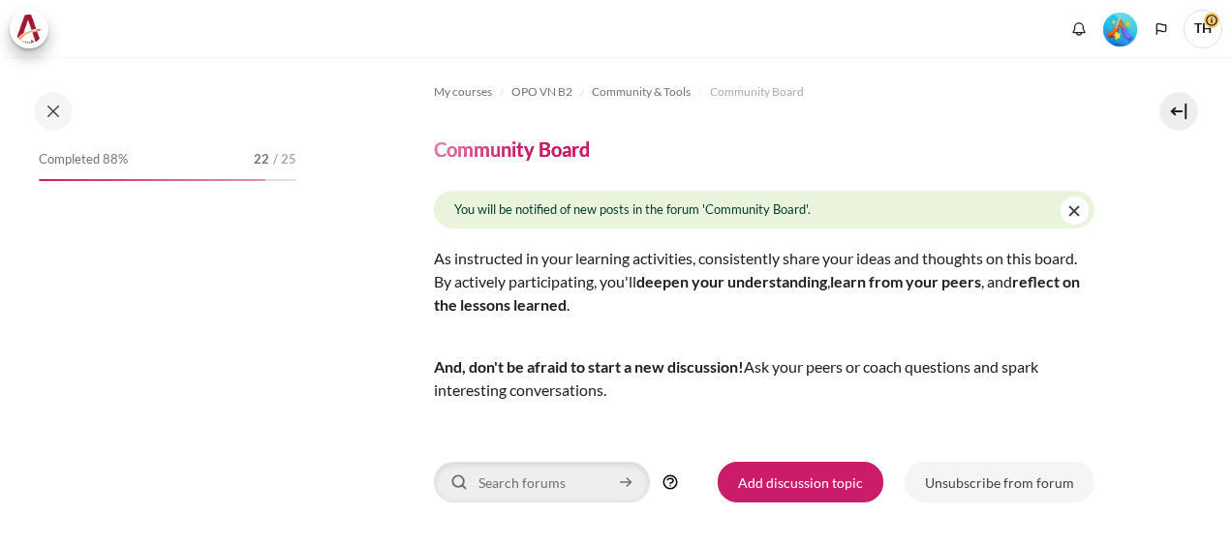
scroll to position [291, 0]
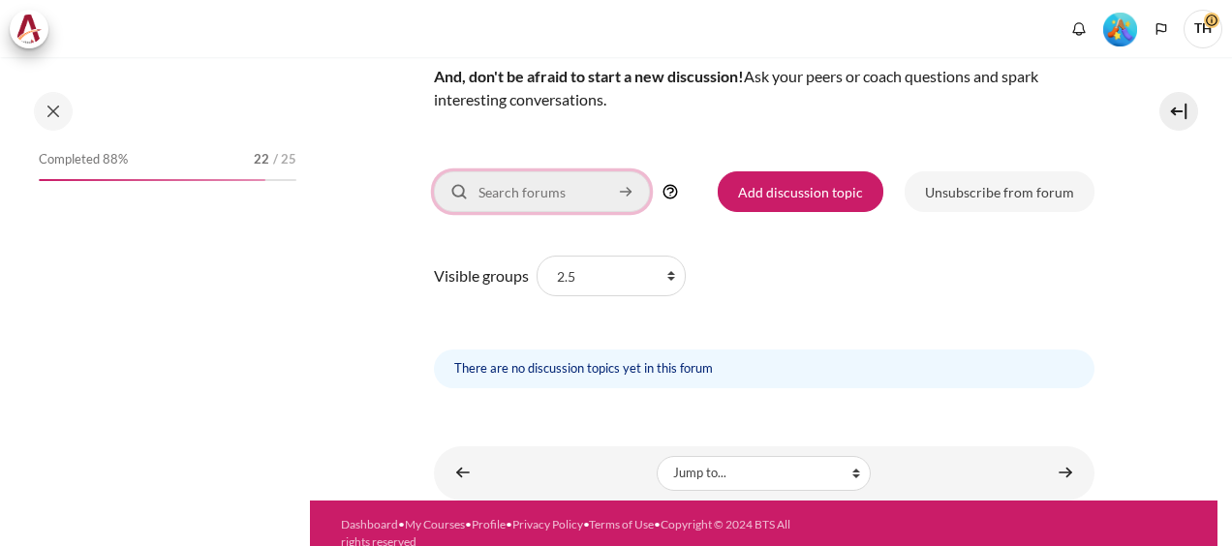
click at [564, 193] on input "Search forums" at bounding box center [542, 191] width 216 height 41
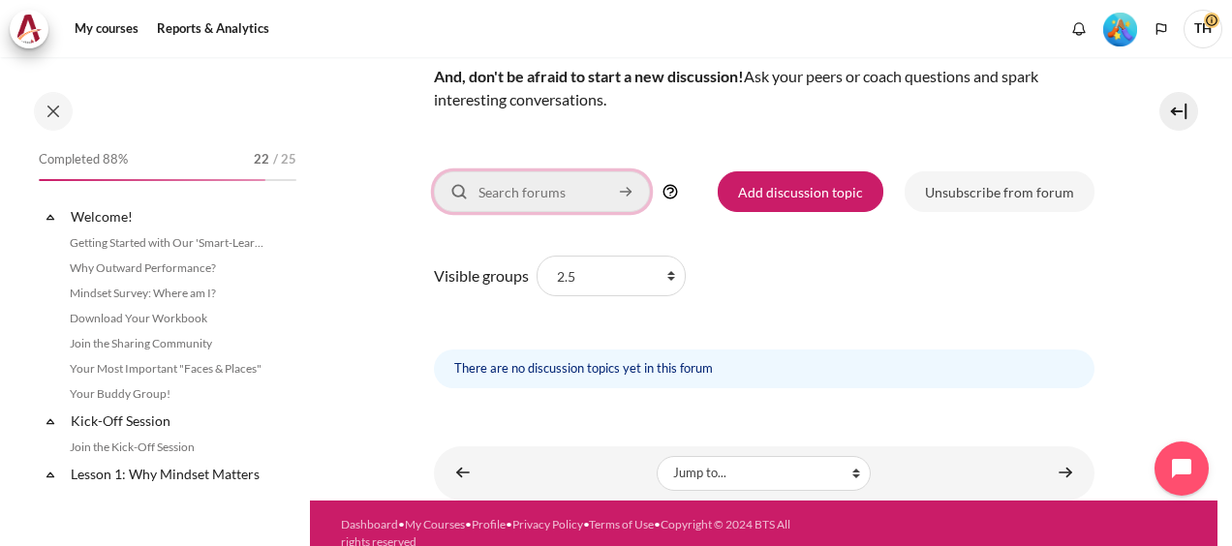
scroll to position [1960, 0]
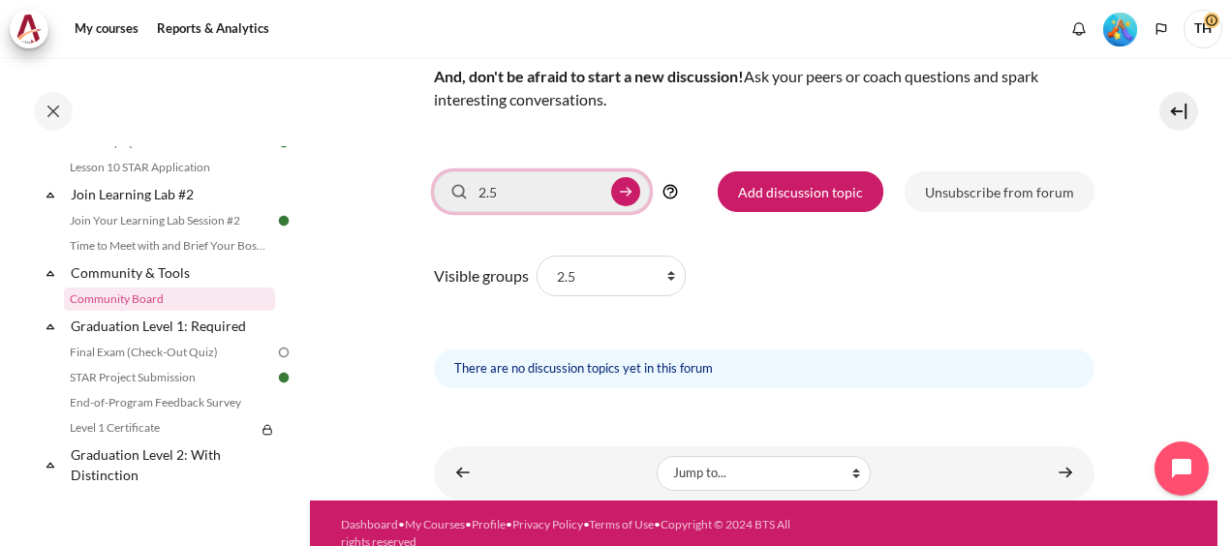
type input "2.5"
click at [632, 194] on icon "Content" at bounding box center [625, 191] width 17 height 21
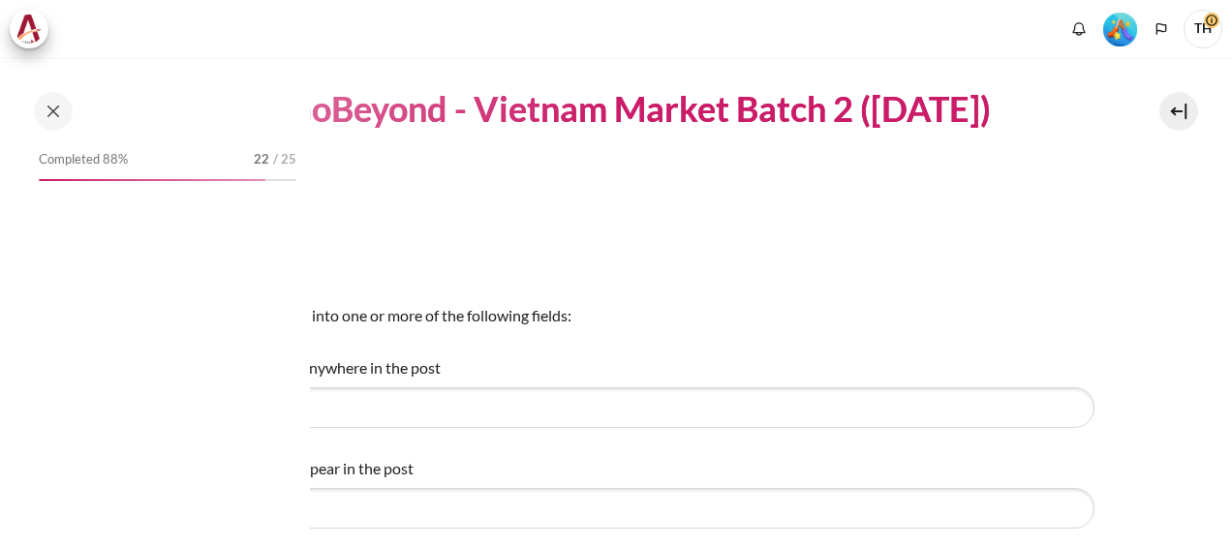
select select "Content"
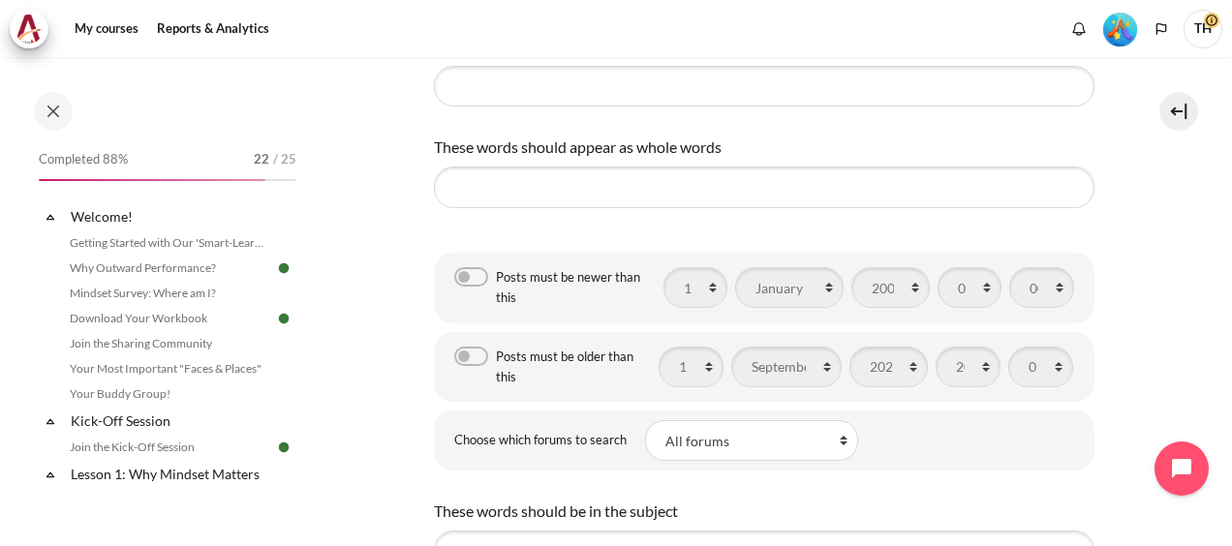
scroll to position [581, 0]
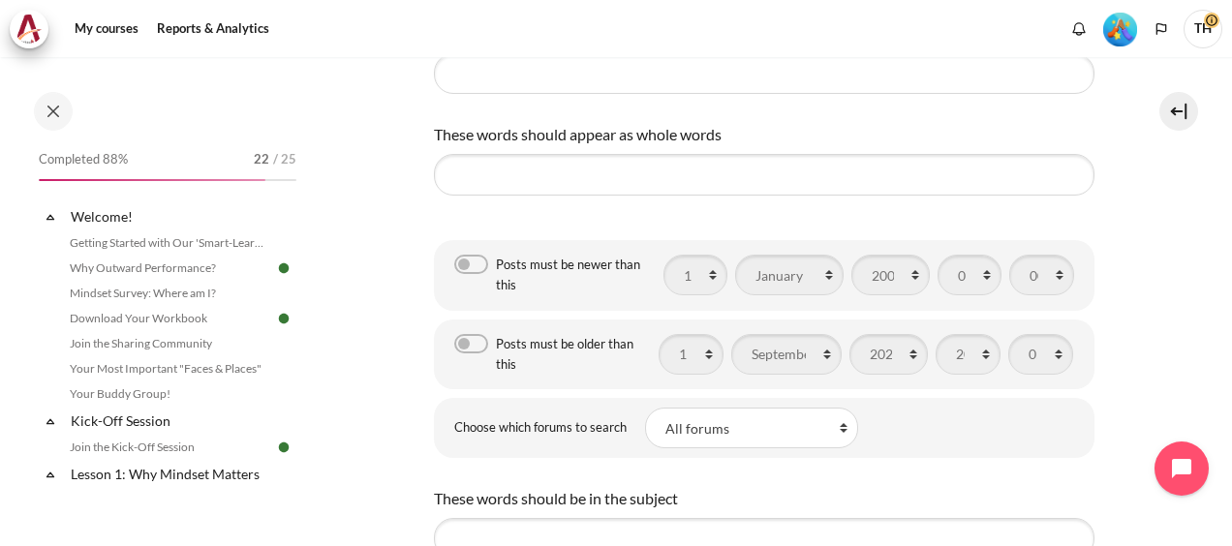
click at [496, 265] on label "Posts must be newer than this" at bounding box center [571, 275] width 150 height 41
click at [477, 265] on input "Posts must be newer than this" at bounding box center [471, 264] width 34 height 19
checkbox input "true"
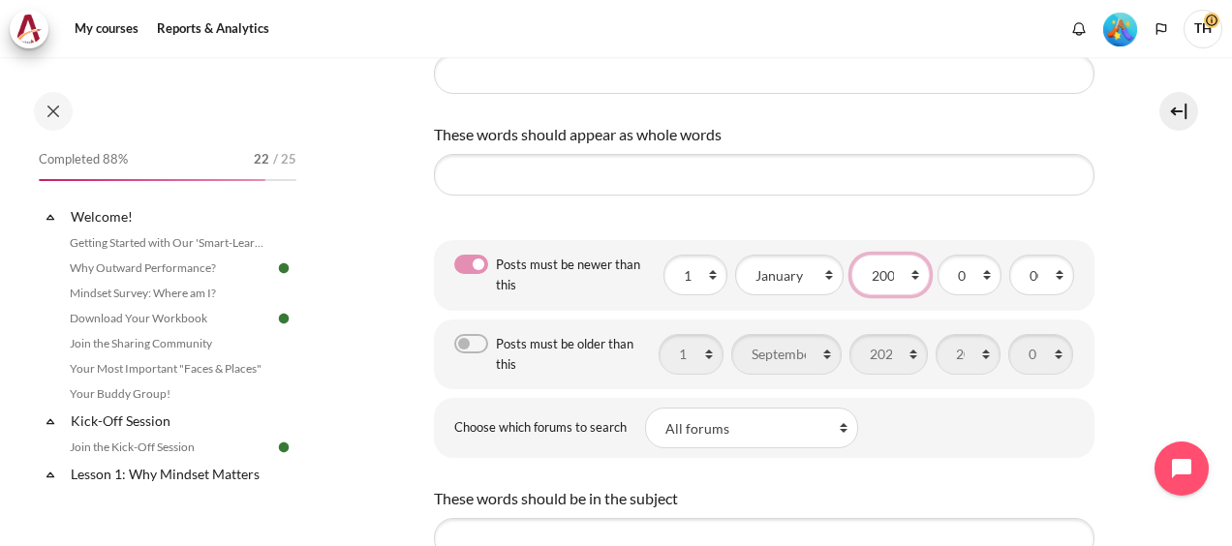
click at [904, 281] on select "1900 1901 1902 1903 1904 1905 1906 1907 1908 1909 1910 1911 1912 1913 1914 1915…" at bounding box center [891, 275] width 78 height 41
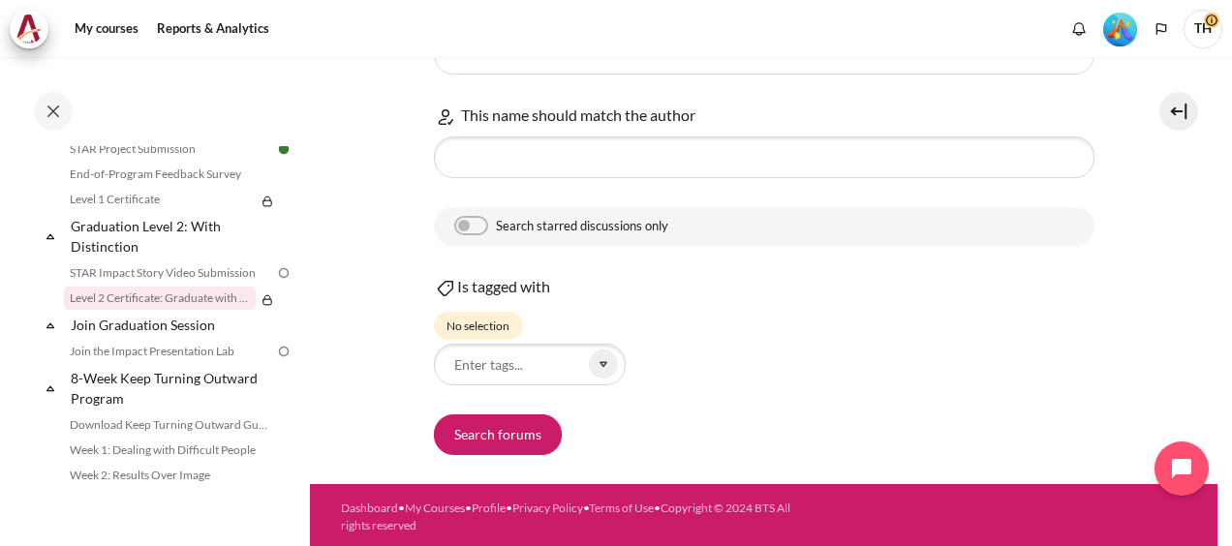
scroll to position [2092, 0]
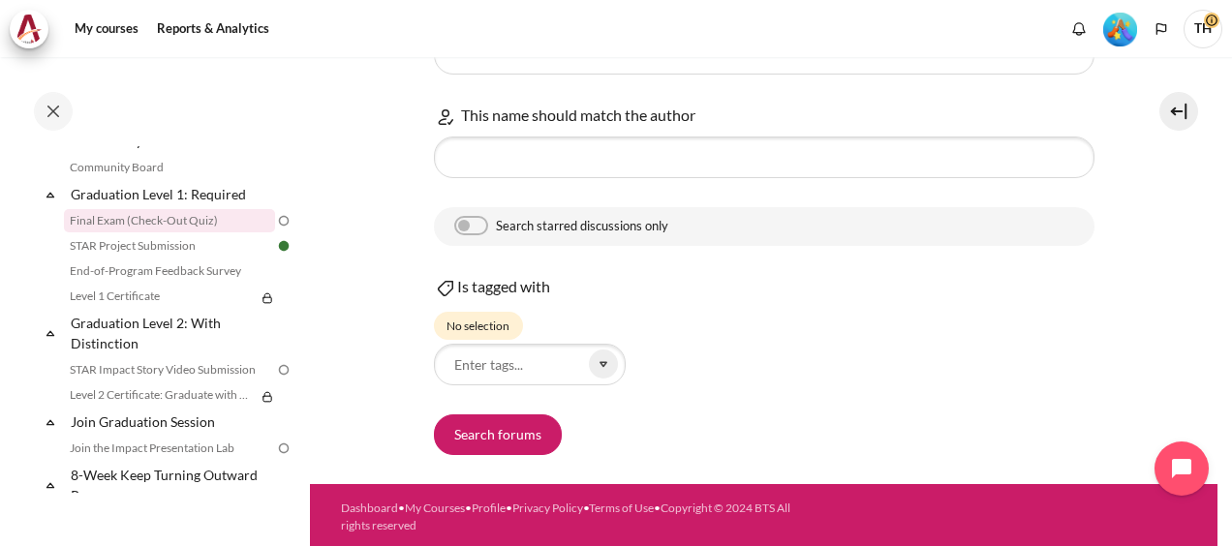
click at [178, 233] on link "Final Exam (Check-Out Quiz)" at bounding box center [169, 220] width 211 height 23
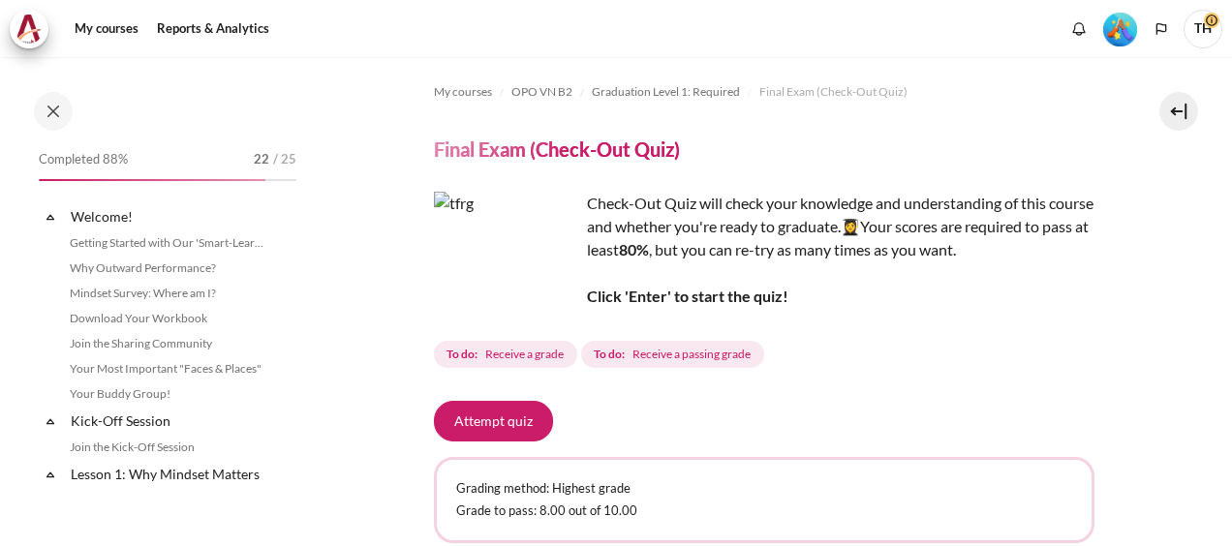
scroll to position [2013, 0]
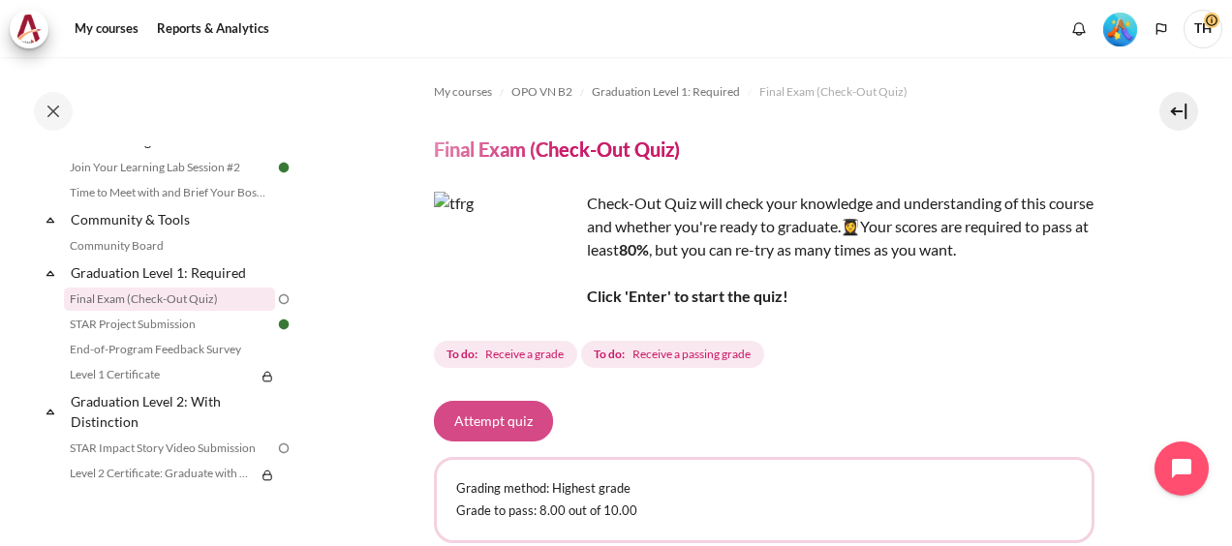
click at [502, 422] on button "Attempt quiz" at bounding box center [493, 421] width 119 height 41
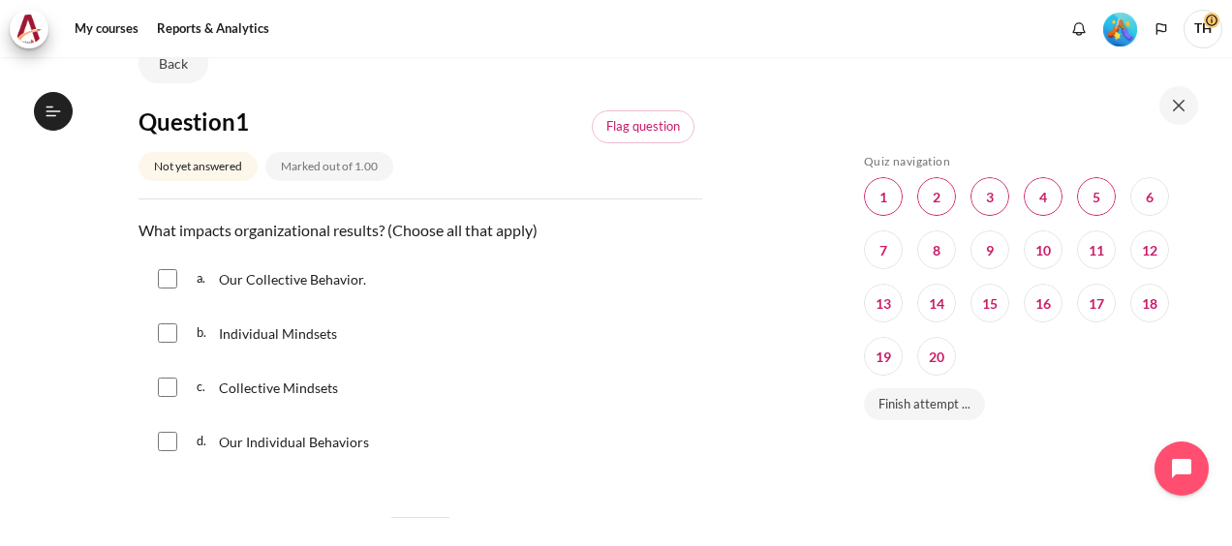
scroll to position [194, 0]
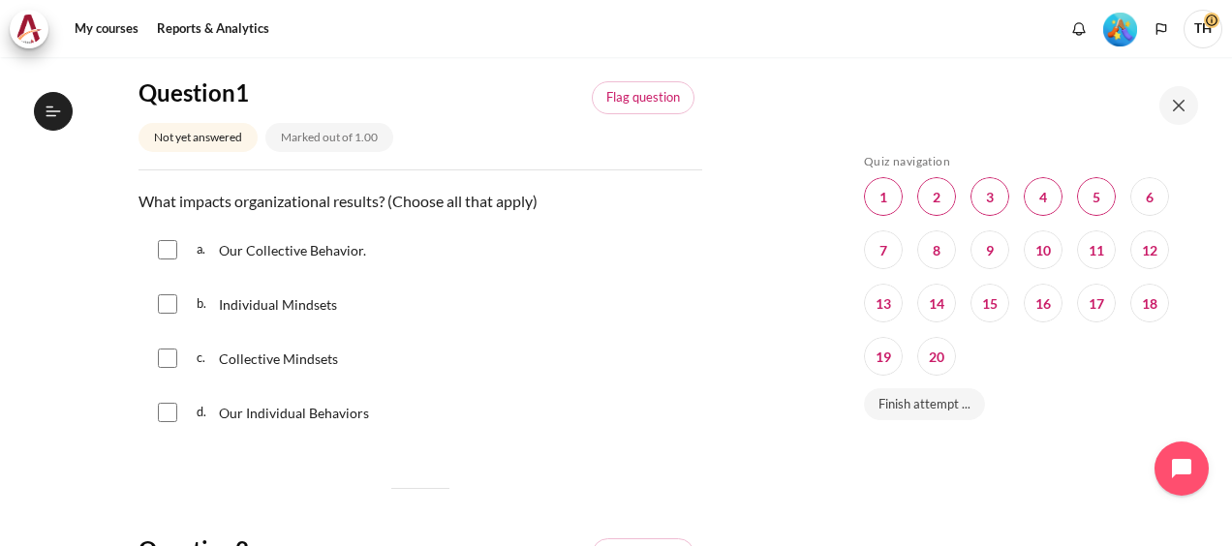
click at [172, 246] on input "Content" at bounding box center [167, 249] width 19 height 19
checkbox input "true"
click at [170, 349] on input "Content" at bounding box center [167, 358] width 19 height 19
checkbox input "true"
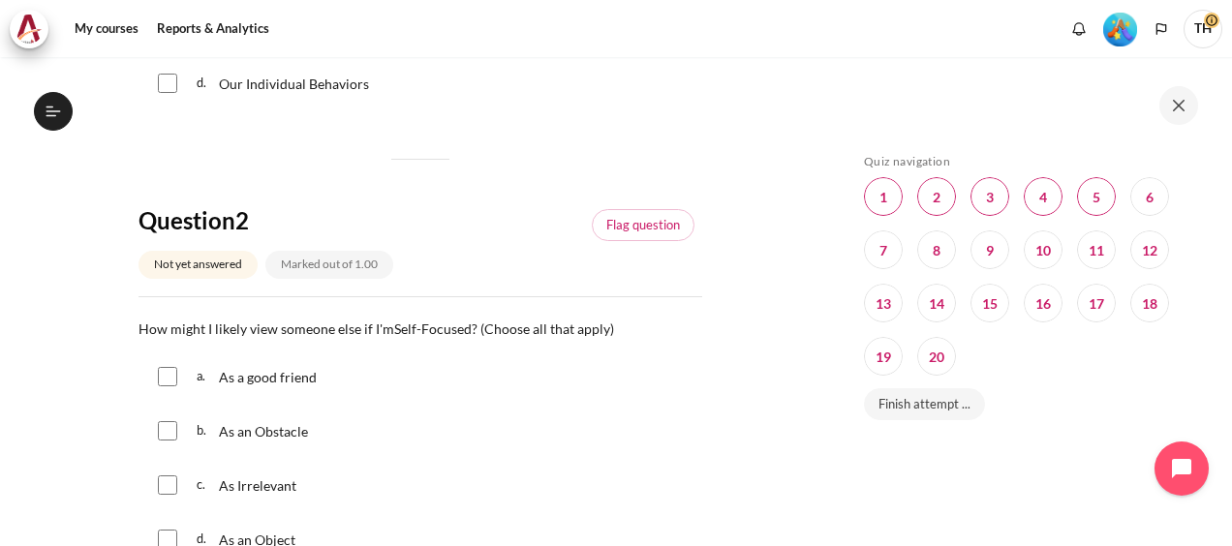
scroll to position [581, 0]
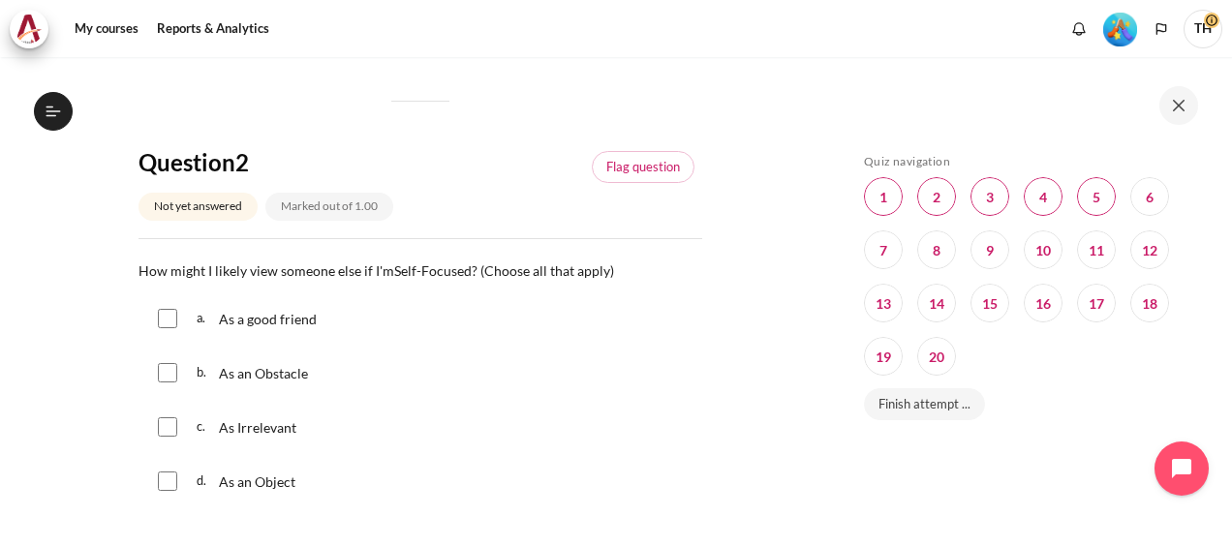
click at [174, 316] on input "Content" at bounding box center [167, 318] width 19 height 19
checkbox input "true"
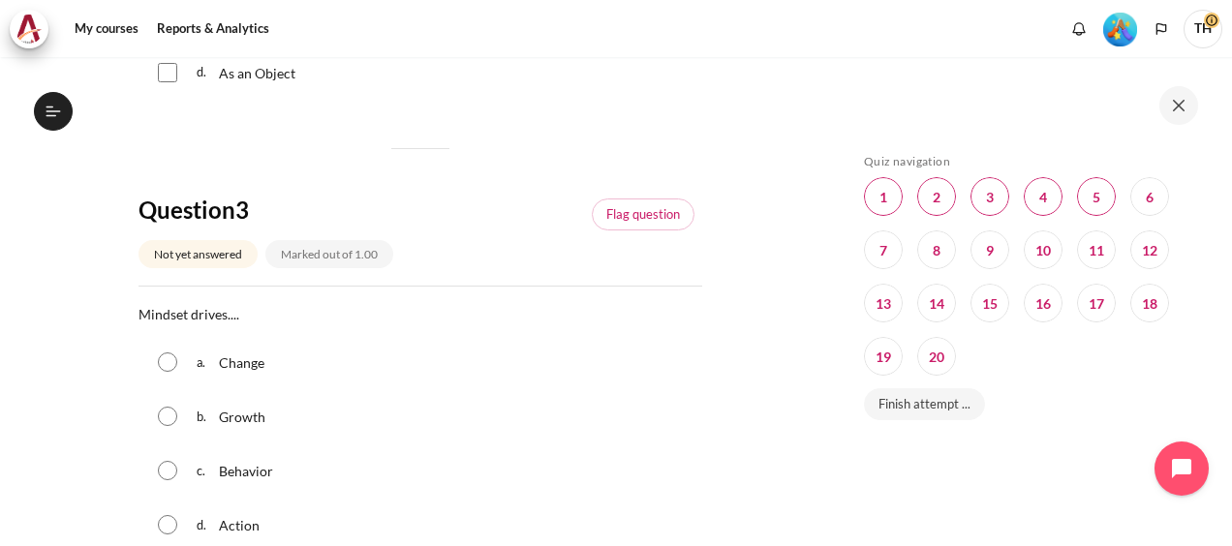
scroll to position [1066, 0]
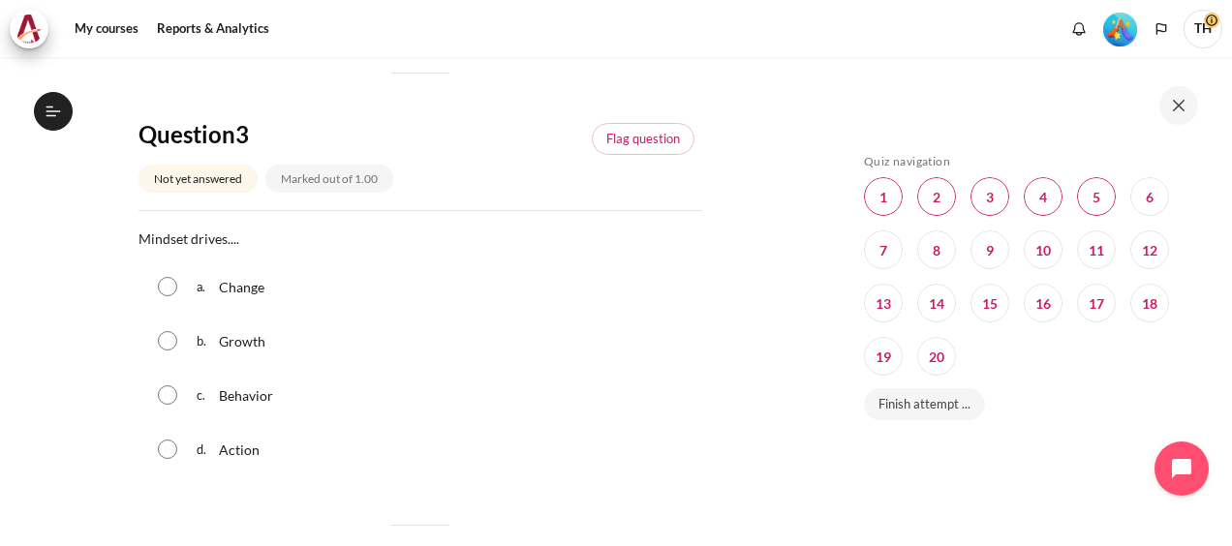
click at [171, 394] on input "Content" at bounding box center [167, 395] width 19 height 19
radio input "true"
click at [628, 140] on link "Flag question" at bounding box center [643, 139] width 103 height 33
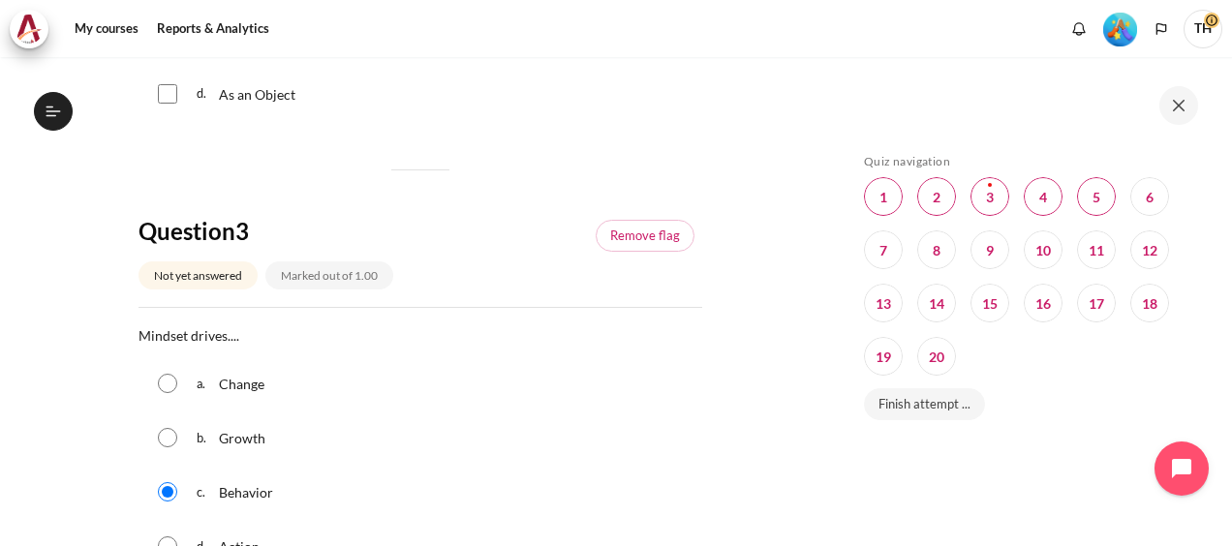
scroll to position [484, 0]
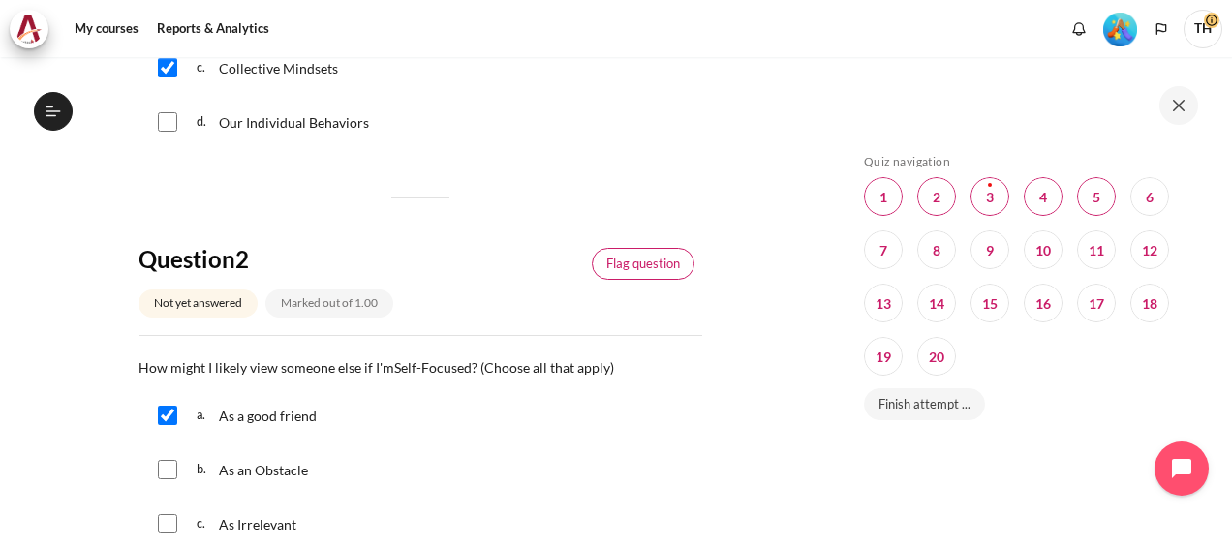
click at [636, 264] on link "Flag question" at bounding box center [643, 264] width 103 height 33
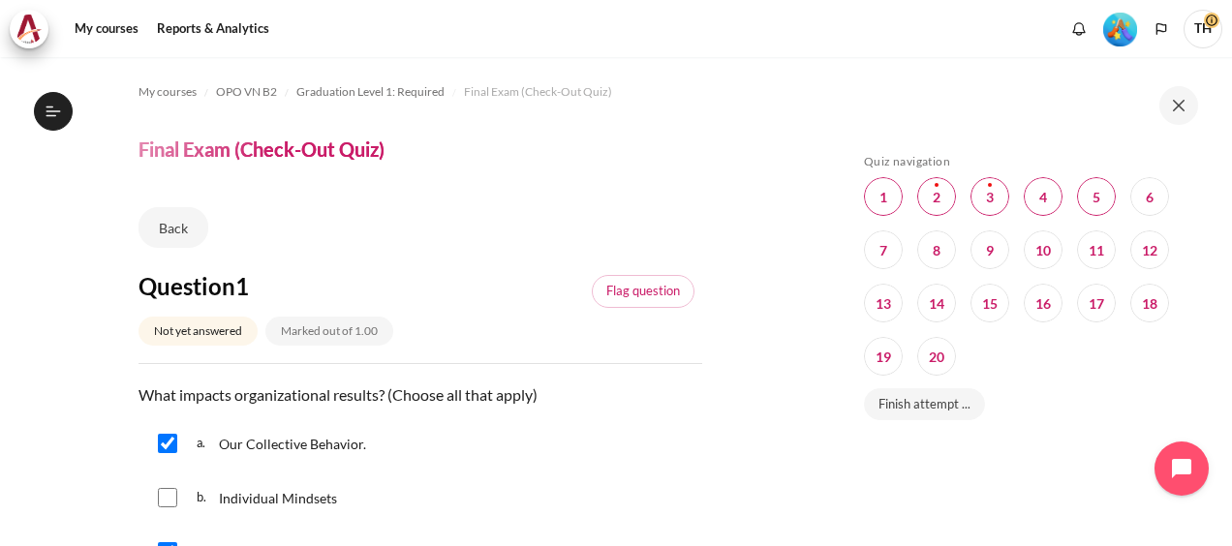
scroll to position [0, 0]
click at [632, 277] on link "Flag question" at bounding box center [643, 291] width 103 height 33
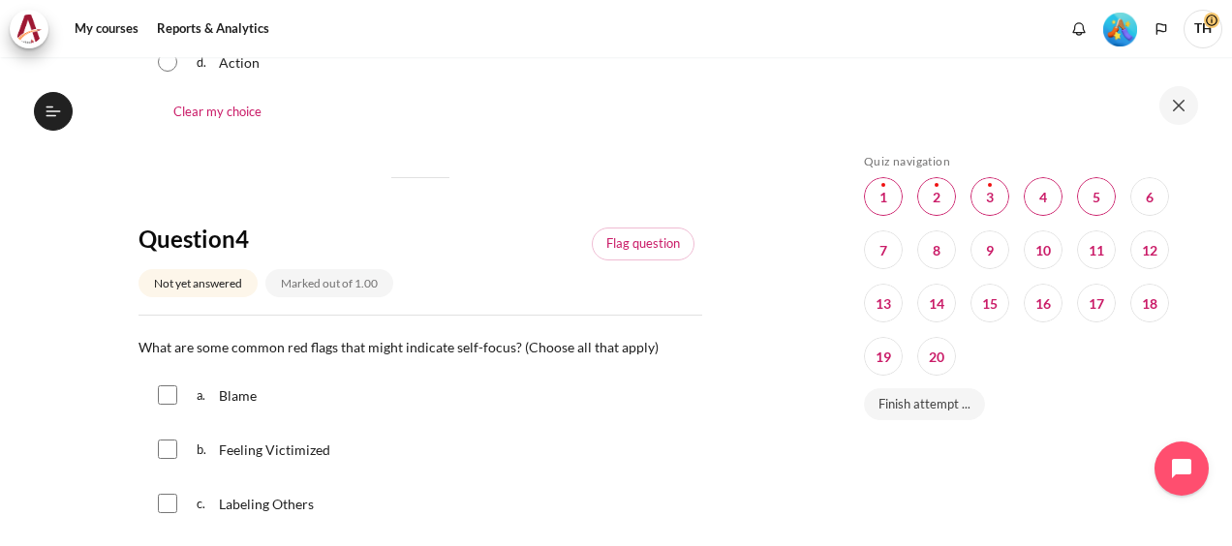
scroll to position [1550, 0]
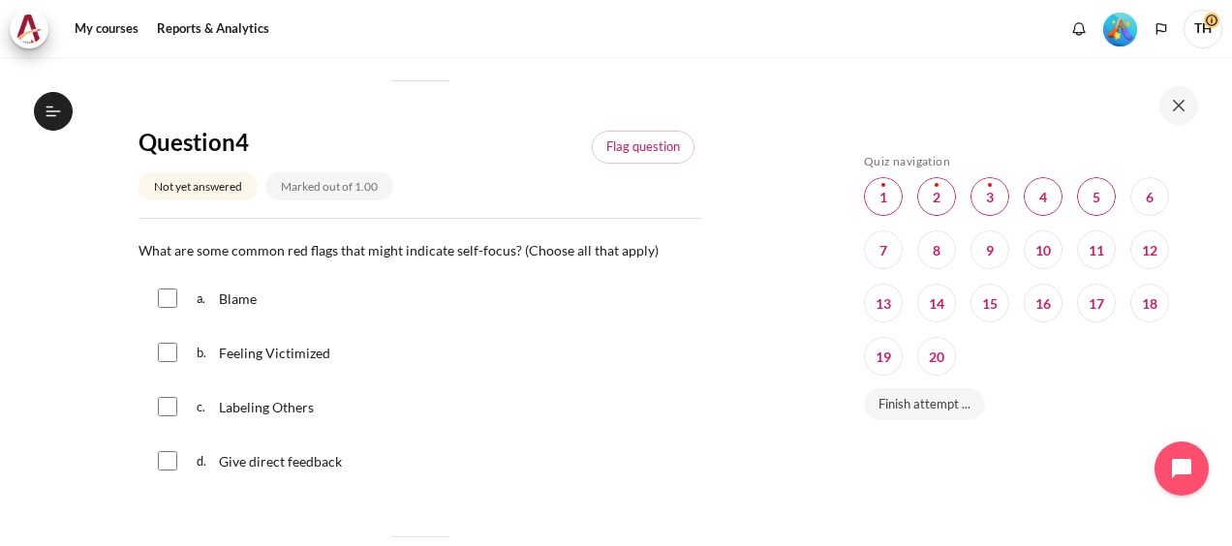
click at [171, 299] on input "Content" at bounding box center [167, 298] width 19 height 19
checkbox input "true"
click at [178, 352] on div "b. Feeling Victimized" at bounding box center [421, 352] width 564 height 50
click at [174, 351] on input "Content" at bounding box center [167, 352] width 19 height 19
checkbox input "true"
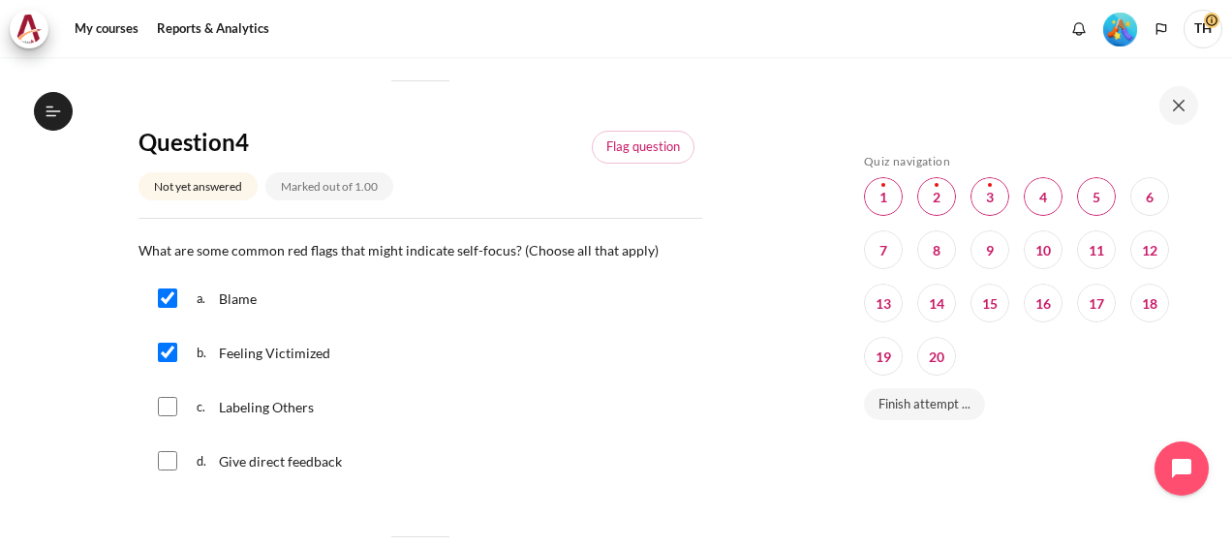
click at [164, 392] on div "c. Labeling Others" at bounding box center [421, 407] width 564 height 50
click at [159, 414] on input "Content" at bounding box center [167, 406] width 19 height 19
checkbox input "true"
click at [652, 142] on link "Flag question" at bounding box center [643, 147] width 103 height 33
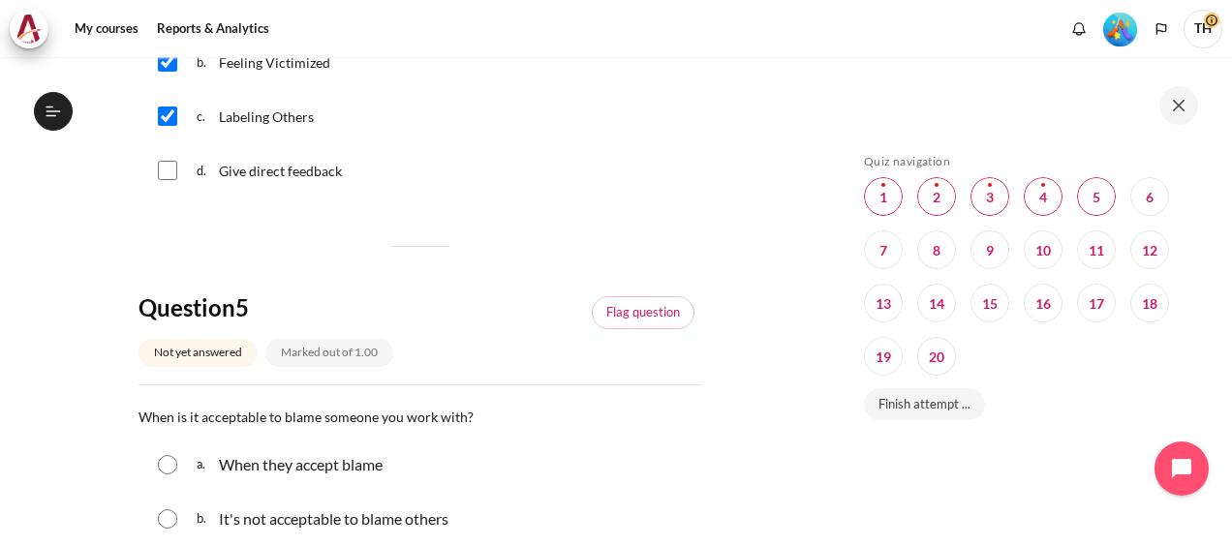
scroll to position [2035, 0]
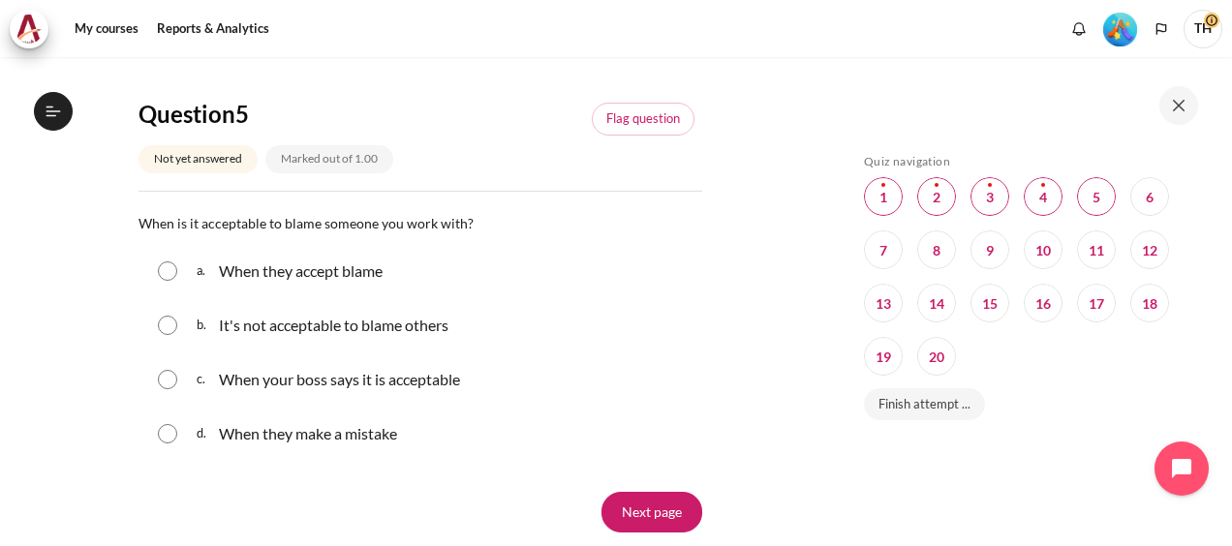
click at [166, 264] on input "Content" at bounding box center [167, 271] width 19 height 19
radio input "true"
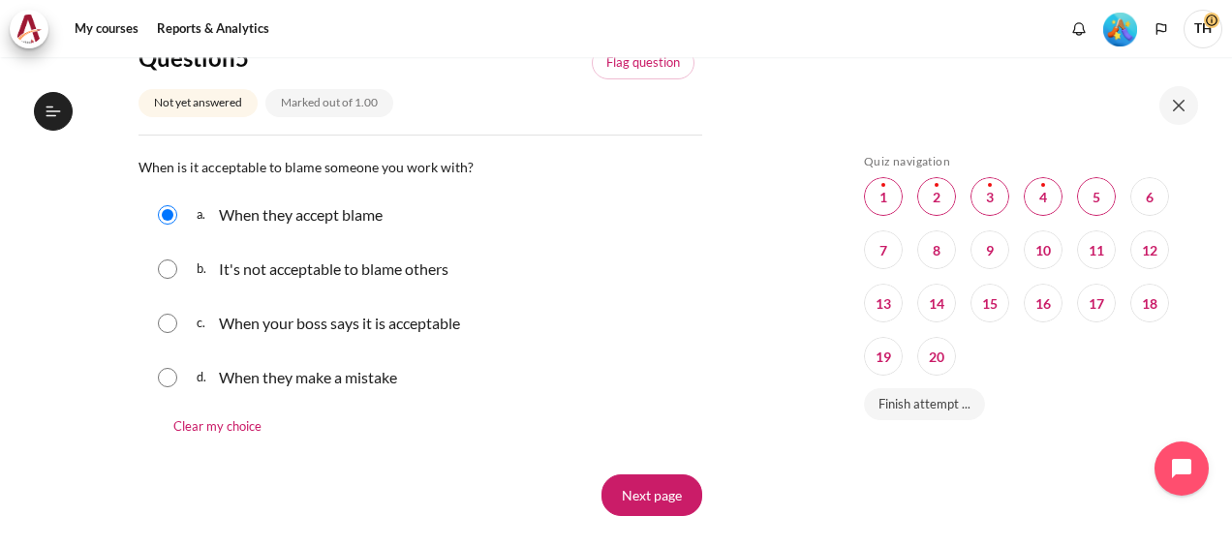
scroll to position [2132, 0]
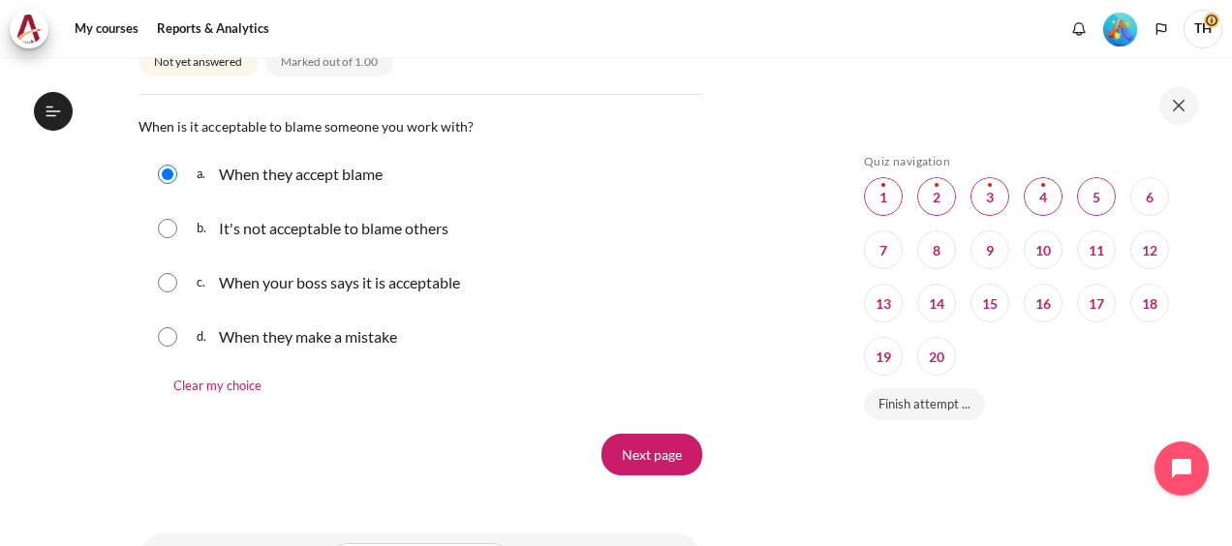
click at [176, 224] on div "b. It's not acceptable to blame others" at bounding box center [421, 228] width 564 height 50
click at [162, 225] on input "Content" at bounding box center [167, 228] width 19 height 19
radio input "true"
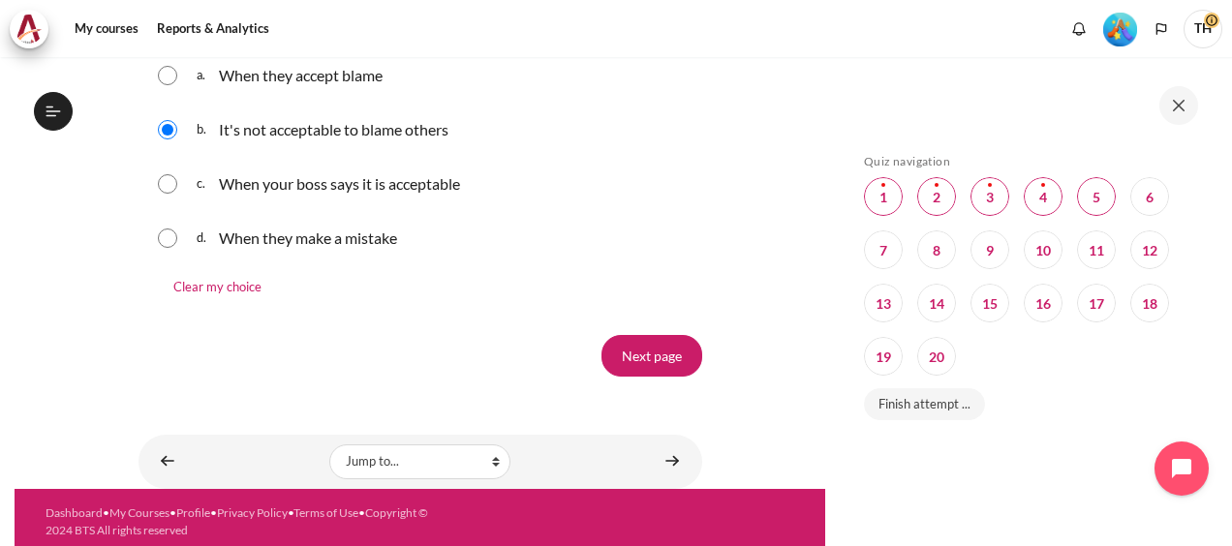
scroll to position [2235, 0]
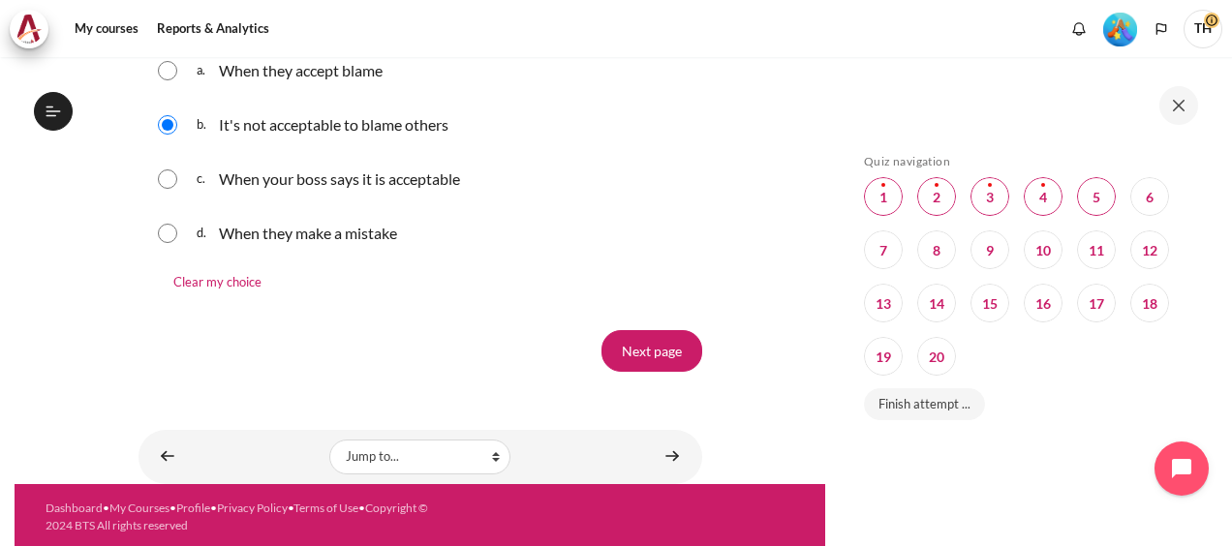
drag, startPoint x: 635, startPoint y: 358, endPoint x: 453, endPoint y: 369, distance: 181.6
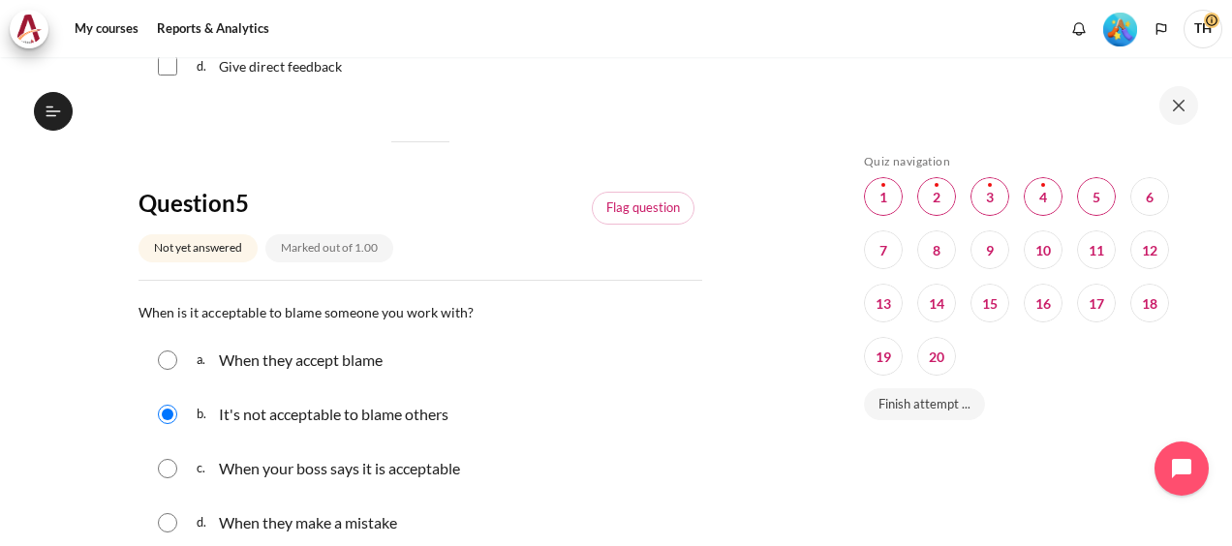
scroll to position [1945, 0]
click at [639, 200] on link "Flag question" at bounding box center [643, 209] width 103 height 33
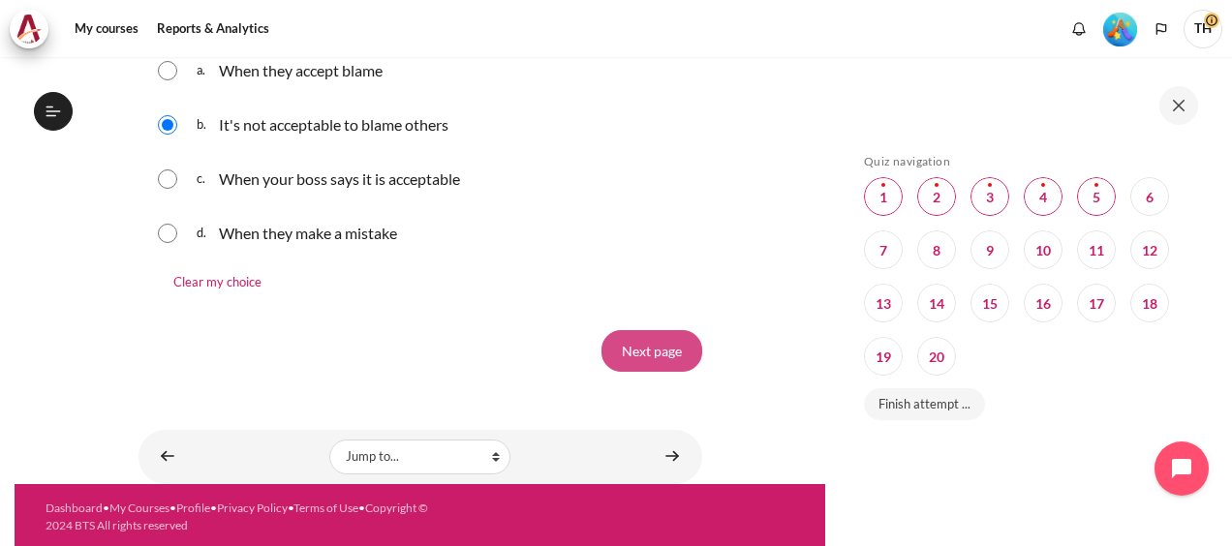
click at [655, 340] on input "Next page" at bounding box center [652, 350] width 101 height 41
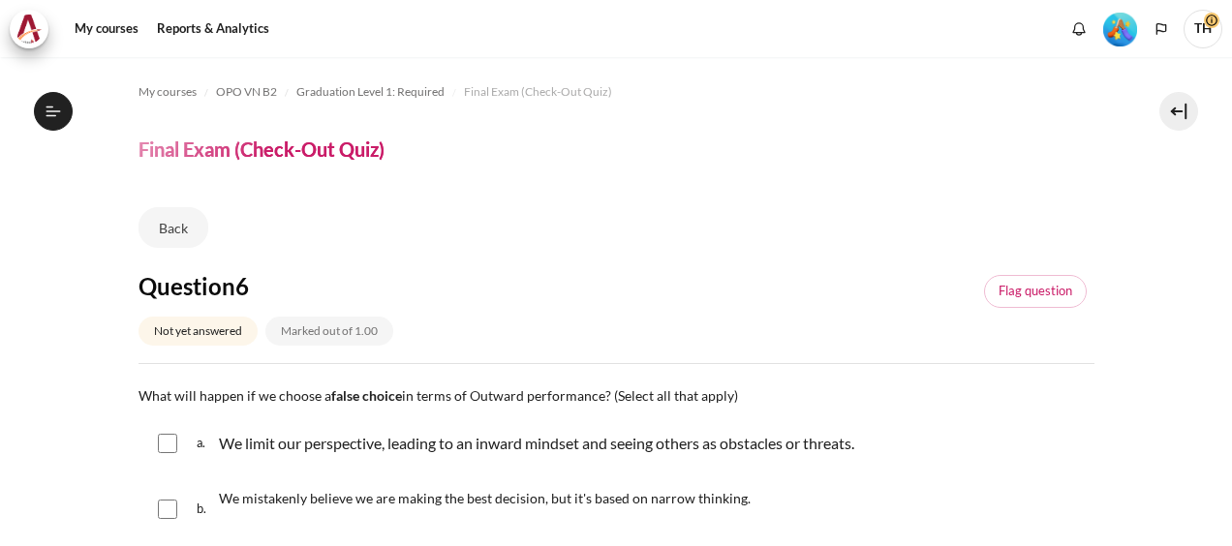
scroll to position [2013, 0]
click at [1123, 32] on img "Level #5" at bounding box center [1121, 30] width 34 height 34
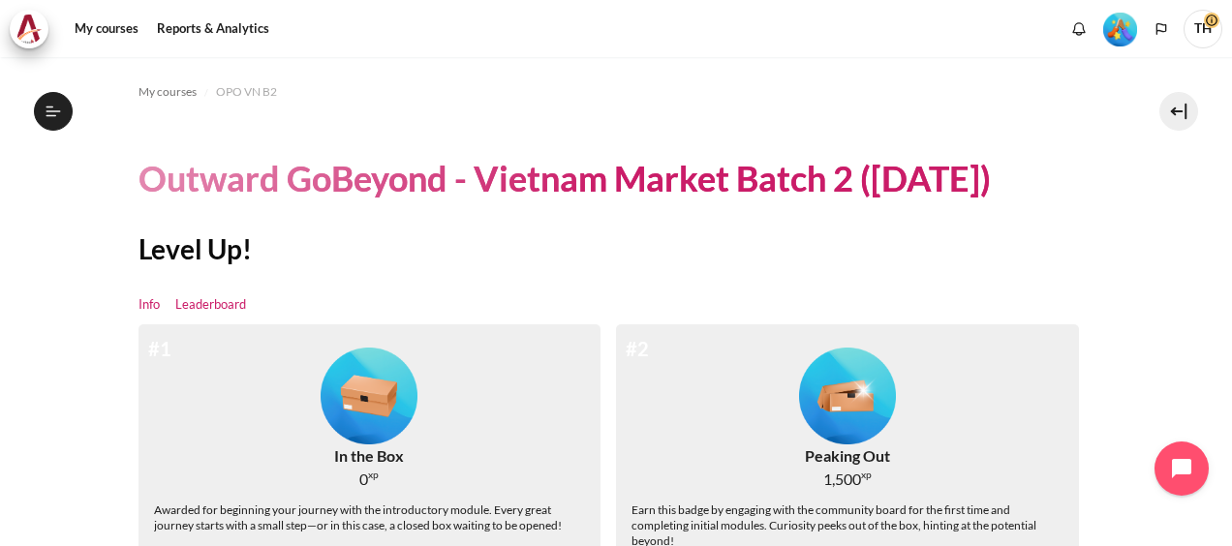
click at [213, 303] on link "Leaderboard" at bounding box center [210, 305] width 71 height 19
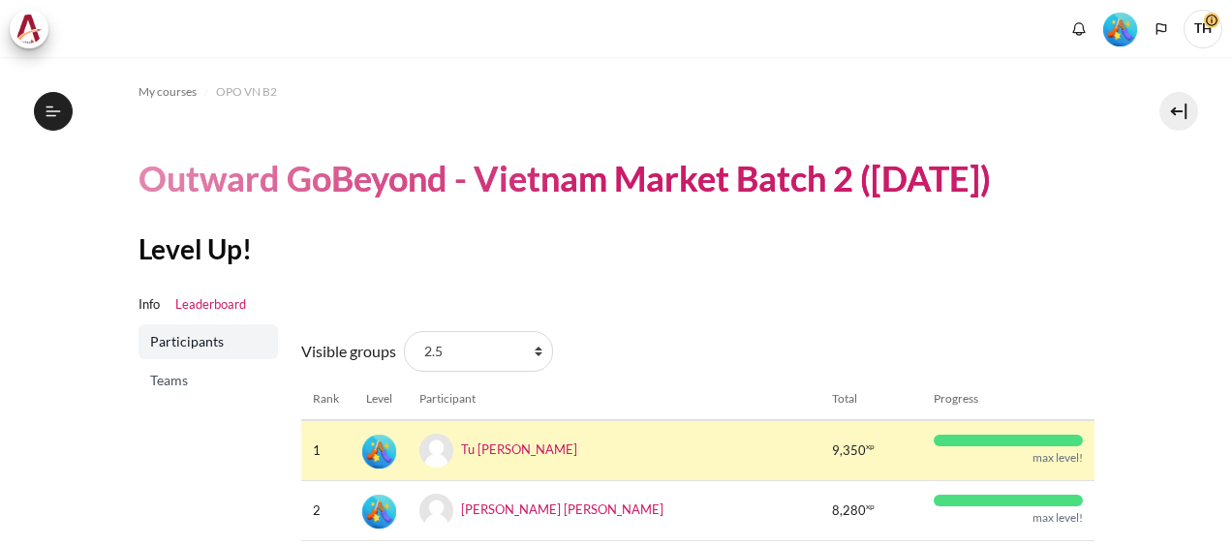
scroll to position [194, 0]
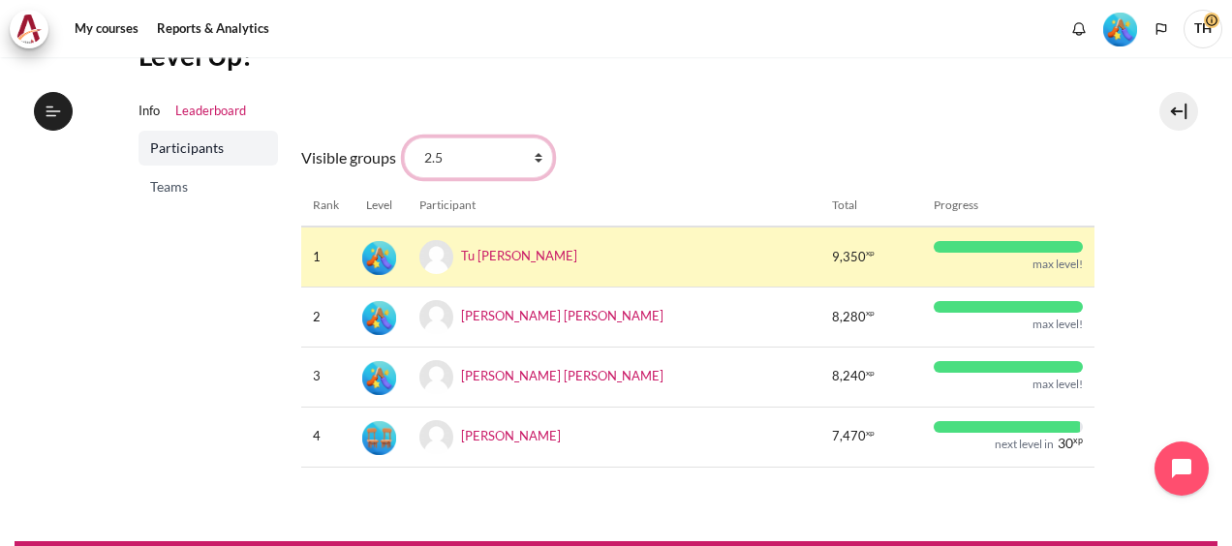
click at [471, 157] on select "All participants 2.5 2.1 2.2 2.3 2.4 2.6 2.7 2.8" at bounding box center [478, 158] width 149 height 41
click at [169, 182] on span "Teams" at bounding box center [210, 186] width 120 height 19
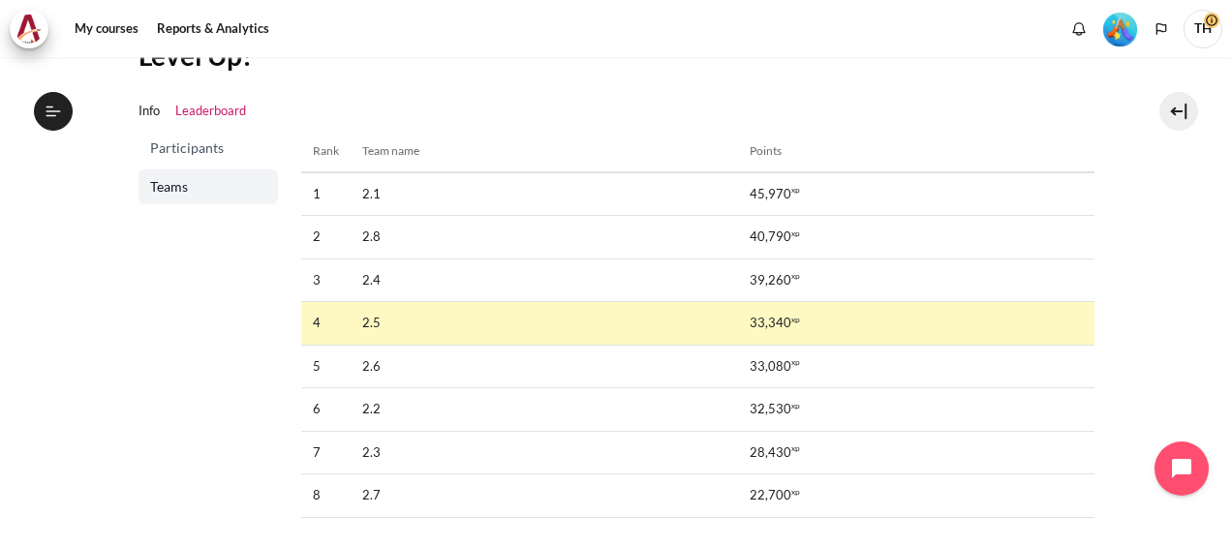
scroll to position [97, 0]
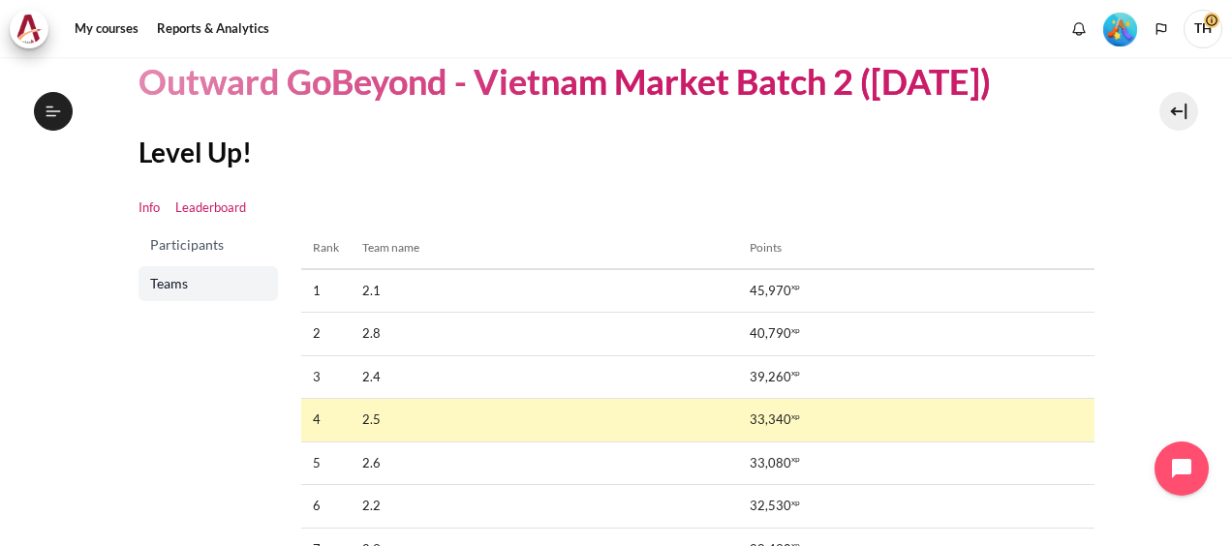
click at [148, 209] on link "Info" at bounding box center [149, 208] width 21 height 19
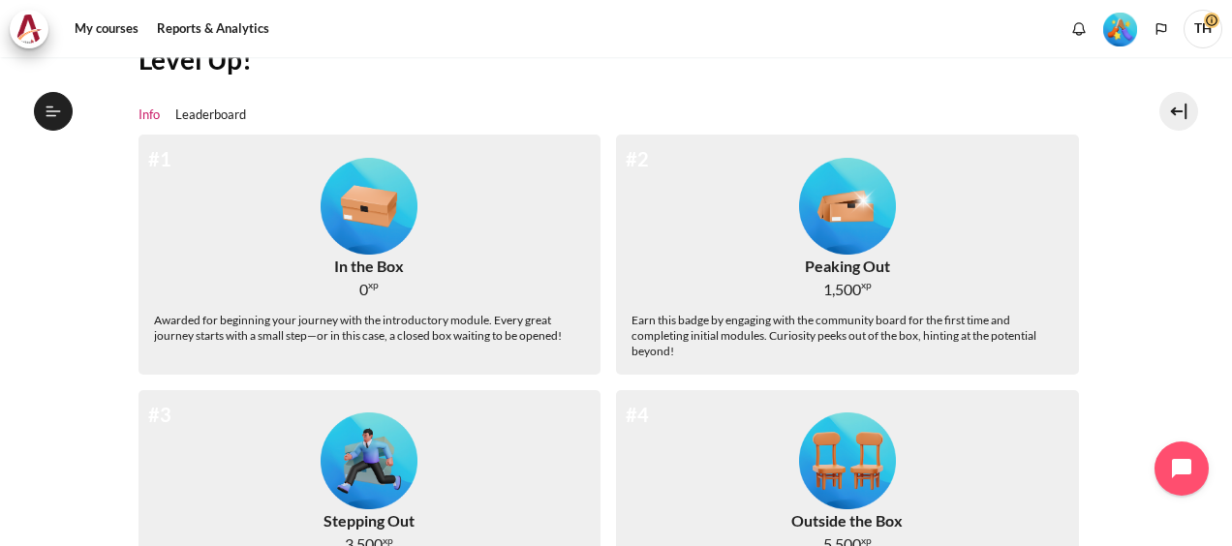
scroll to position [388, 0]
